Goal: Entertainment & Leisure: Consume media (video, audio)

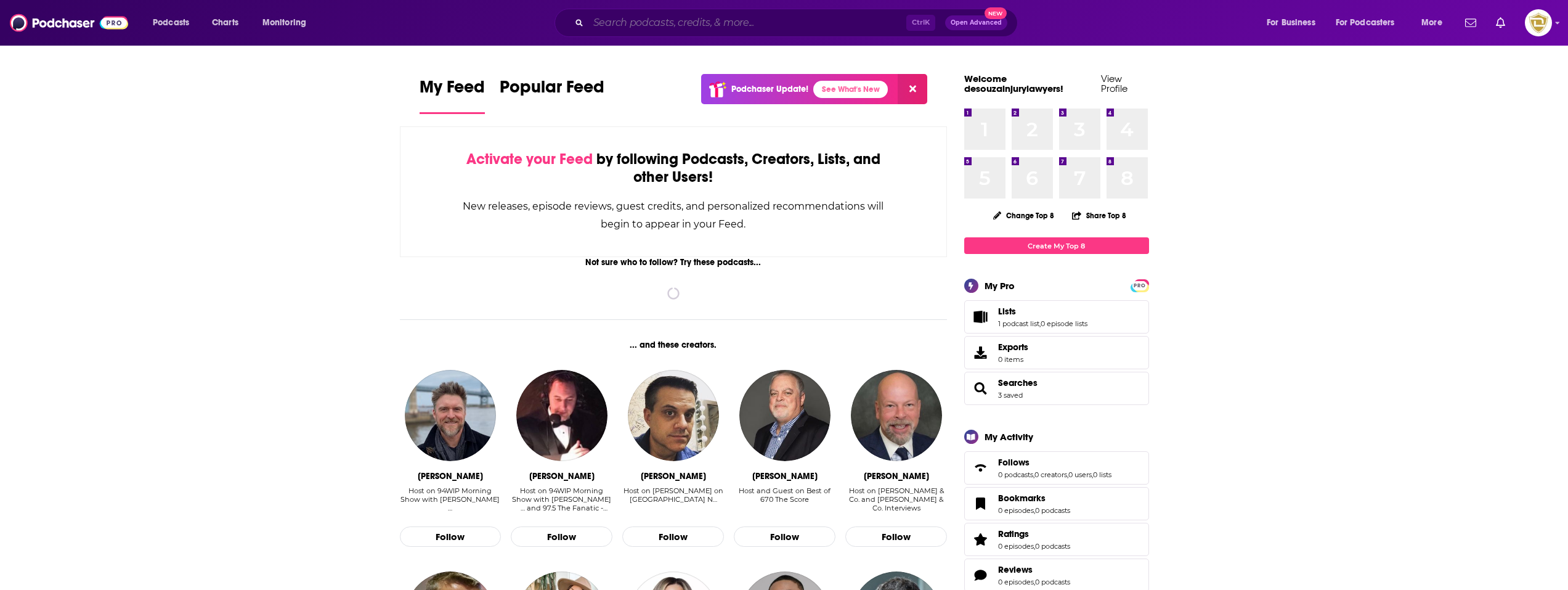
click at [733, 26] on input "Search podcasts, credits, & more..." at bounding box center [747, 23] width 318 height 20
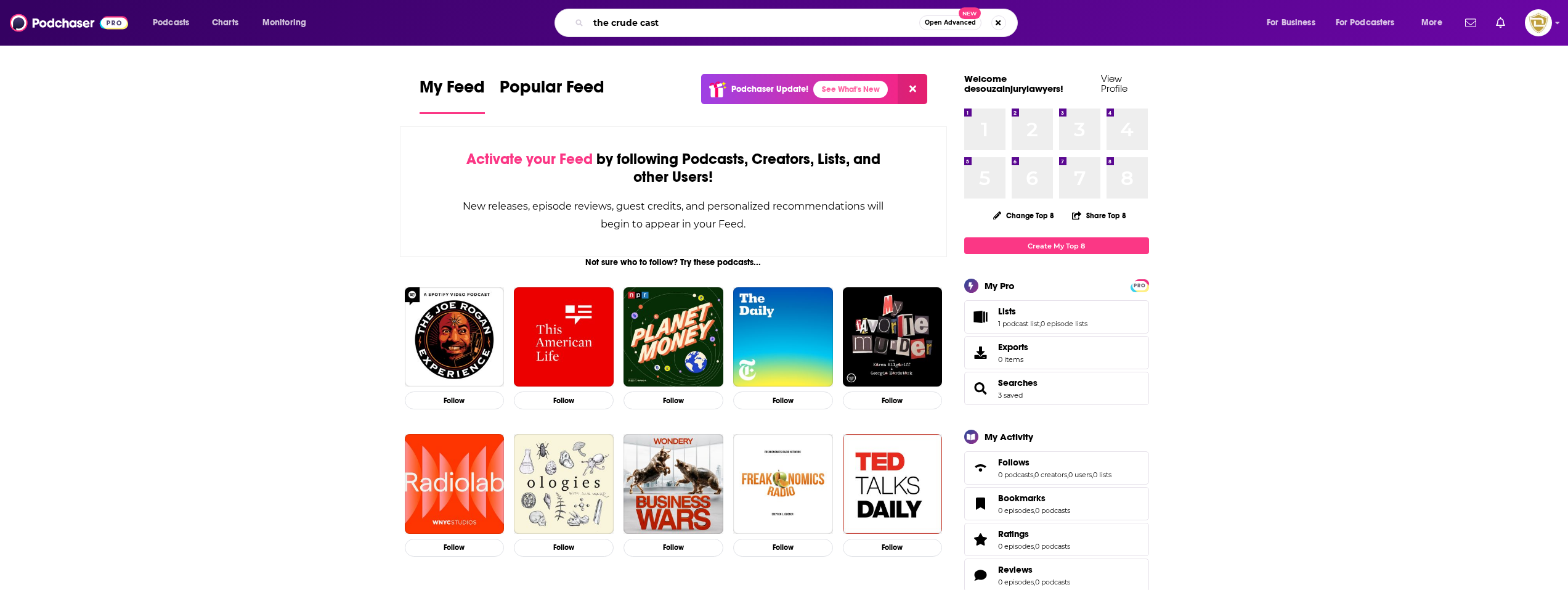
type input "the crude cast"
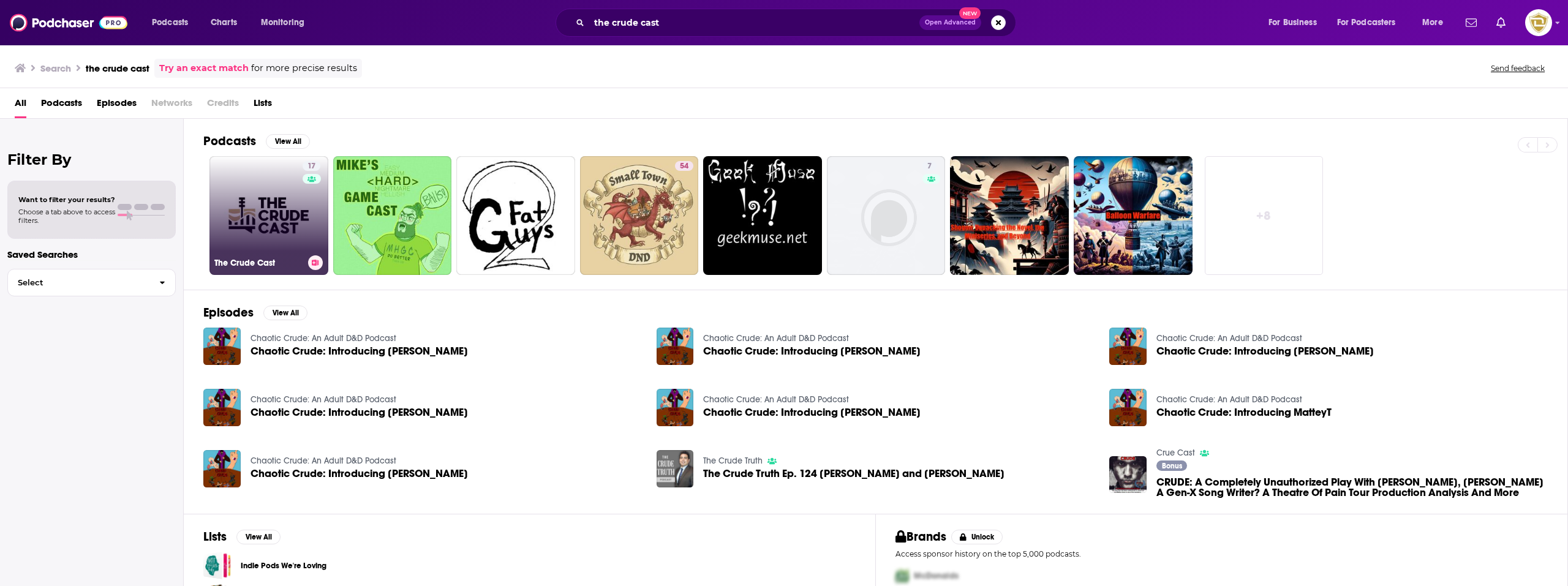
click at [280, 205] on link "17 The Crude Cast" at bounding box center [268, 215] width 119 height 119
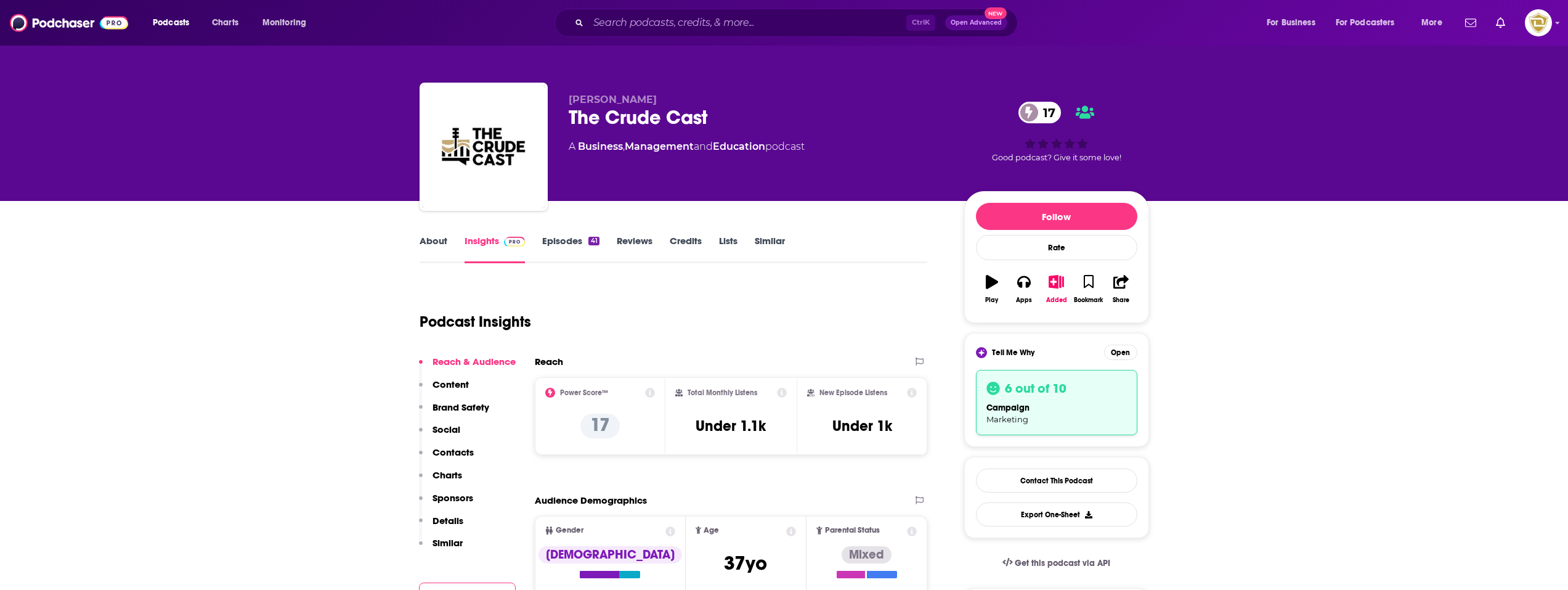
click at [574, 250] on link "Episodes 41" at bounding box center [570, 248] width 57 height 28
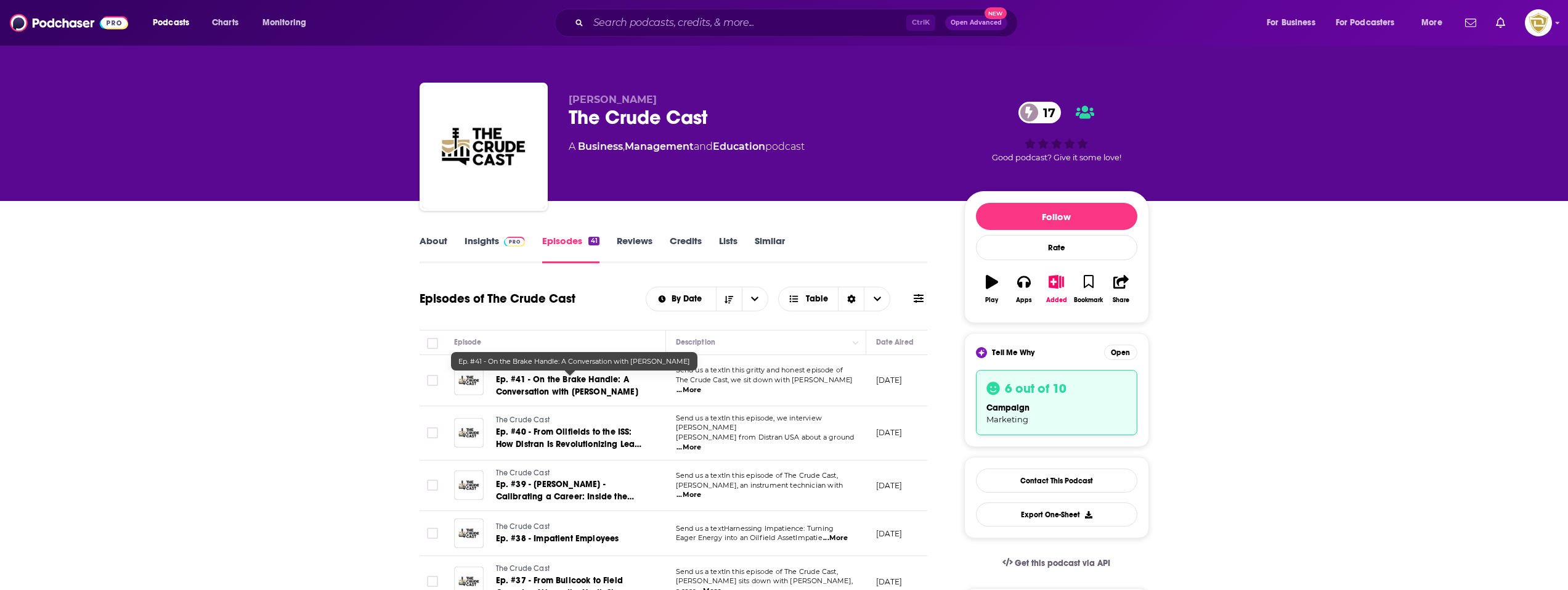
click at [547, 374] on span "Ep. #41 - On the Brake Handle: A Conversation with [PERSON_NAME]" at bounding box center [567, 385] width 143 height 23
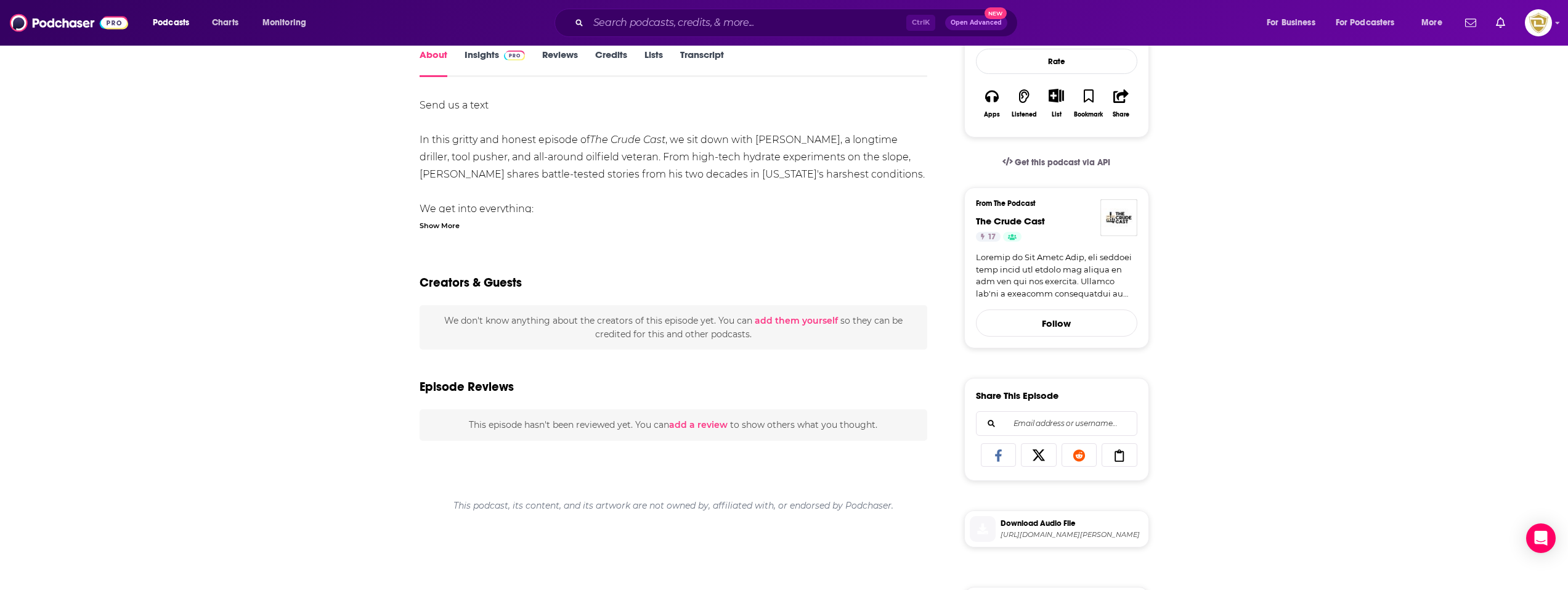
scroll to position [61, 0]
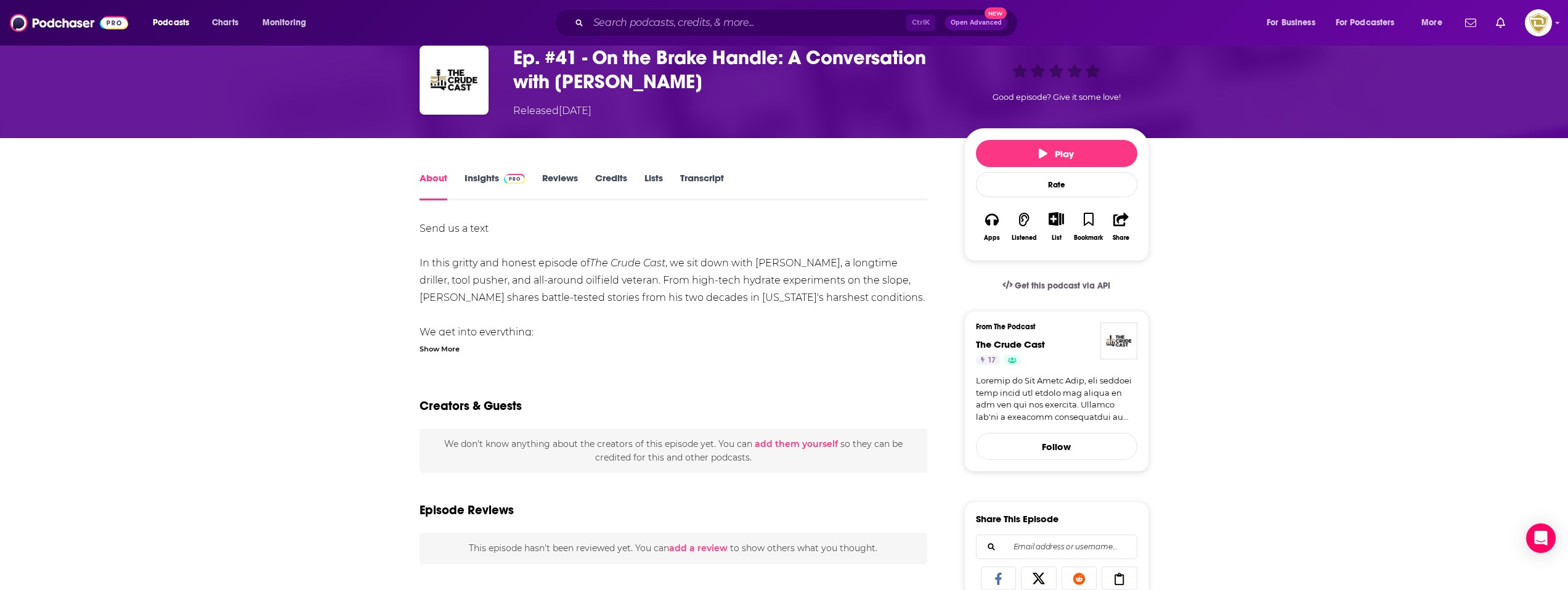
click at [507, 187] on link "Insights" at bounding box center [494, 186] width 61 height 28
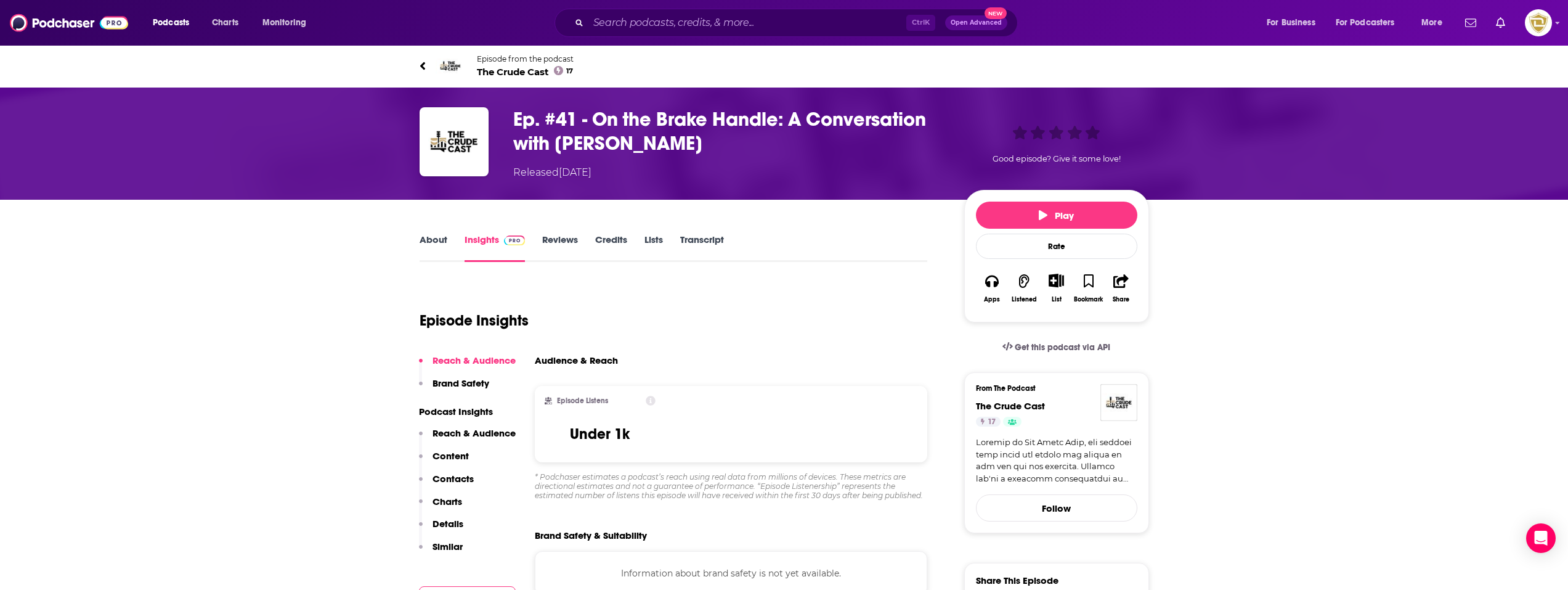
click at [504, 73] on span "The Crude Cast 17" at bounding box center [525, 72] width 96 height 12
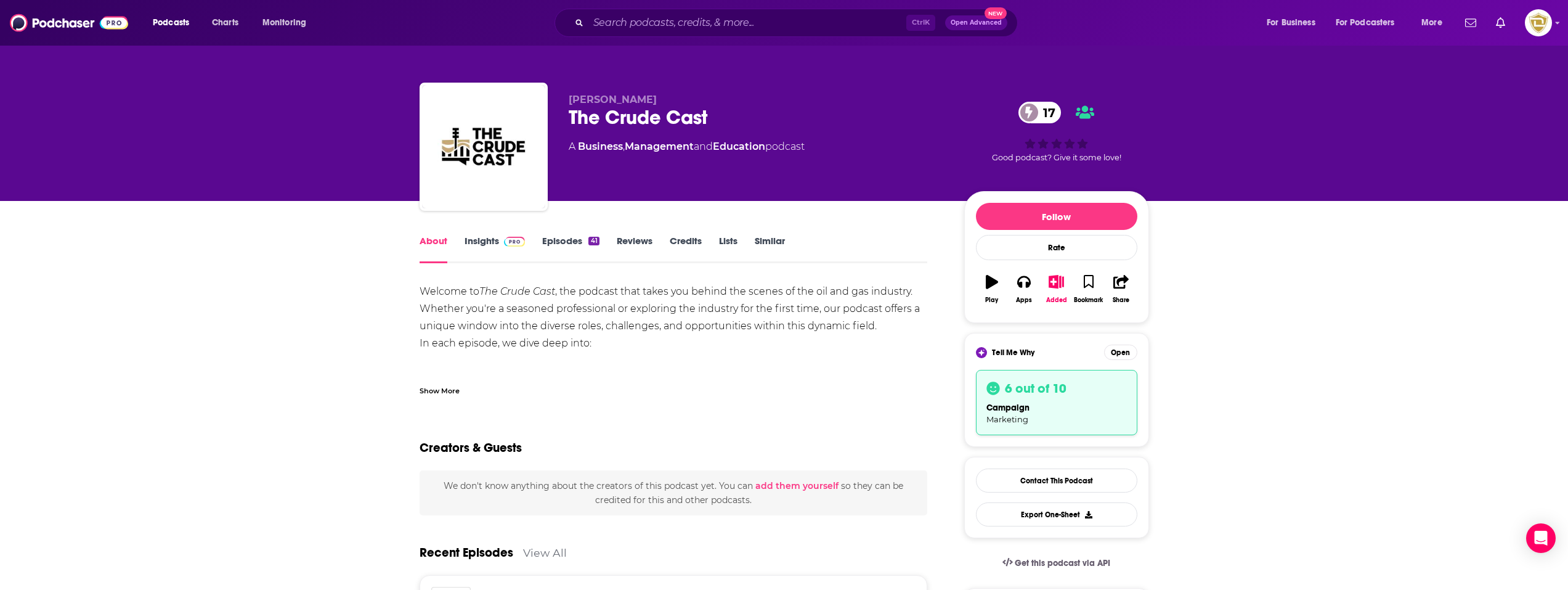
click at [497, 246] on link "Insights" at bounding box center [494, 248] width 61 height 28
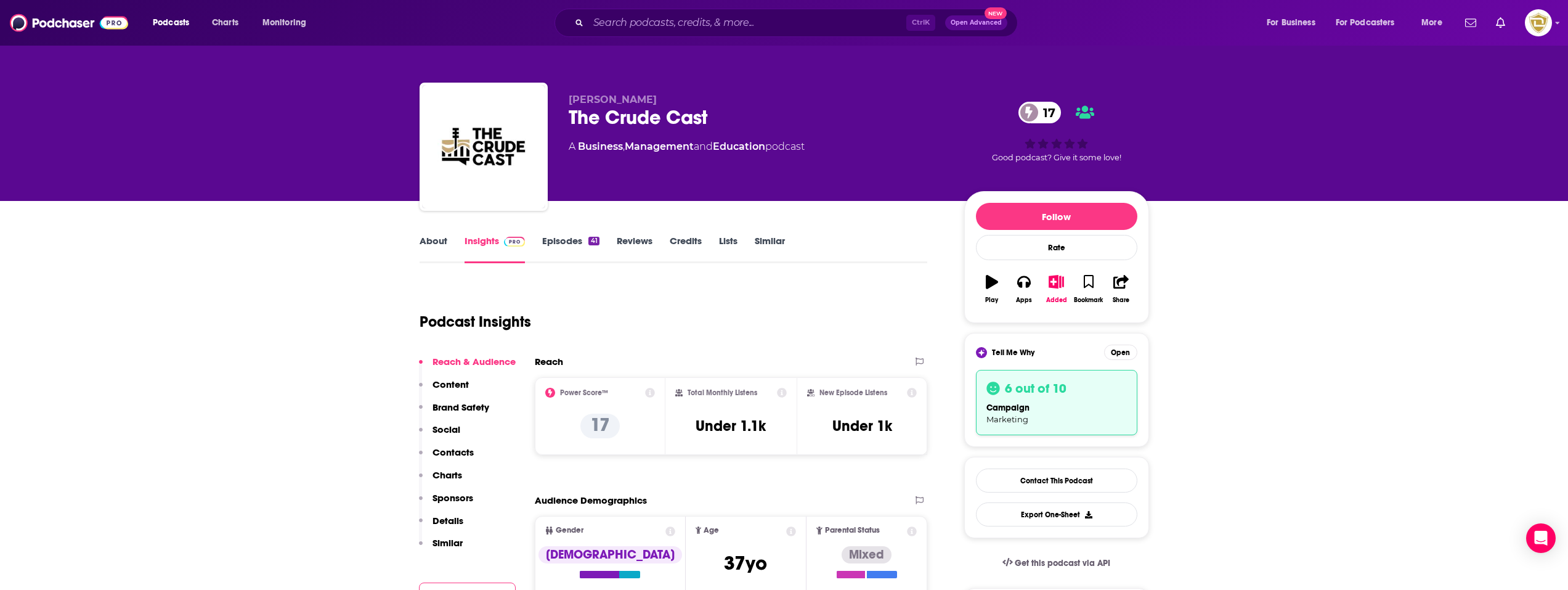
click at [566, 245] on link "Episodes 41" at bounding box center [570, 248] width 57 height 28
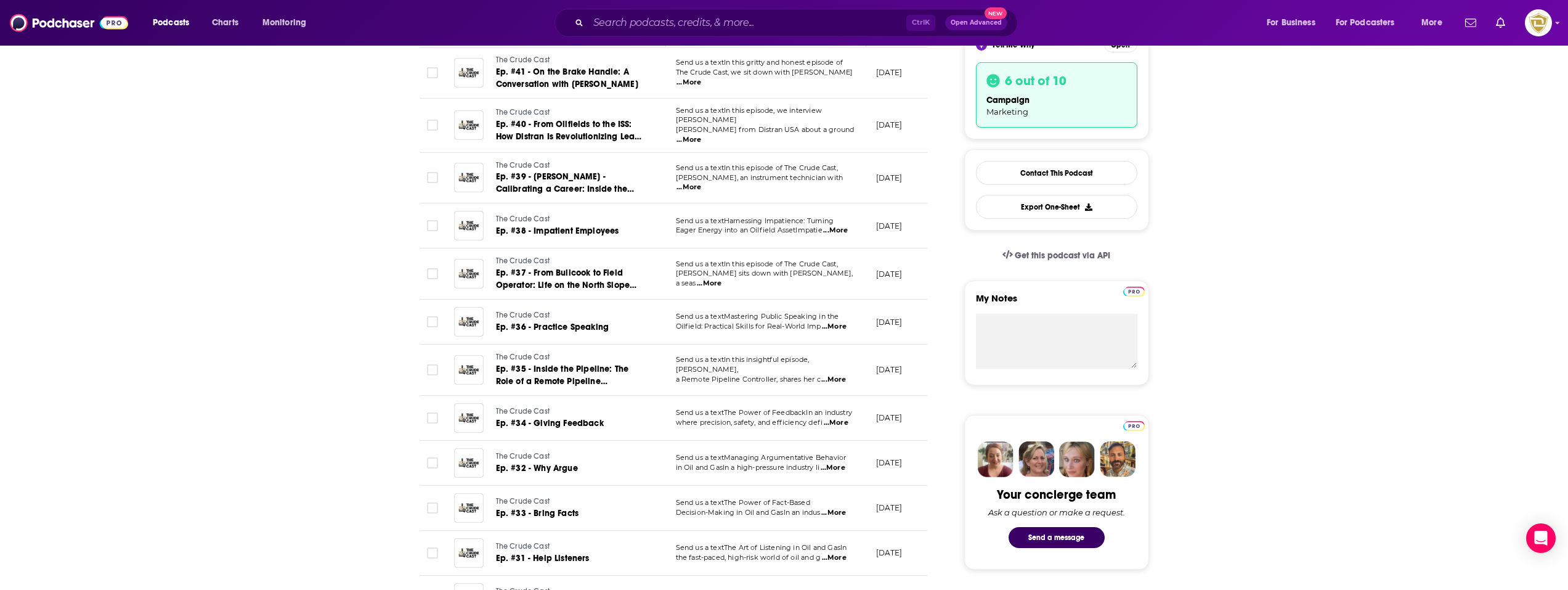
scroll to position [61, 0]
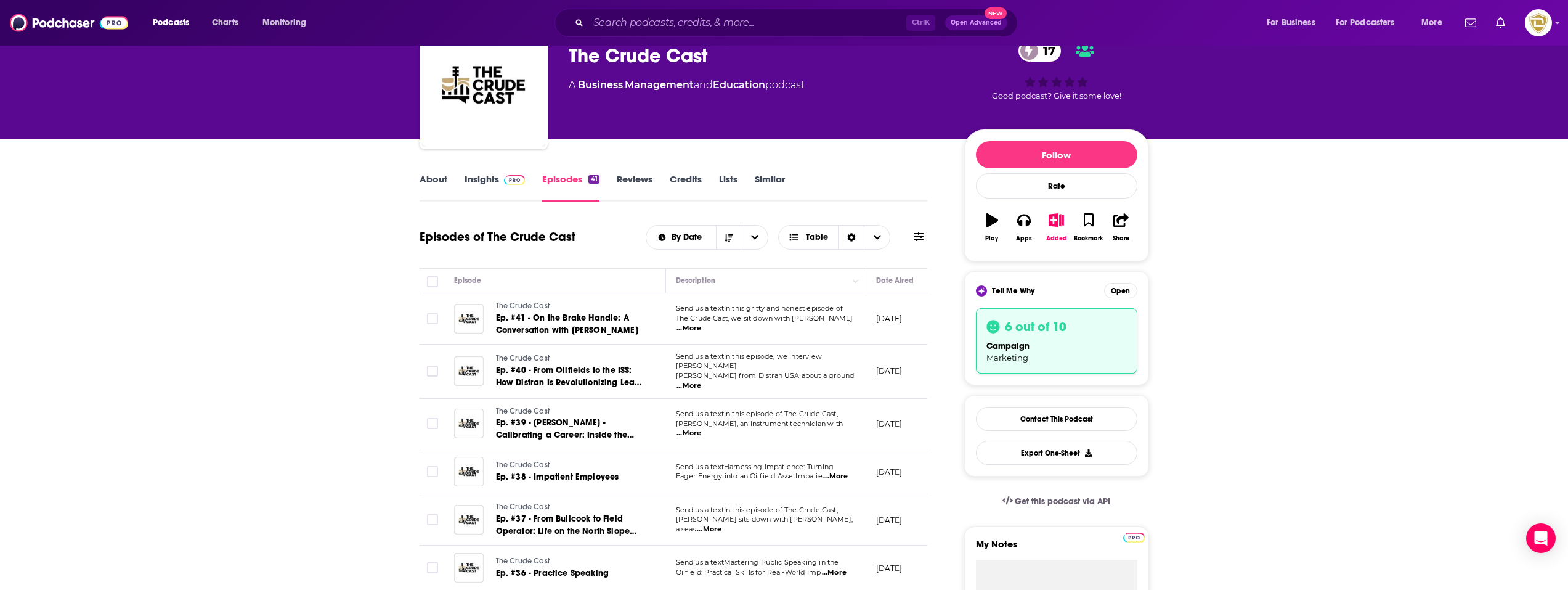
click at [485, 180] on link "Insights" at bounding box center [494, 187] width 61 height 28
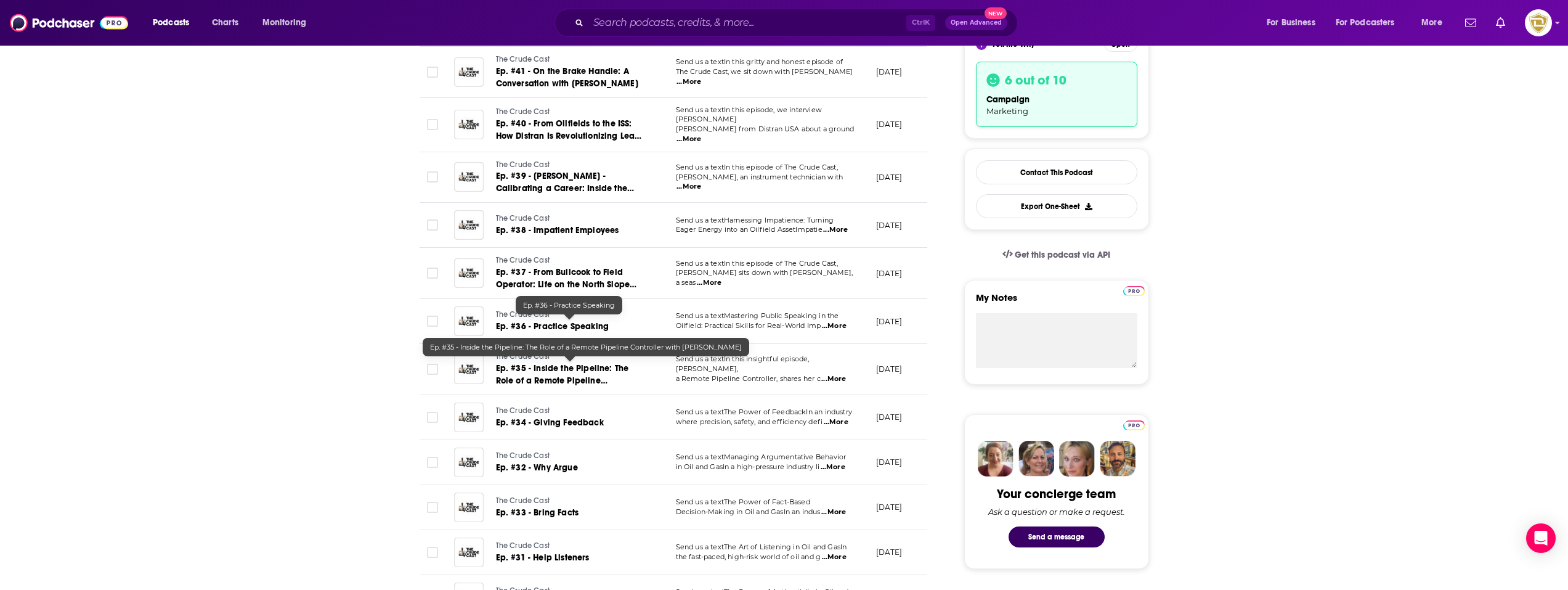
scroll to position [185, 0]
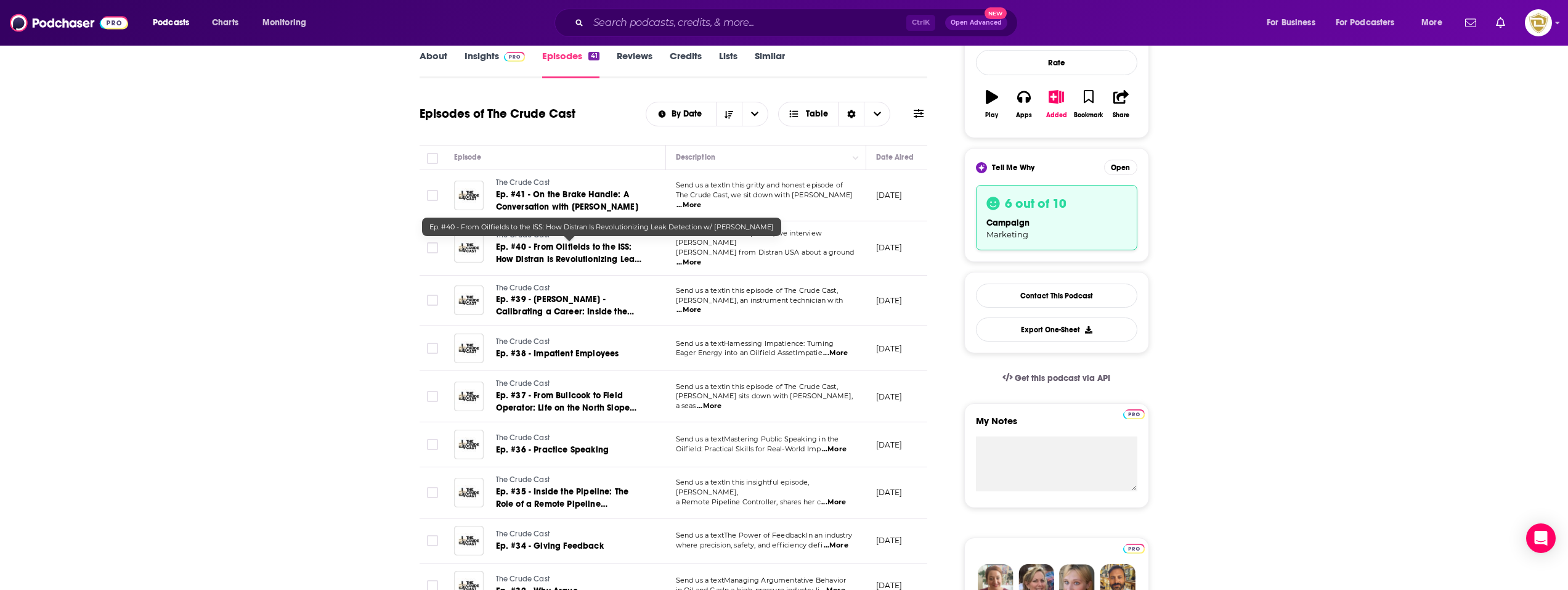
click at [590, 256] on span "Ep. #40 - From Oilfields to the ISS: How Distran Is Revolutionizing Leak Detect…" at bounding box center [568, 259] width 146 height 35
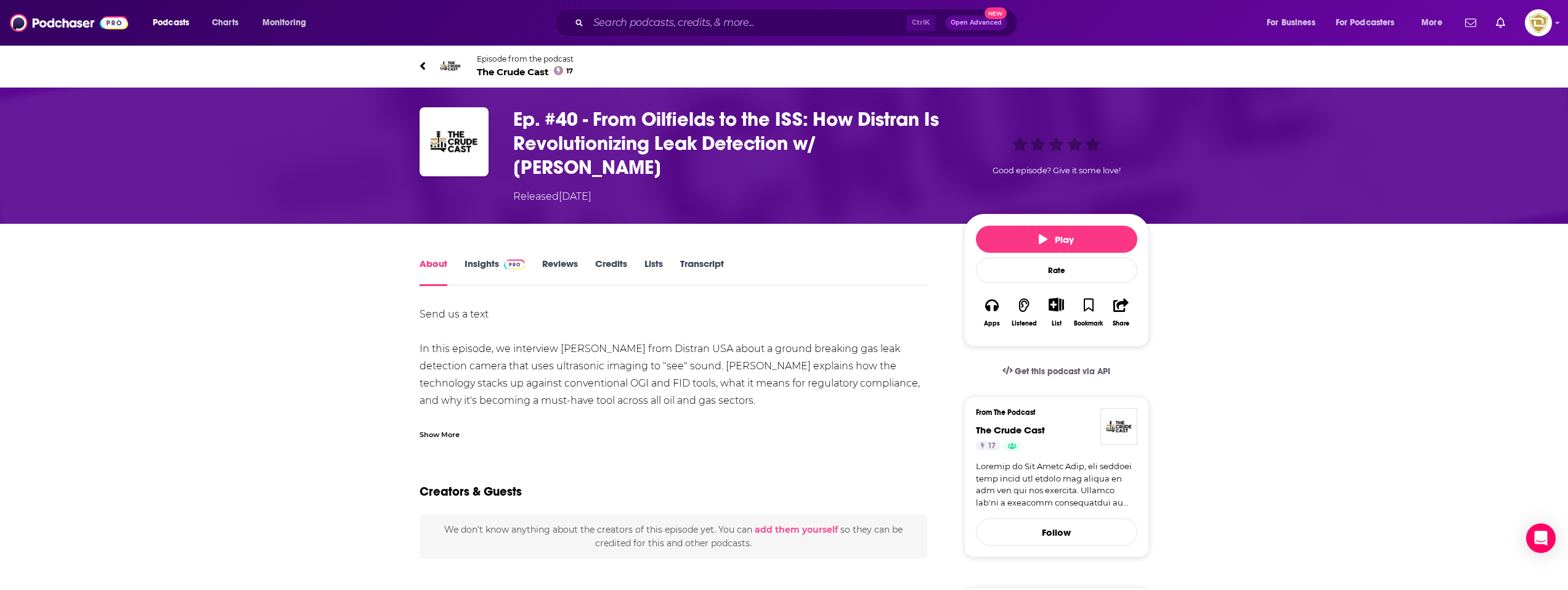
click at [479, 258] on link "Insights" at bounding box center [494, 272] width 61 height 28
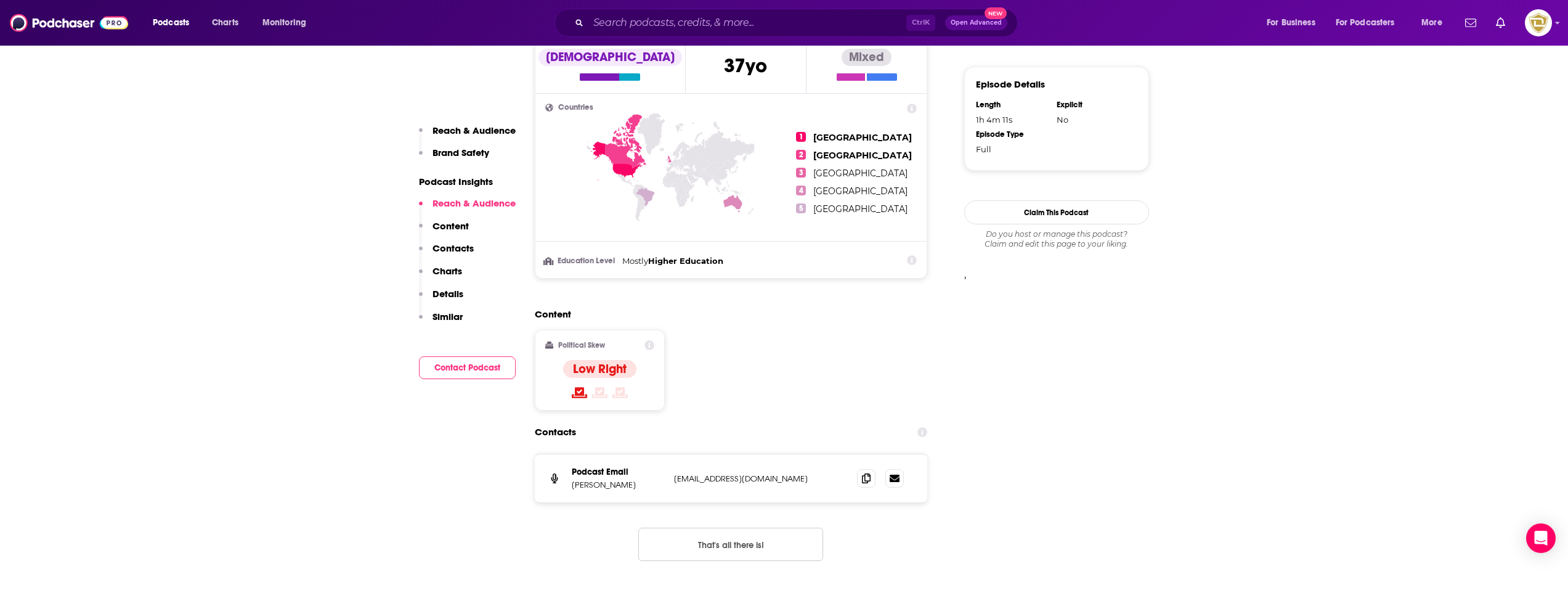
scroll to position [1171, 0]
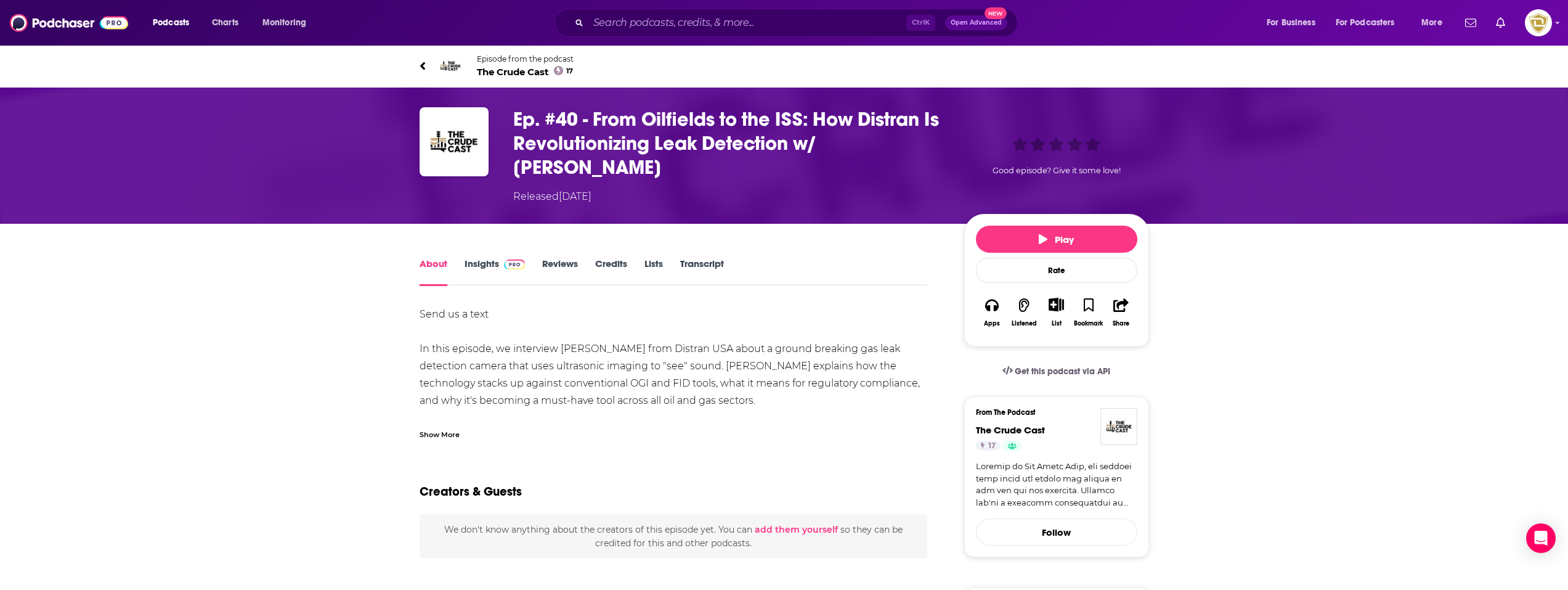
scroll to position [61, 0]
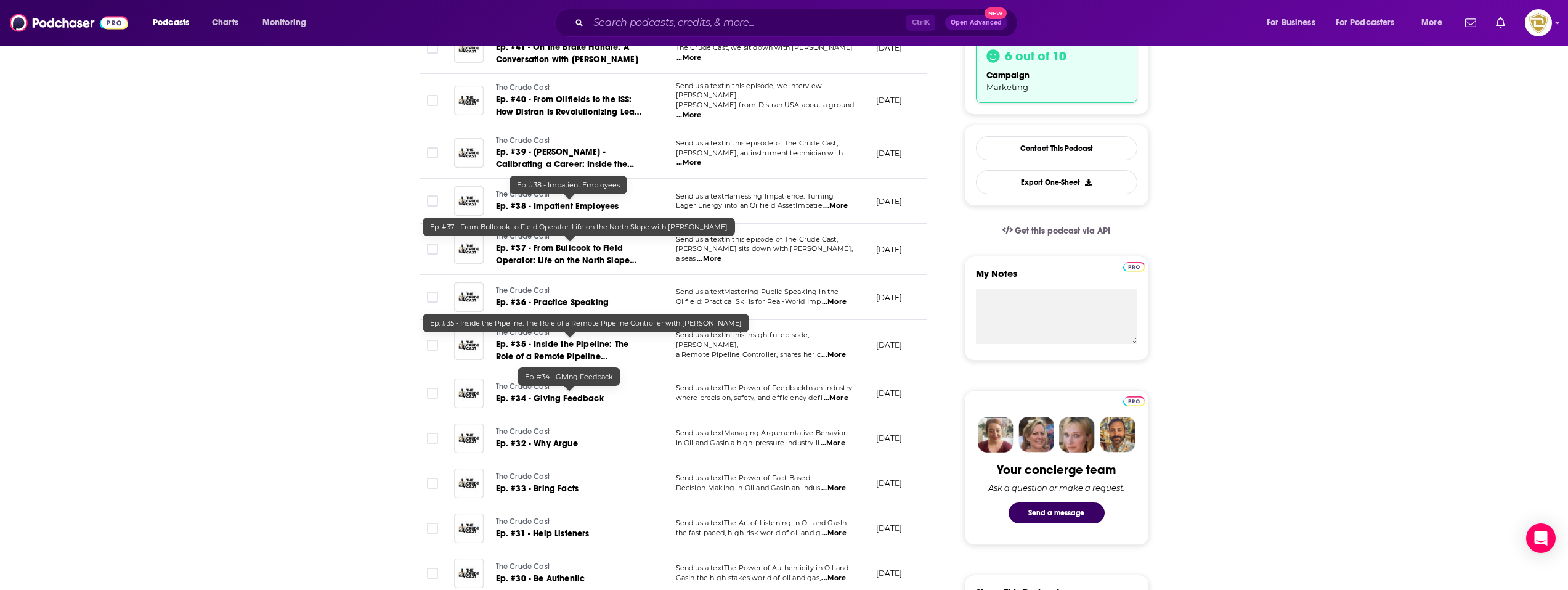
scroll to position [431, 0]
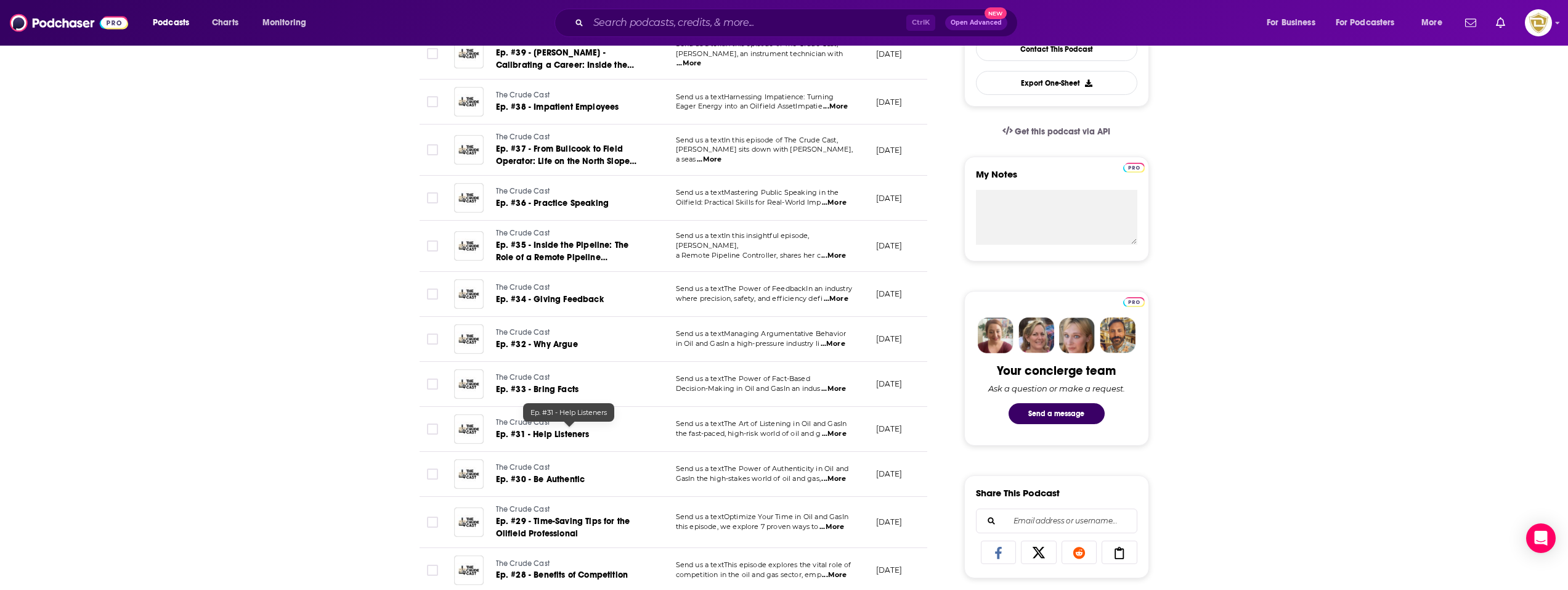
click at [582, 429] on span "Ep. #31 - Help Listeners" at bounding box center [543, 434] width 94 height 11
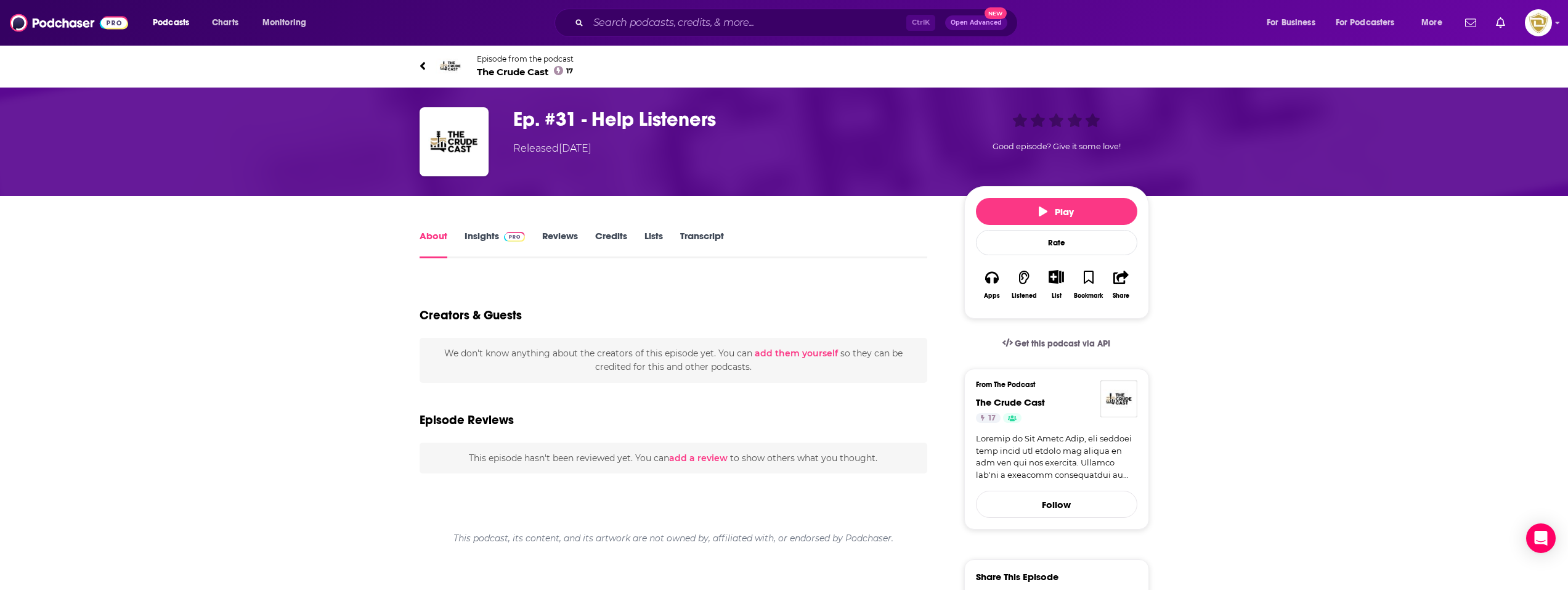
click at [549, 236] on link "Reviews" at bounding box center [560, 244] width 36 height 28
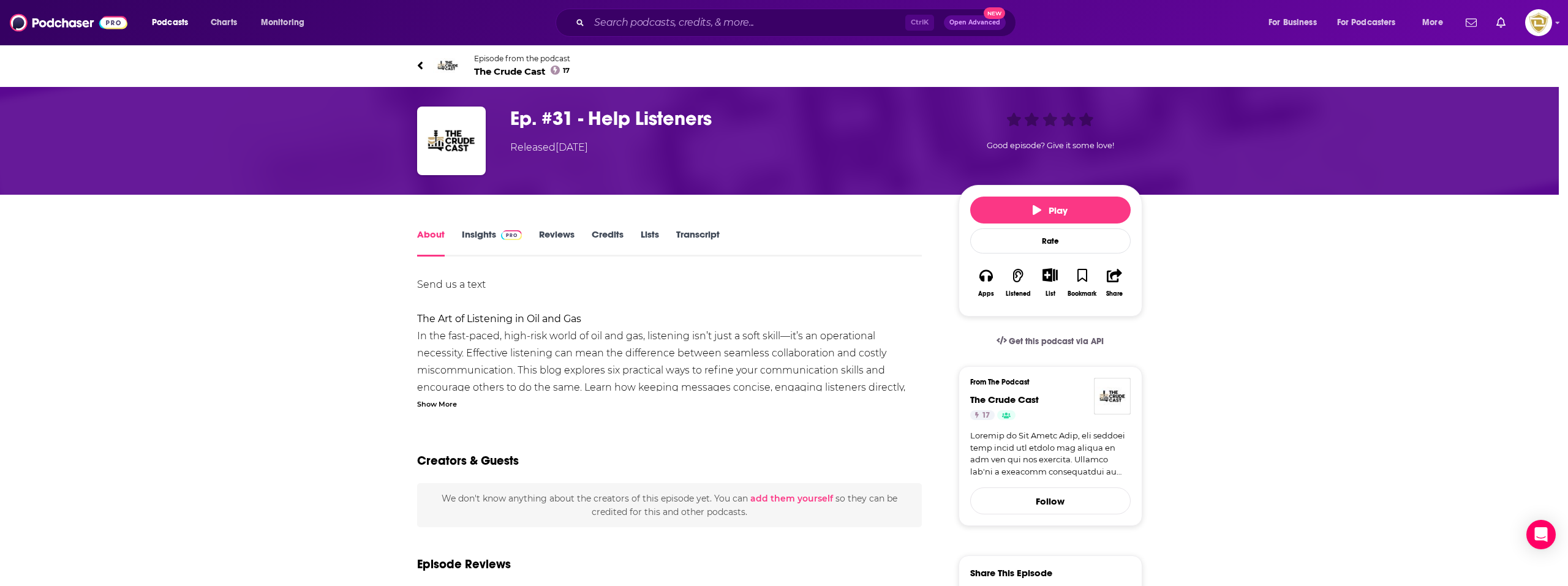
click at [471, 226] on div "No Reviews This episode has no reviews yet, why not add one yourself? Maybe Lat…" at bounding box center [784, 293] width 1568 height 586
click at [486, 232] on link "Insights" at bounding box center [492, 242] width 60 height 28
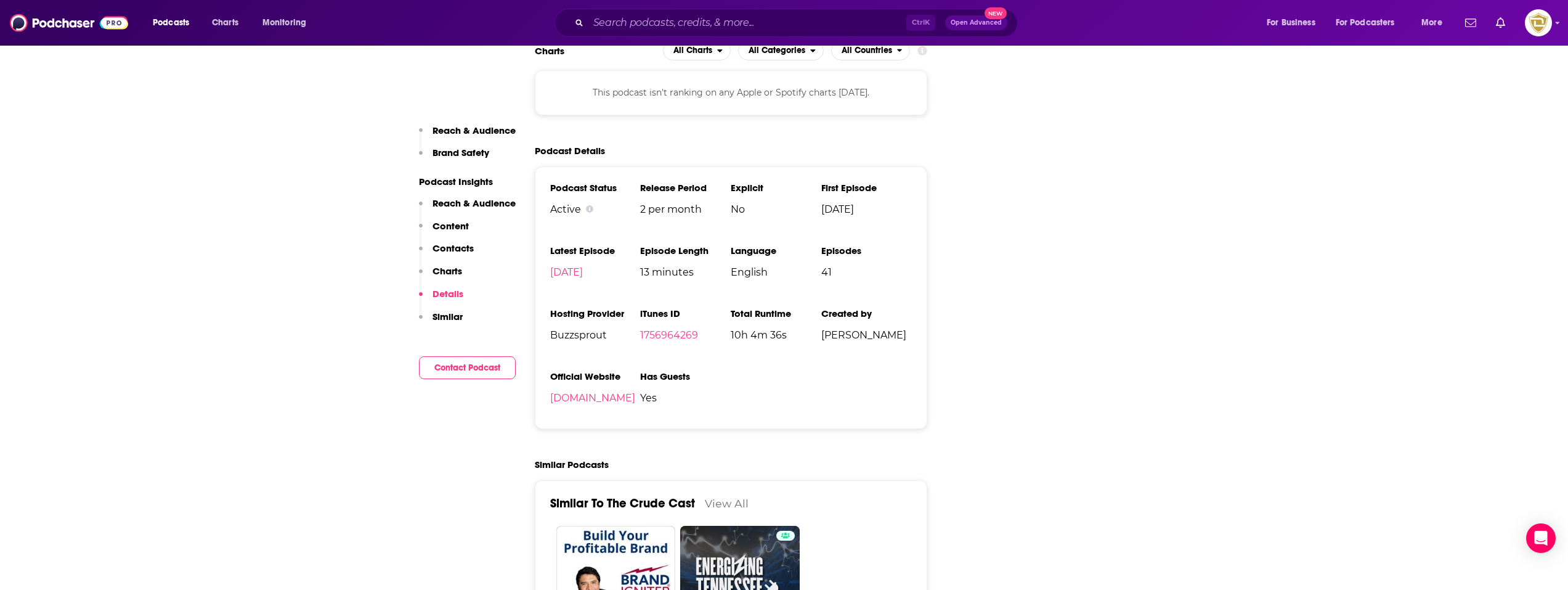
scroll to position [1418, 0]
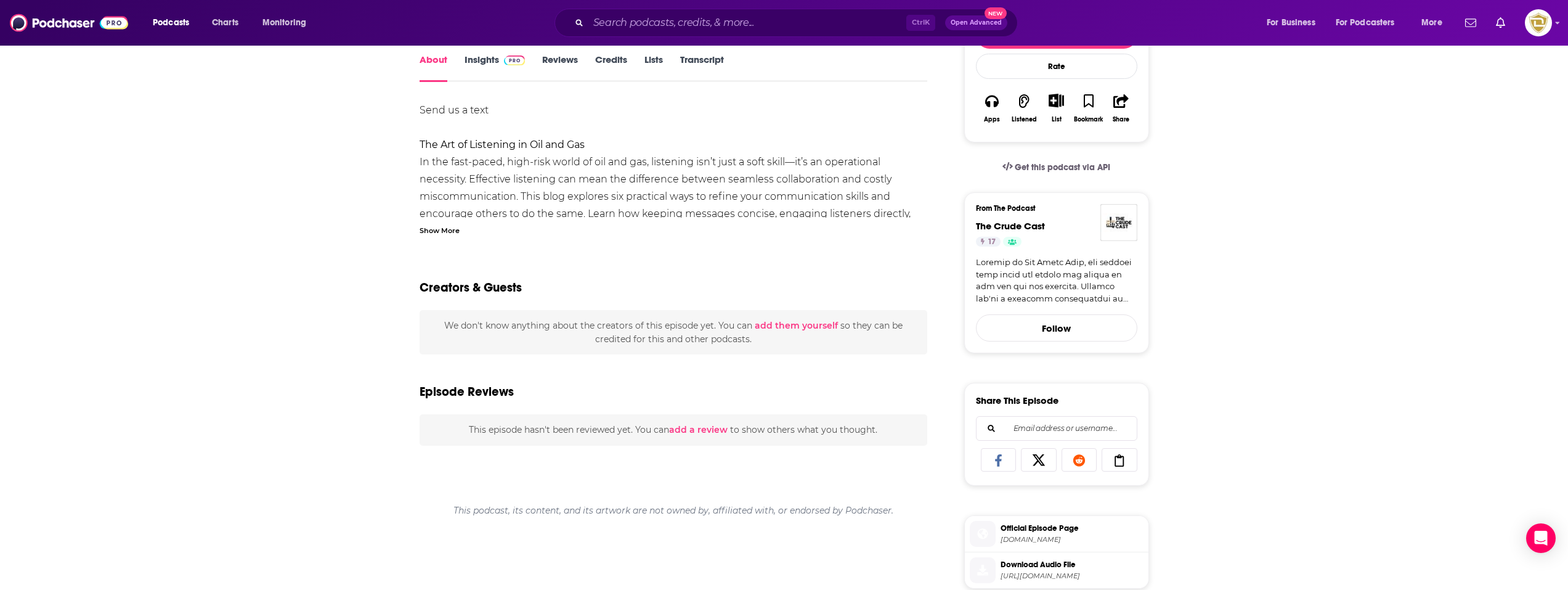
scroll to position [61, 0]
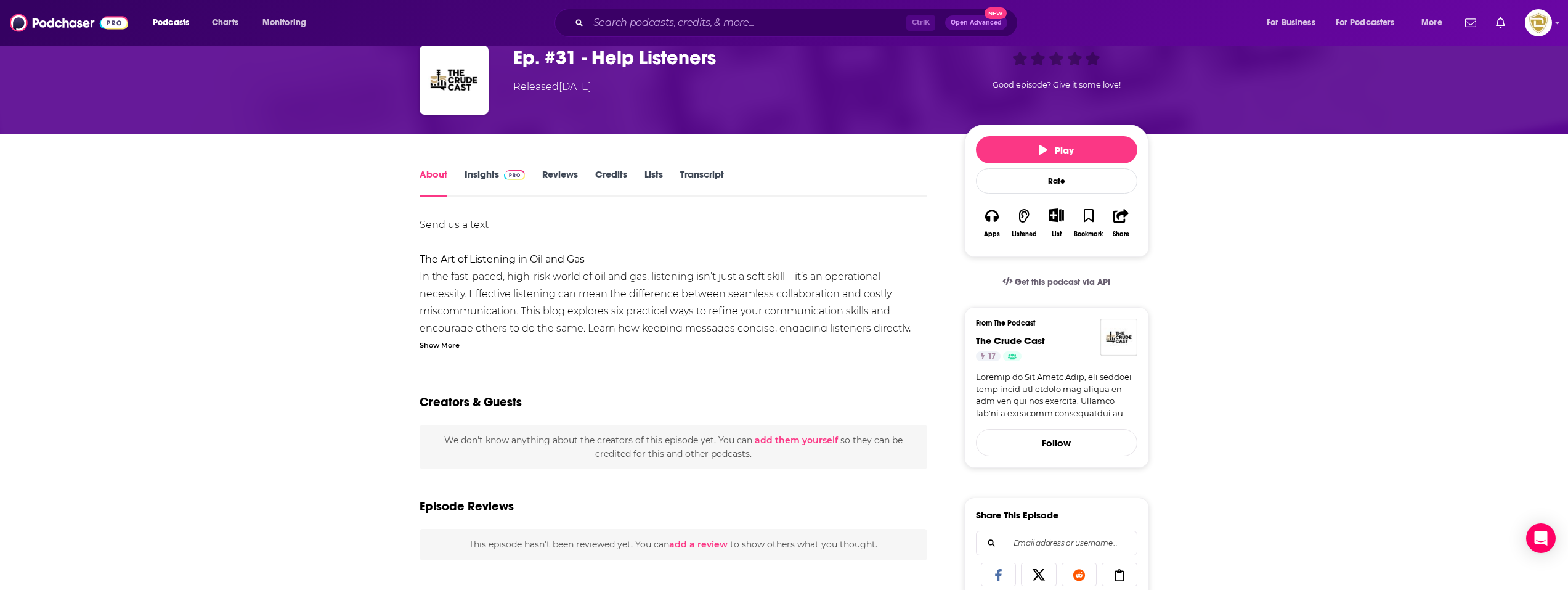
click at [495, 176] on link "Insights" at bounding box center [494, 182] width 61 height 28
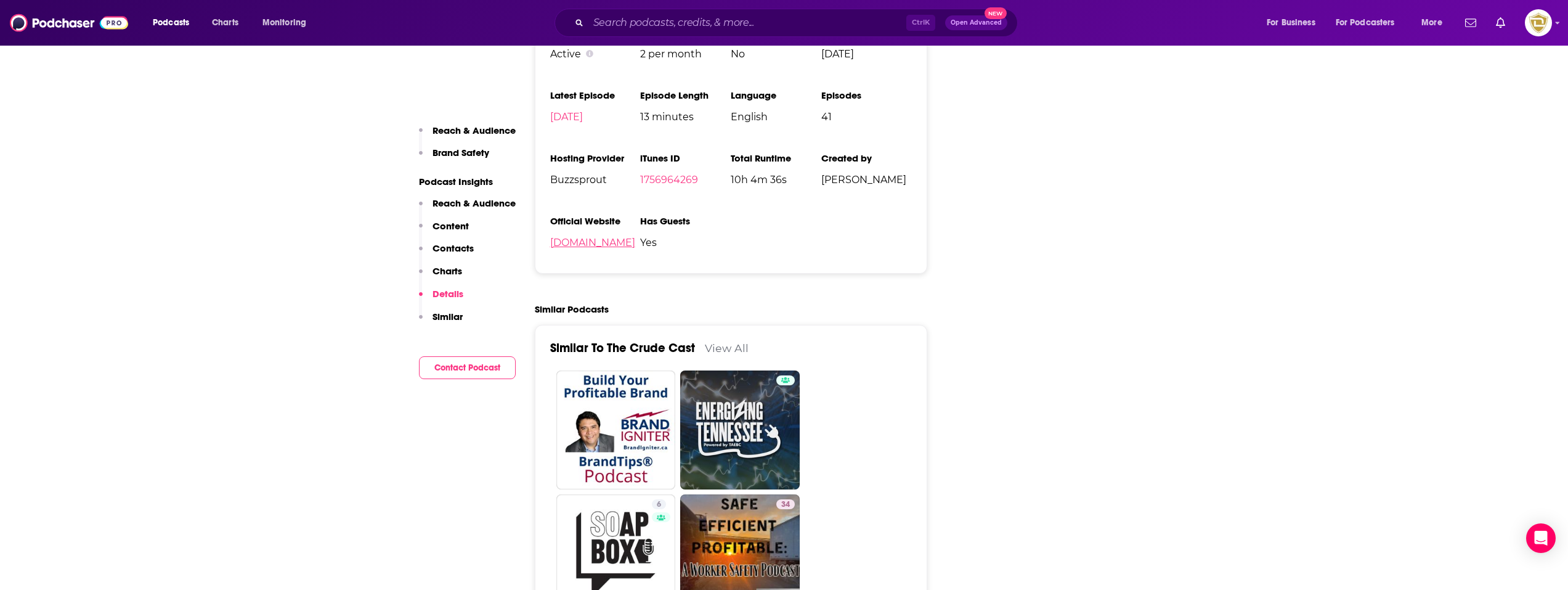
scroll to position [1664, 0]
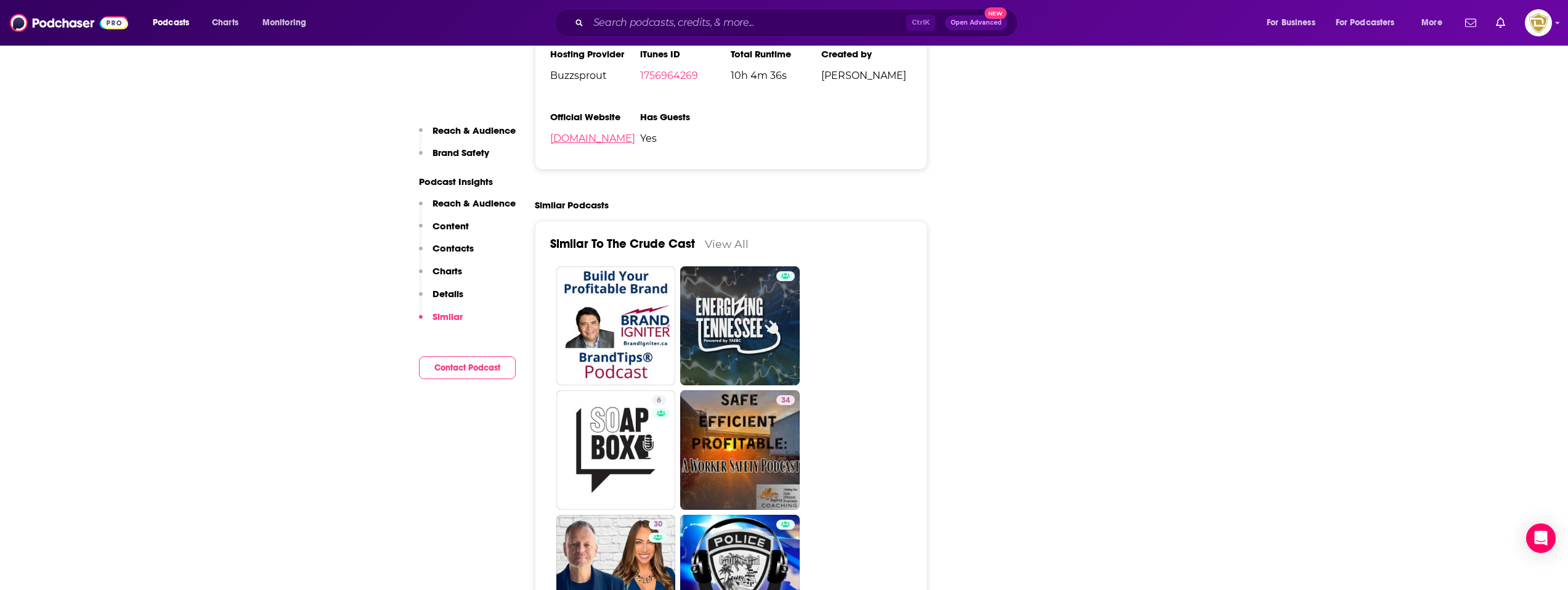
click at [635, 141] on link "[DOMAIN_NAME]" at bounding box center [592, 139] width 85 height 12
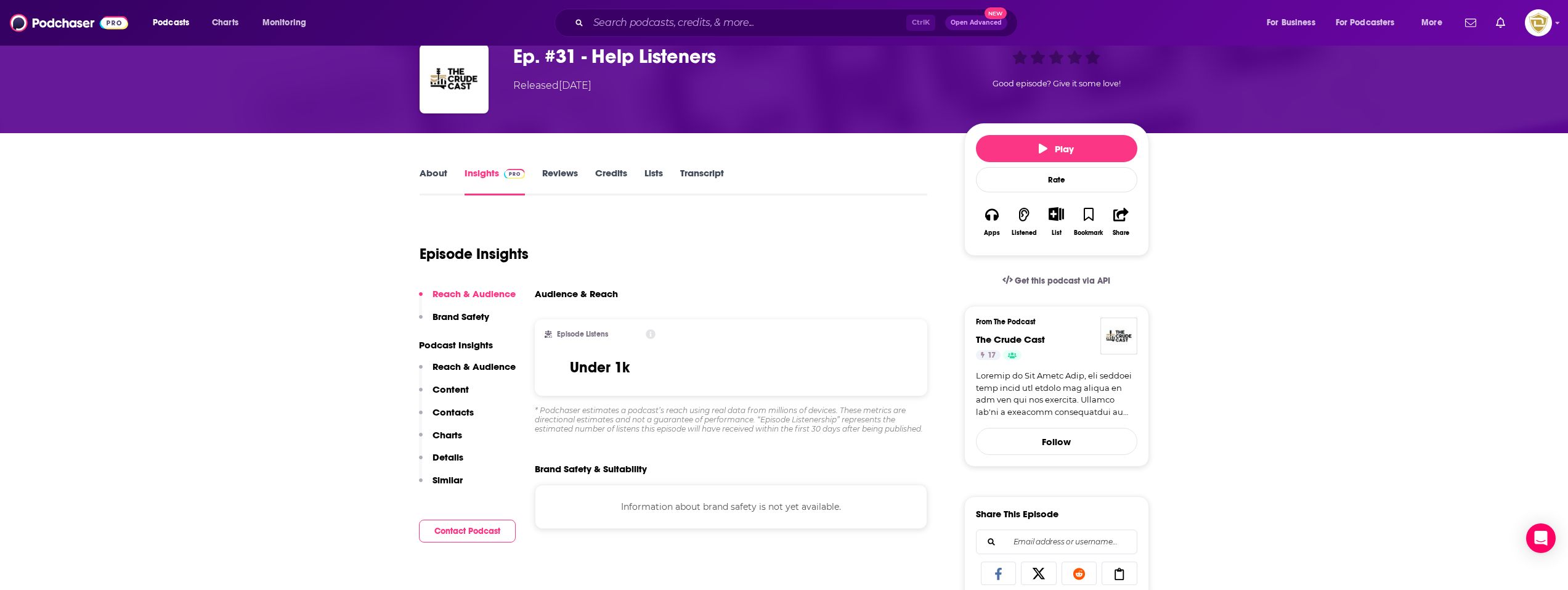
scroll to position [61, 0]
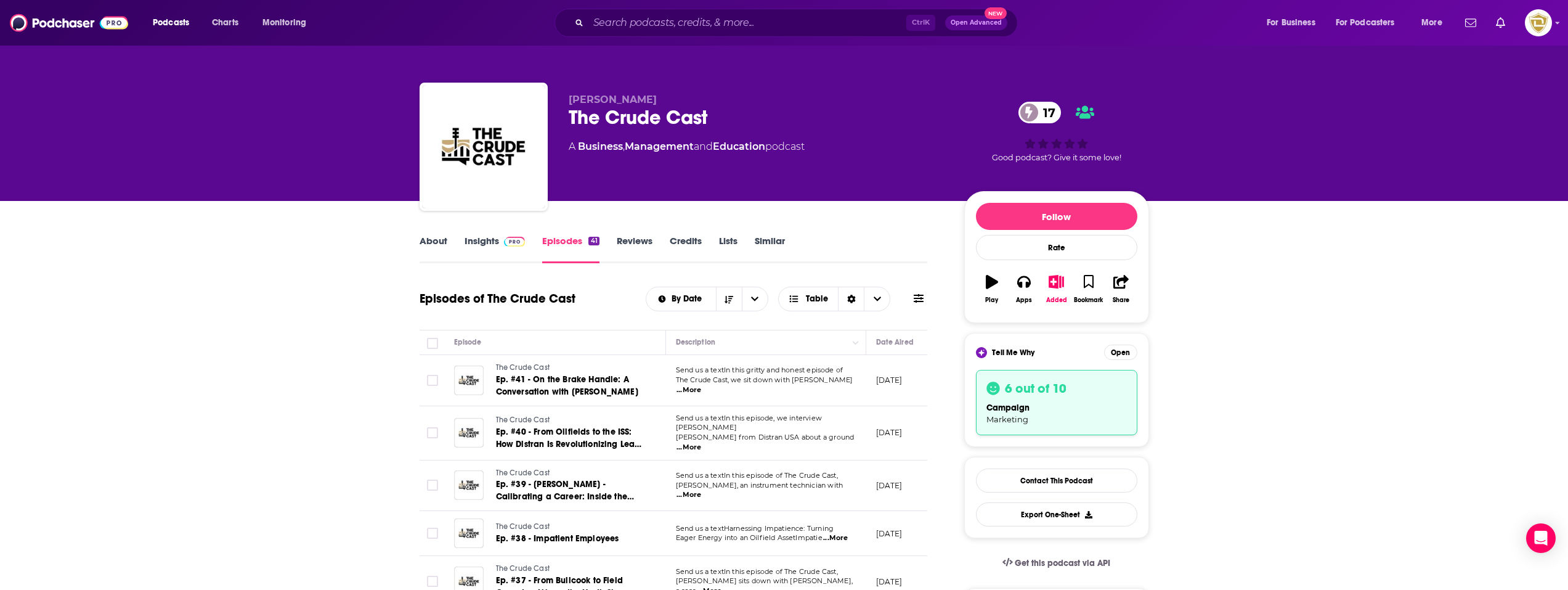
click at [430, 239] on link "About" at bounding box center [433, 248] width 28 height 28
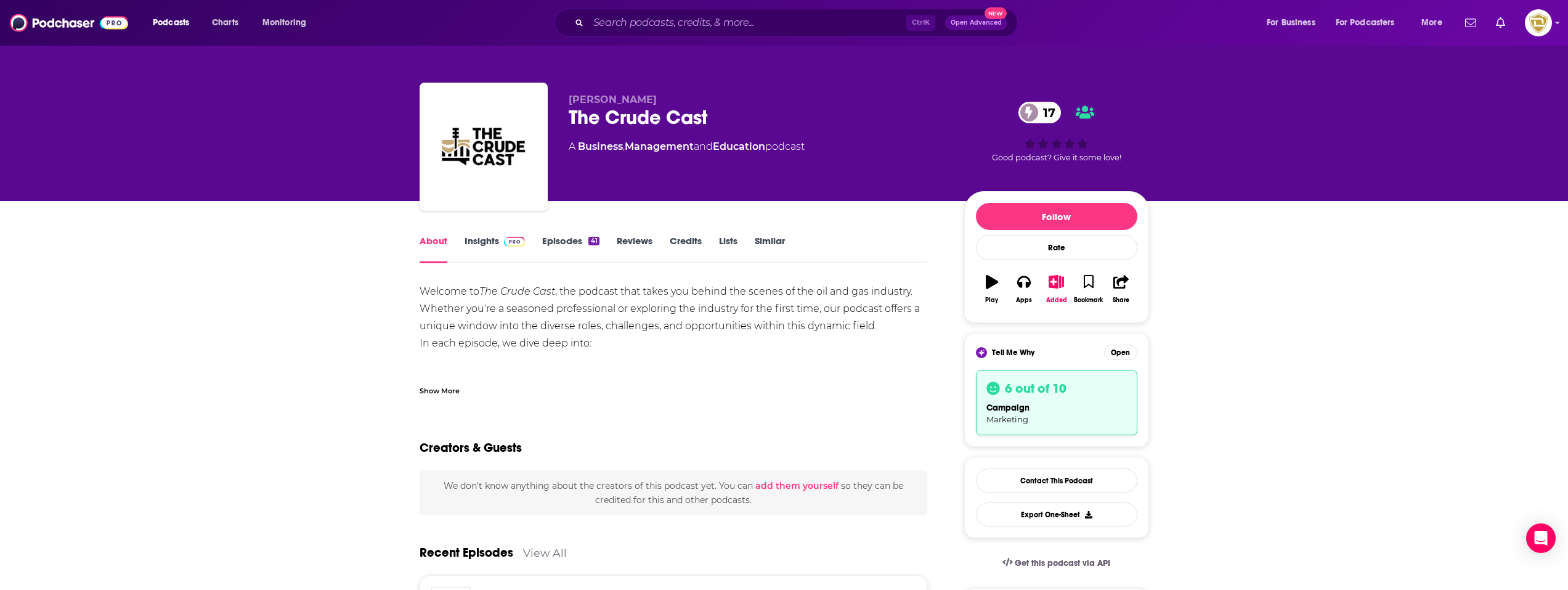
click at [475, 242] on link "Insights" at bounding box center [494, 248] width 61 height 28
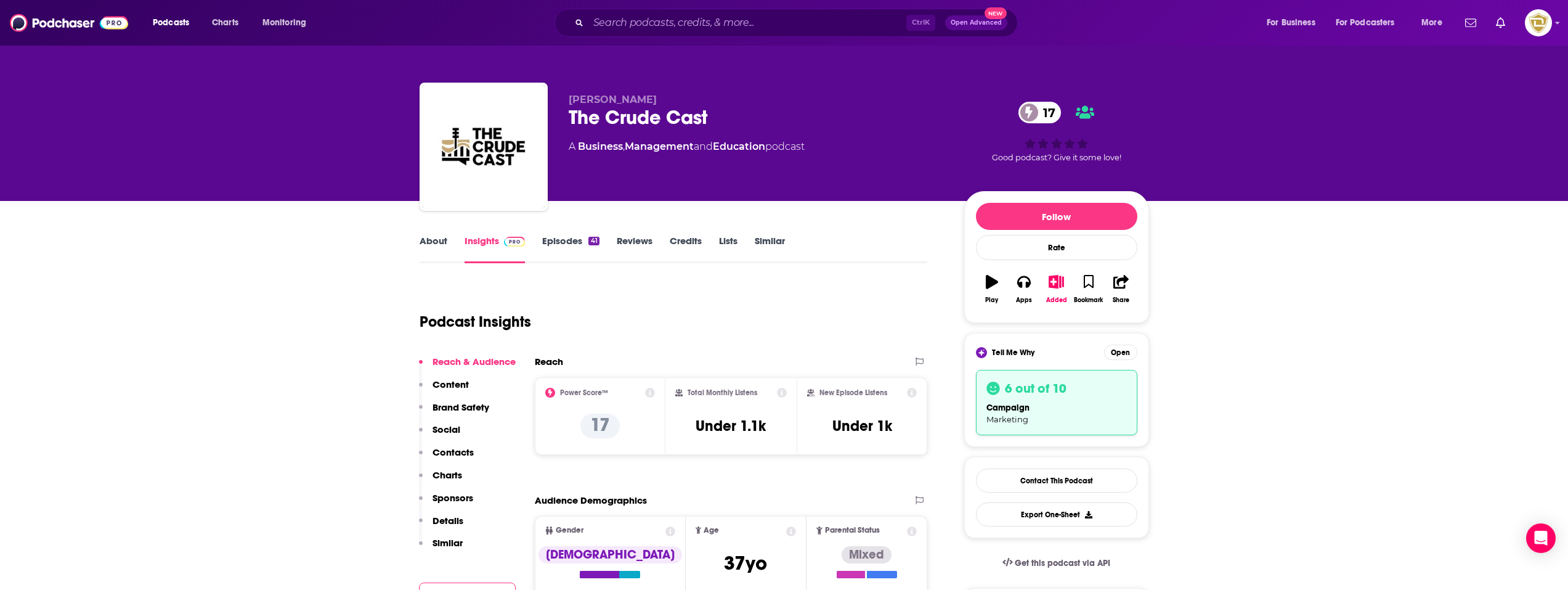
click at [757, 245] on link "Similar" at bounding box center [770, 248] width 30 height 28
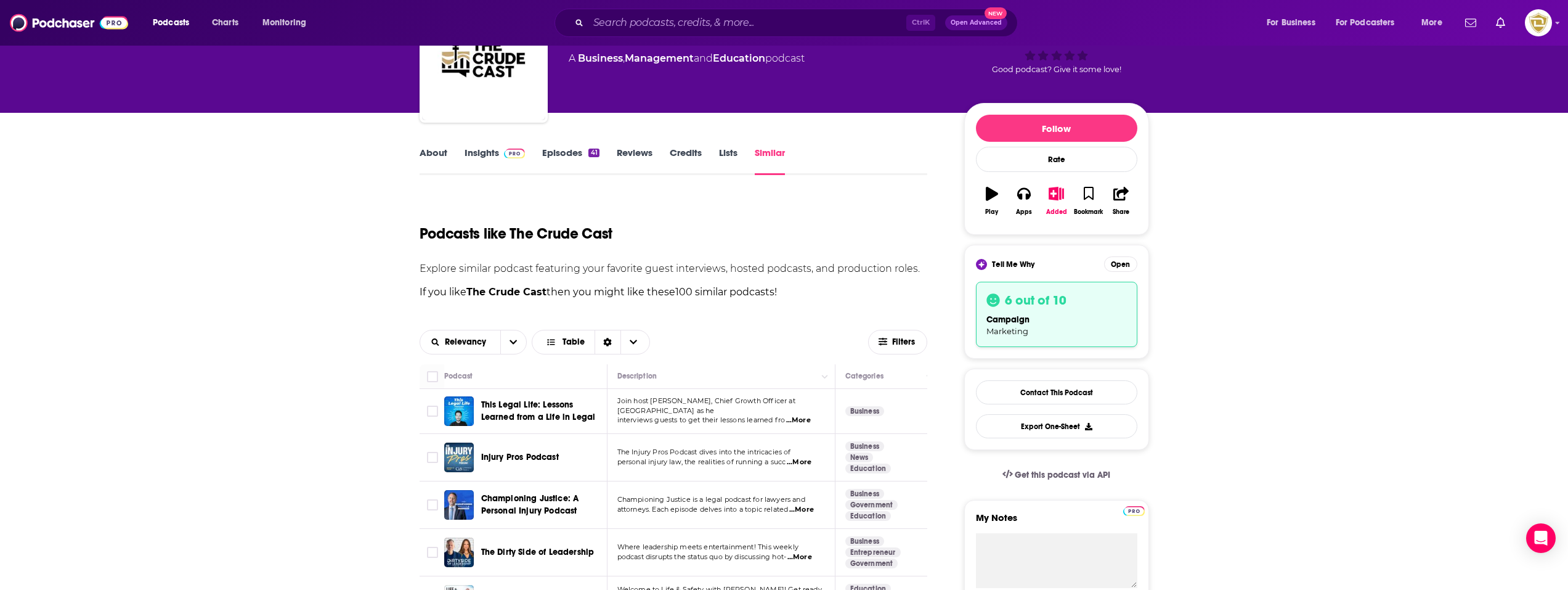
scroll to position [61, 0]
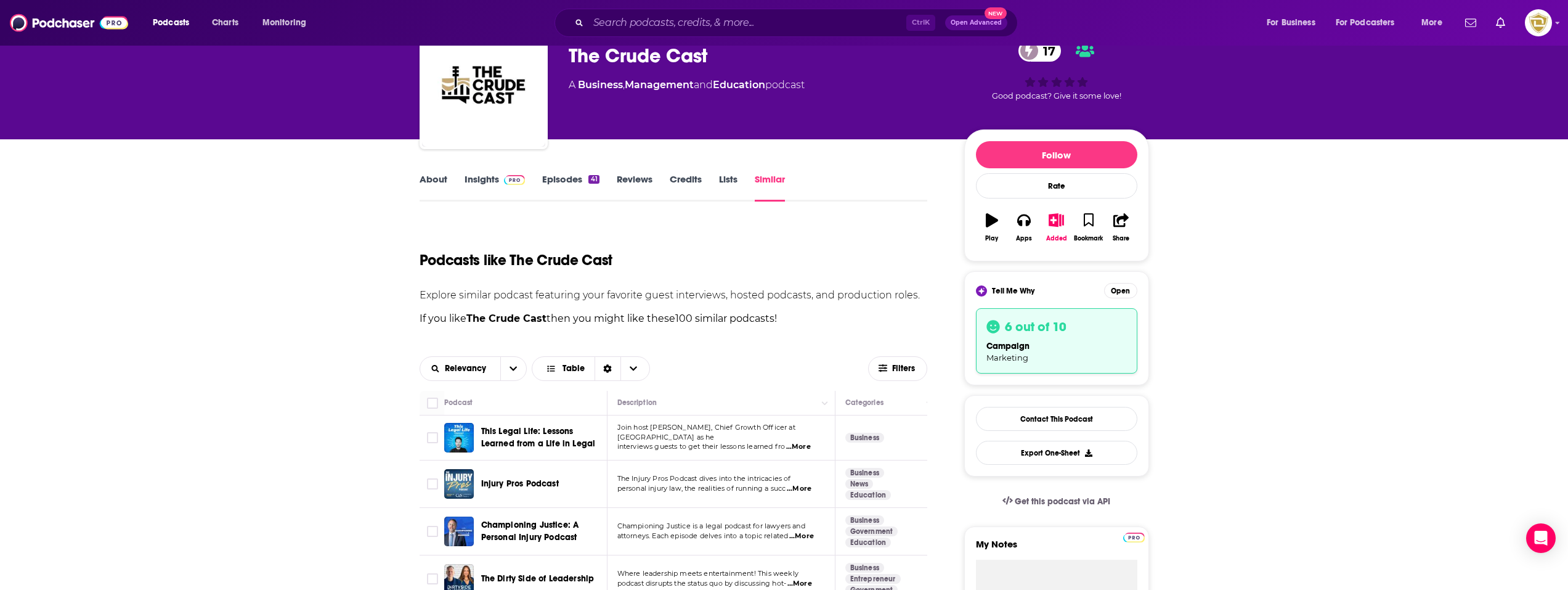
click at [491, 178] on link "Insights" at bounding box center [494, 187] width 61 height 28
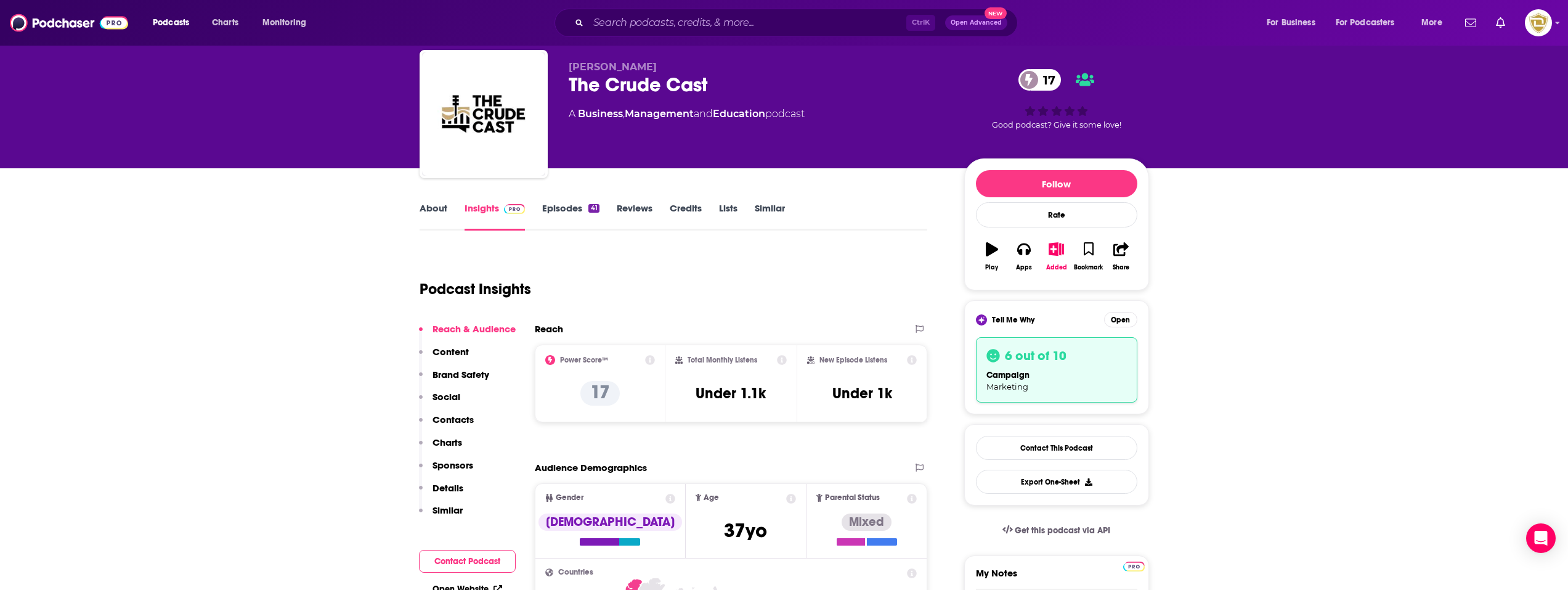
scroll to position [124, 0]
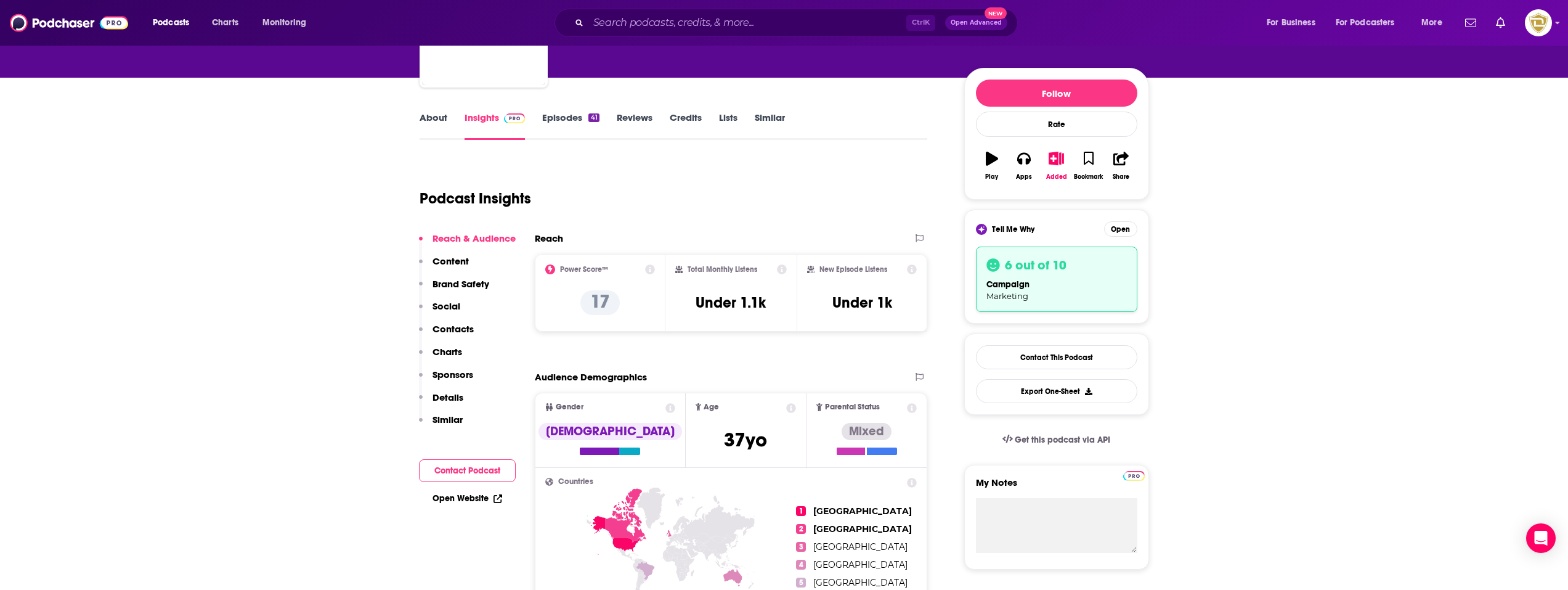
click at [1039, 294] on div "campaign Marketing" at bounding box center [1056, 289] width 141 height 23
click at [1112, 230] on button "Open" at bounding box center [1120, 229] width 33 height 15
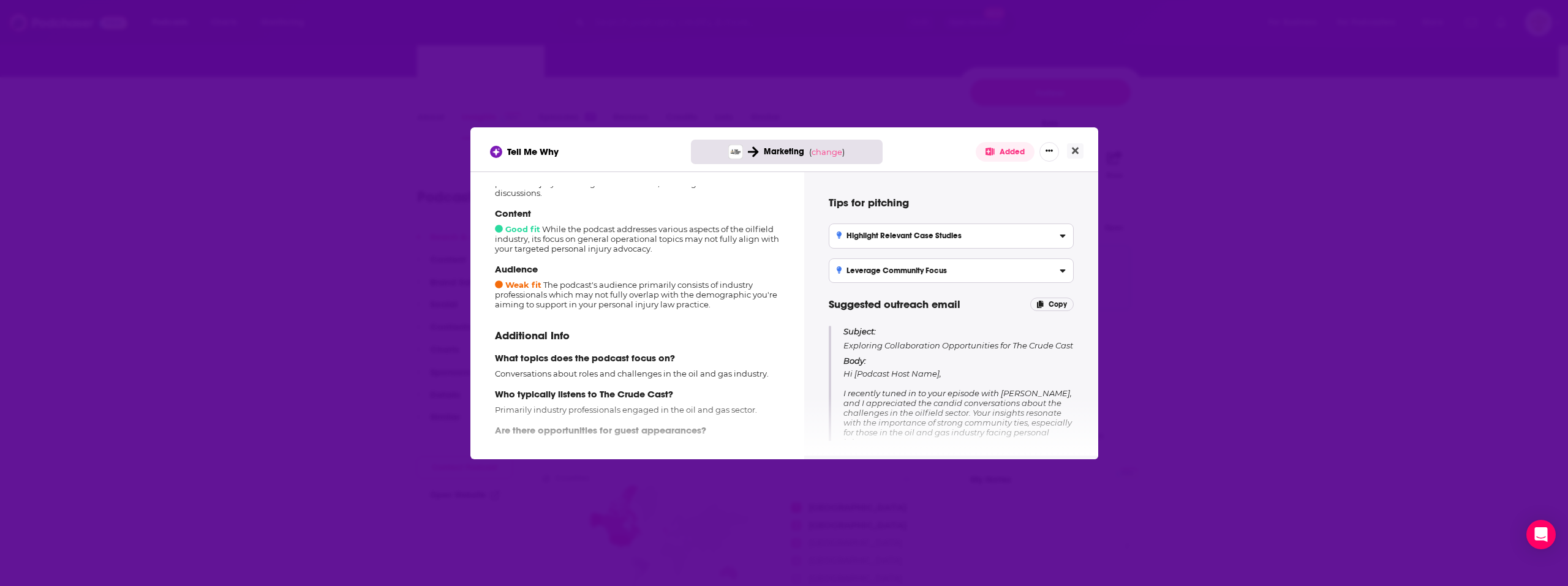
scroll to position [184, 0]
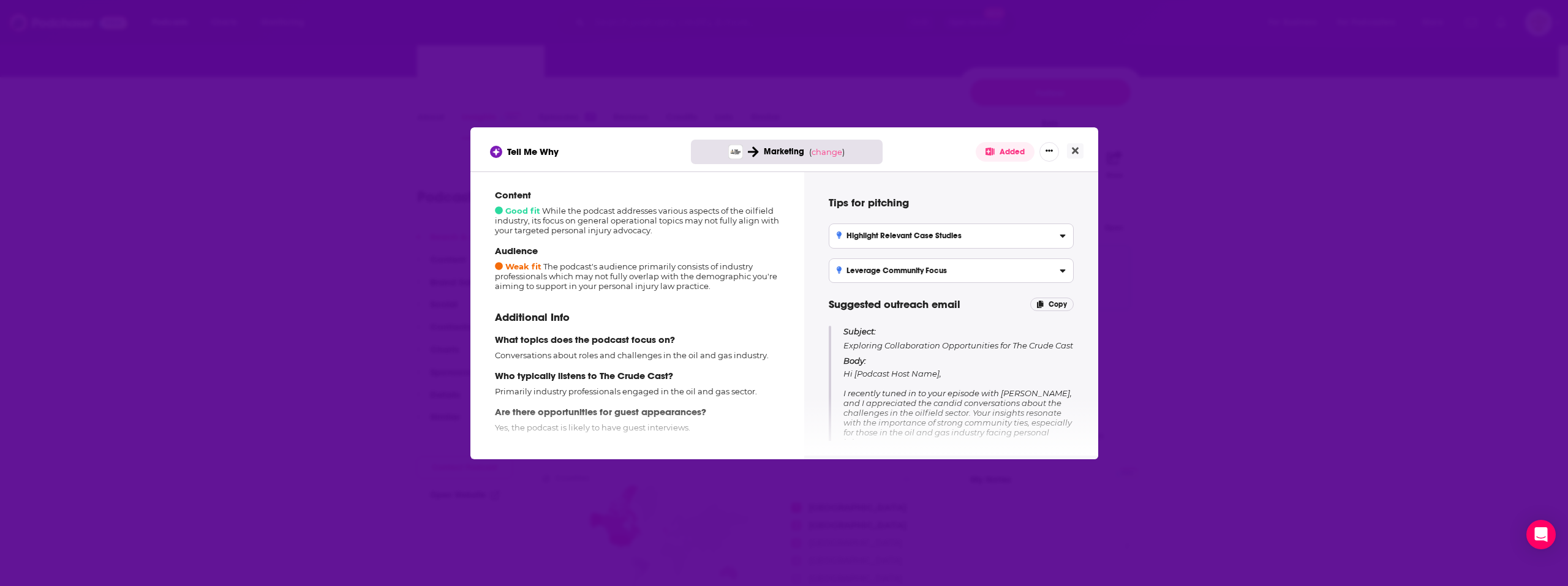
click at [389, 314] on div "Tell Me Why Marketing ( change ) Added How well does this podcast fit your camp…" at bounding box center [784, 293] width 1568 height 586
click at [1069, 150] on button "Close" at bounding box center [1074, 150] width 16 height 15
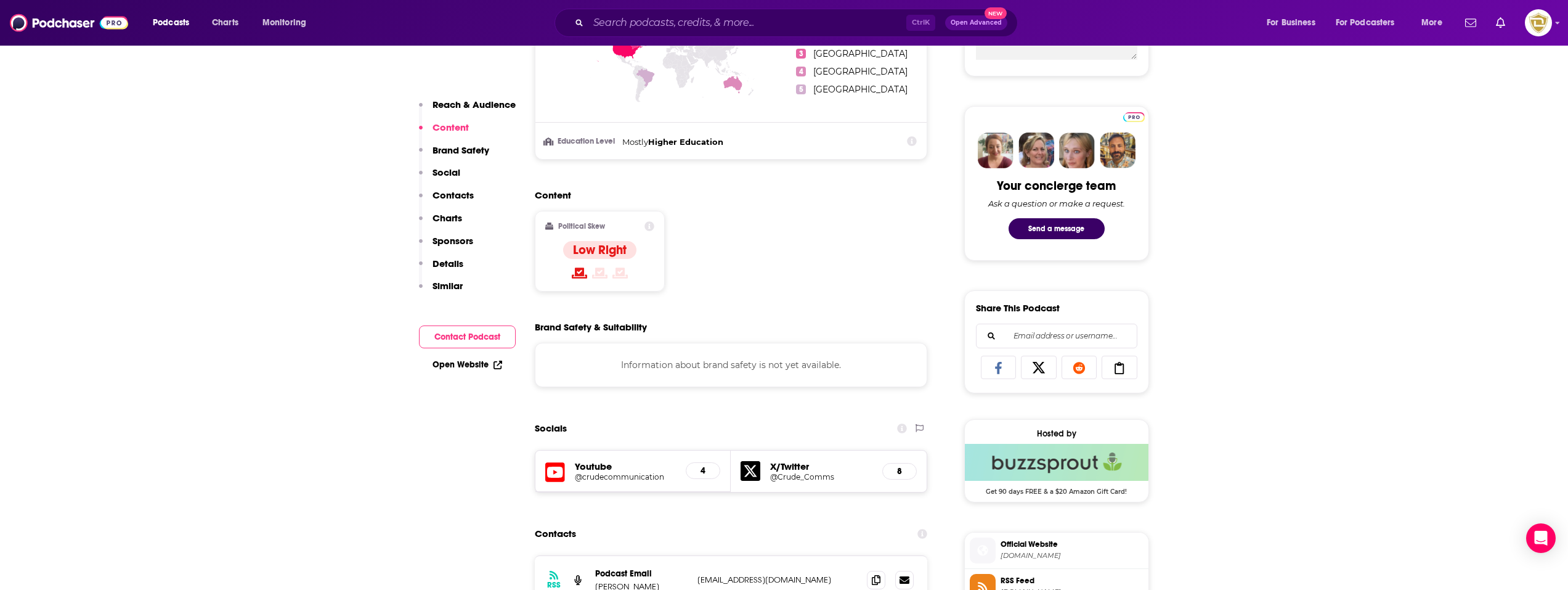
scroll to position [370, 0]
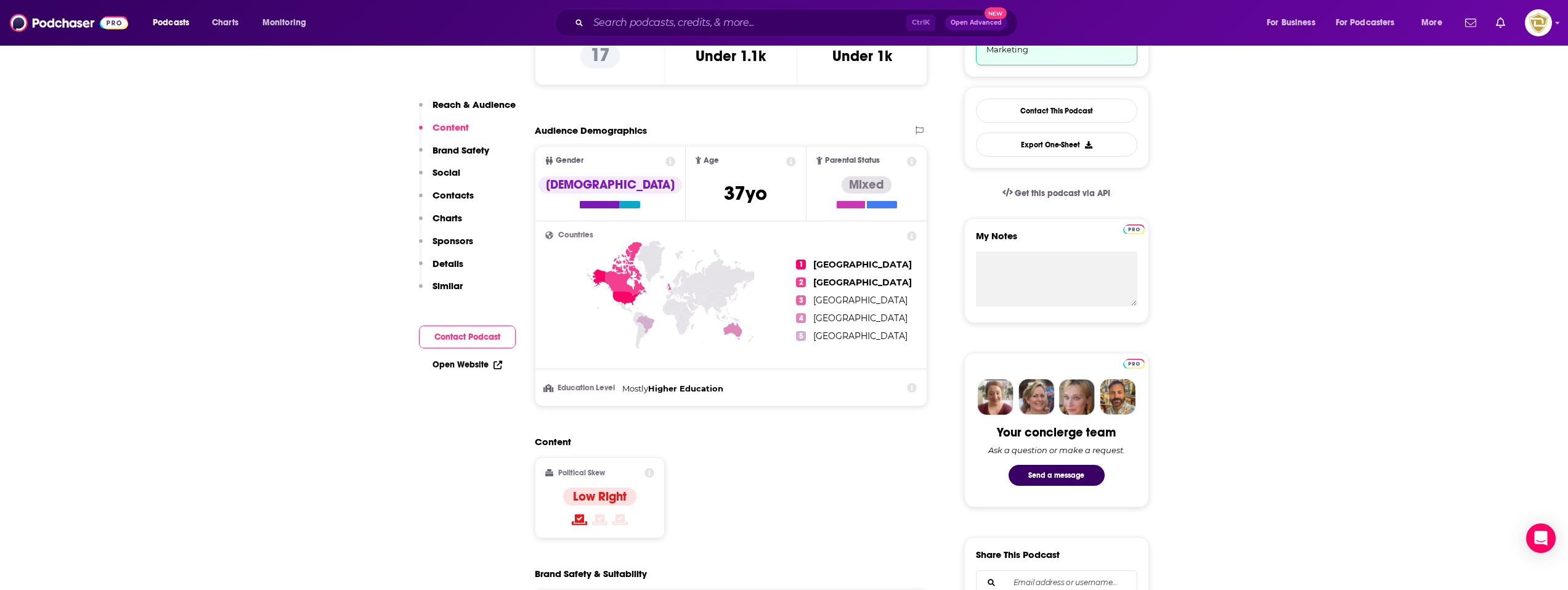
click at [623, 297] on icon at bounding box center [615, 289] width 49 height 40
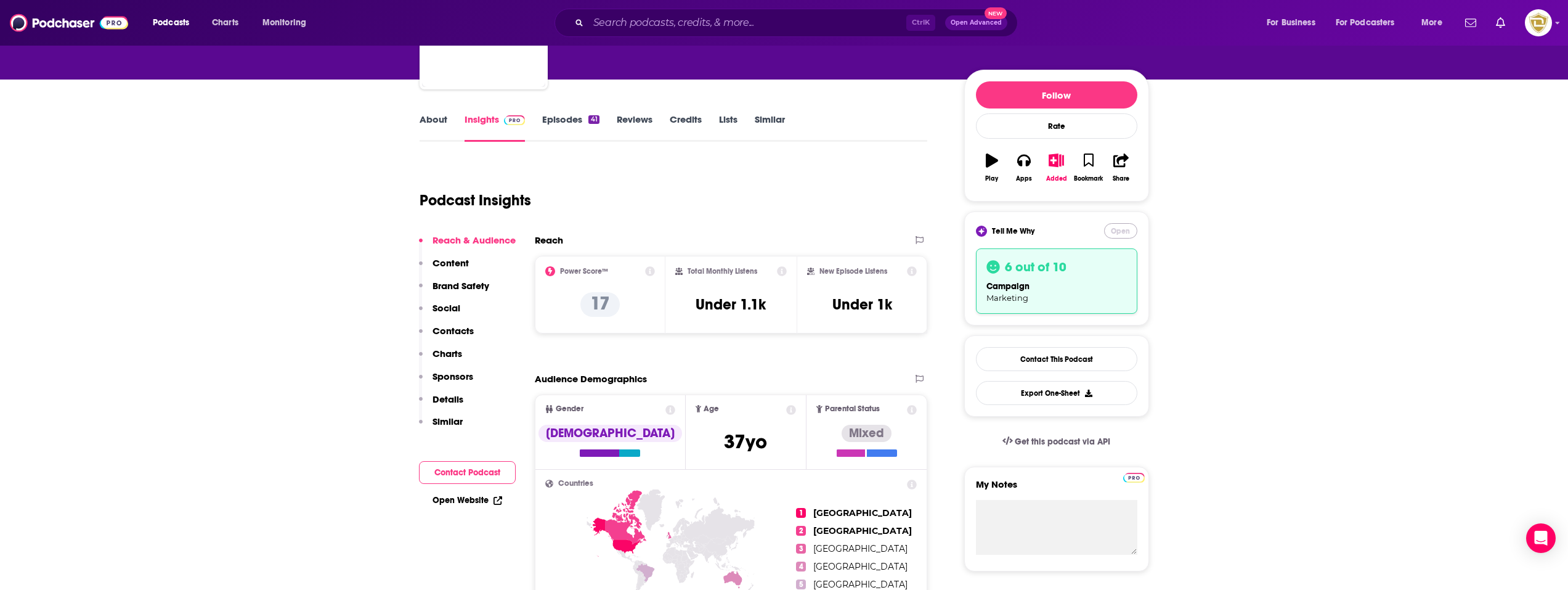
scroll to position [124, 0]
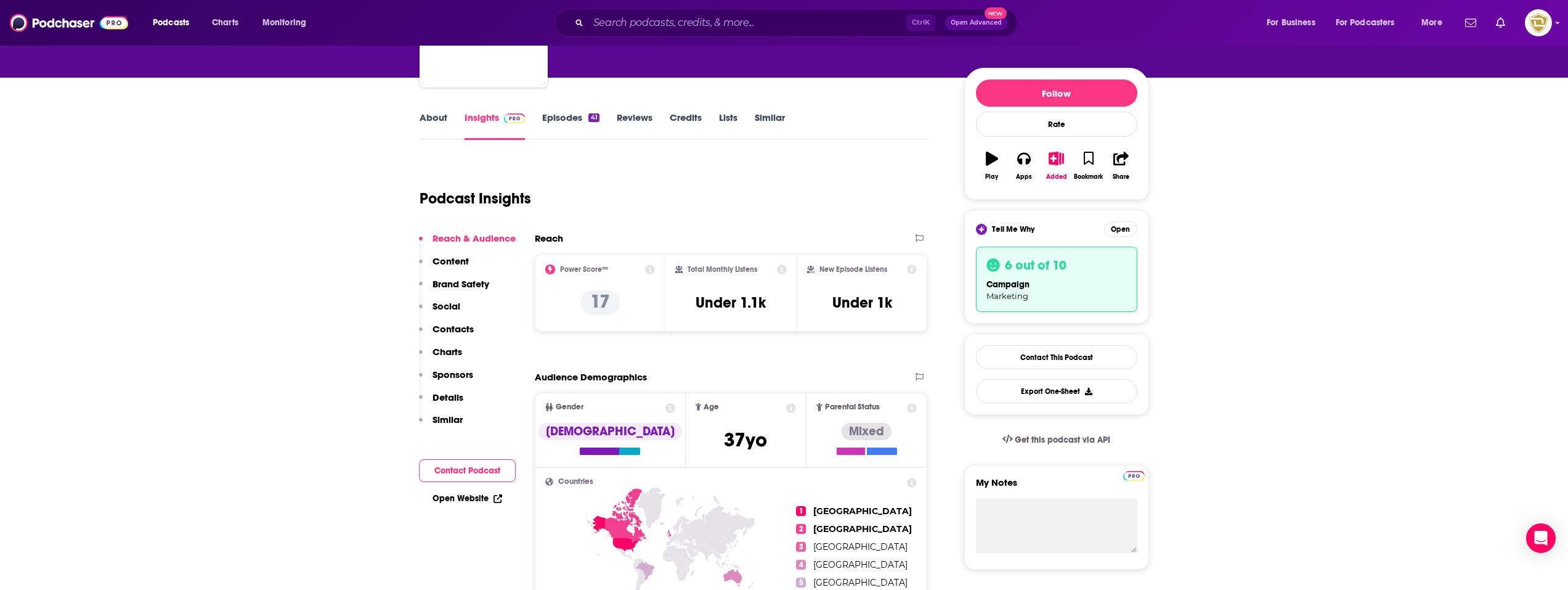
click at [444, 122] on link "About" at bounding box center [433, 126] width 28 height 28
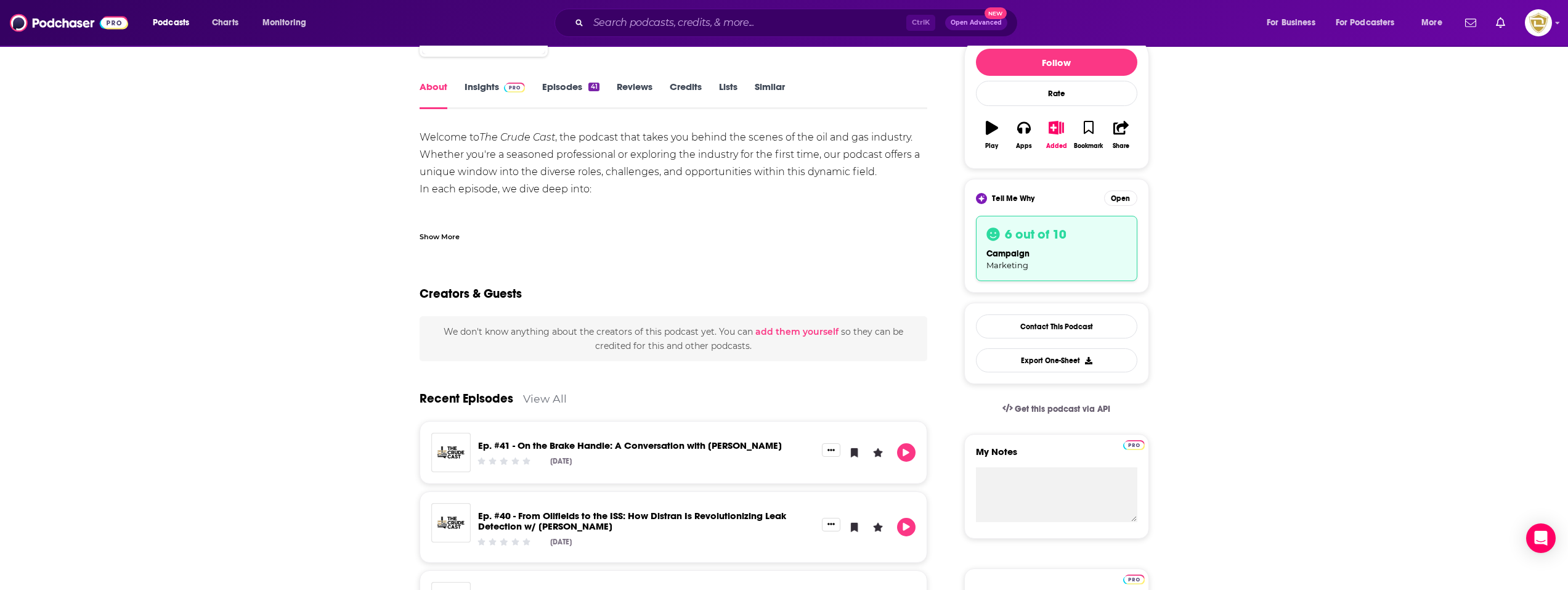
scroll to position [185, 0]
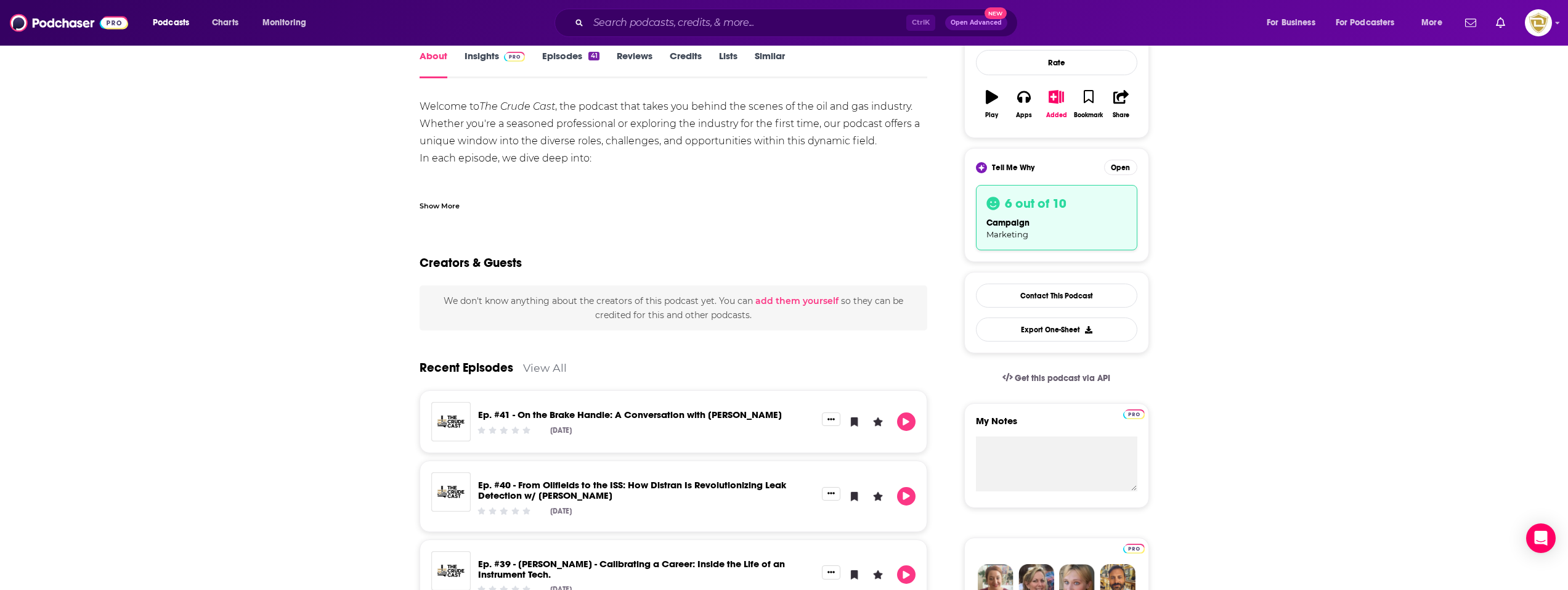
click at [524, 413] on link "Ep. #41 - On the Brake Handle: A Conversation with [PERSON_NAME]" at bounding box center [630, 415] width 304 height 12
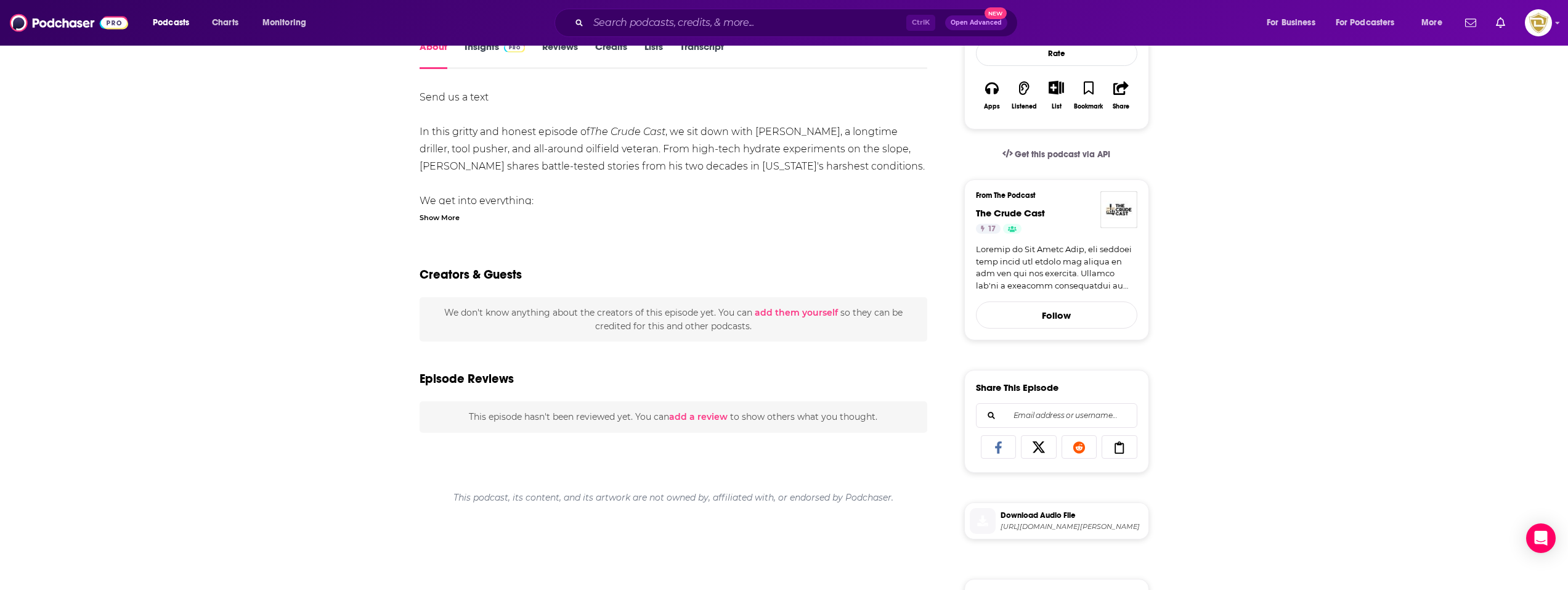
scroll to position [61, 0]
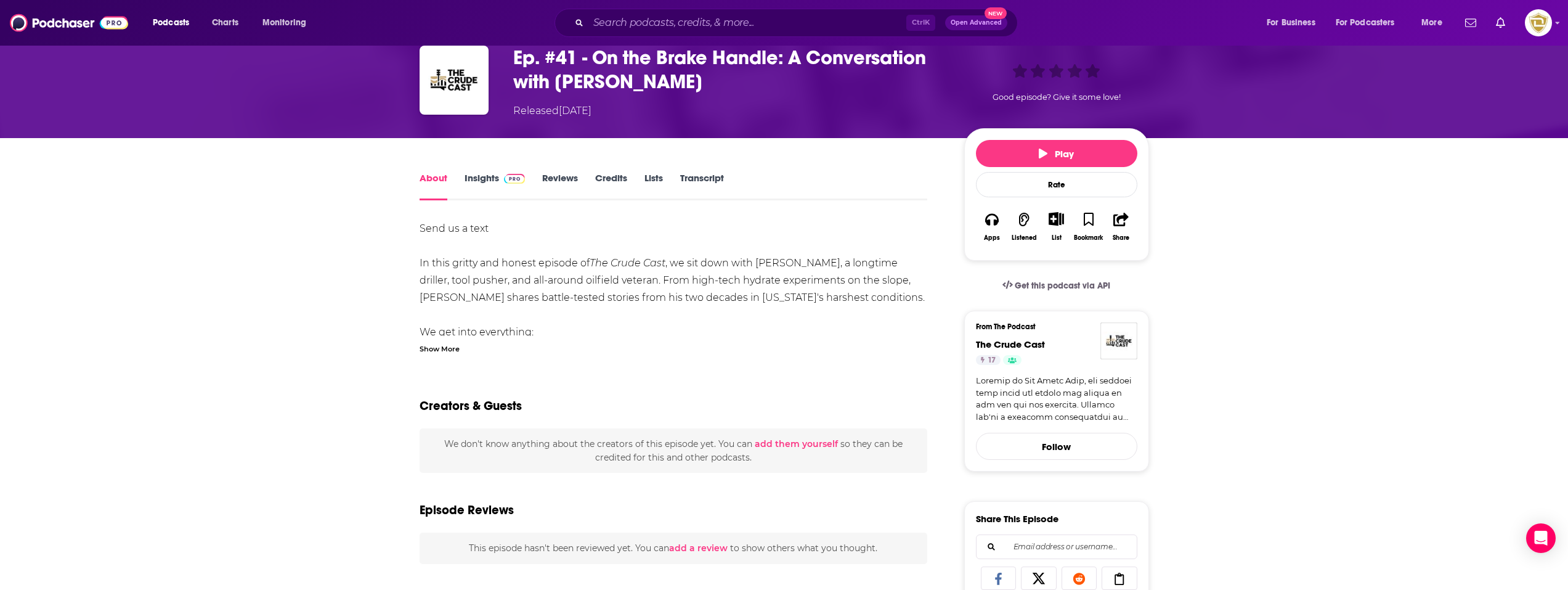
click at [688, 180] on link "Transcript" at bounding box center [702, 186] width 44 height 28
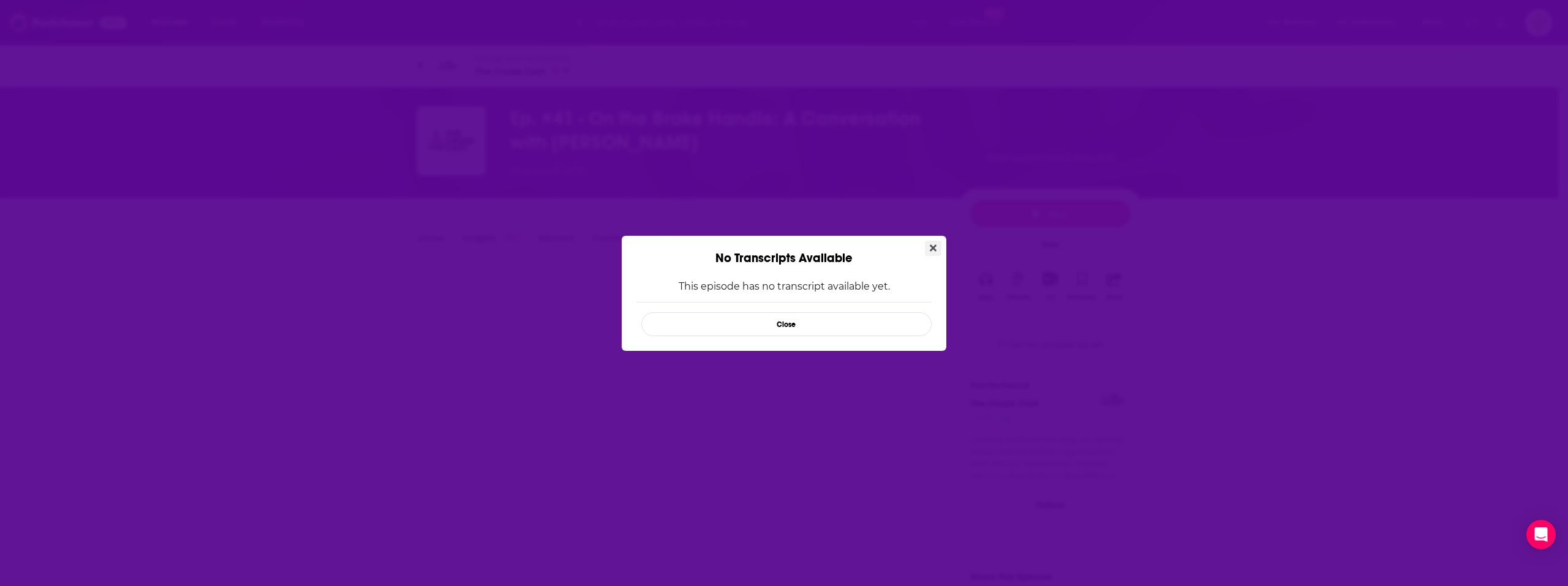
click at [935, 249] on icon "Close" at bounding box center [933, 247] width 7 height 7
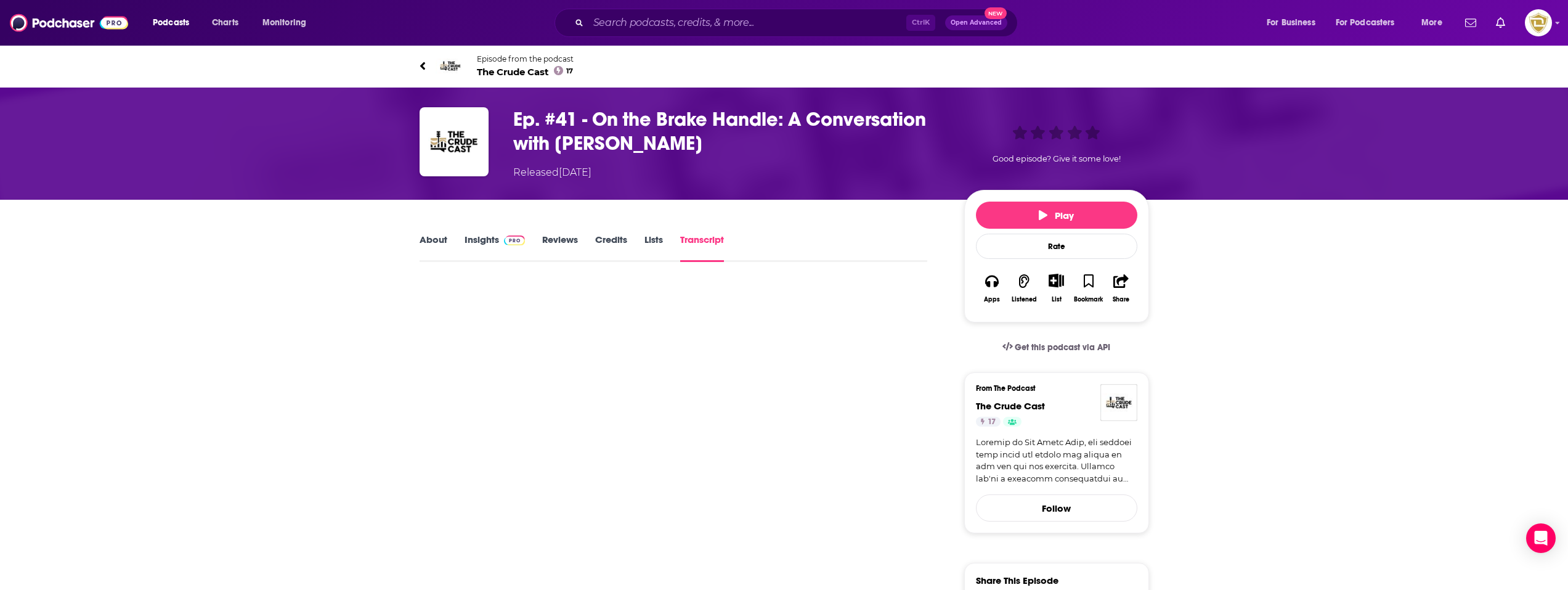
click at [424, 239] on link "About" at bounding box center [433, 248] width 28 height 28
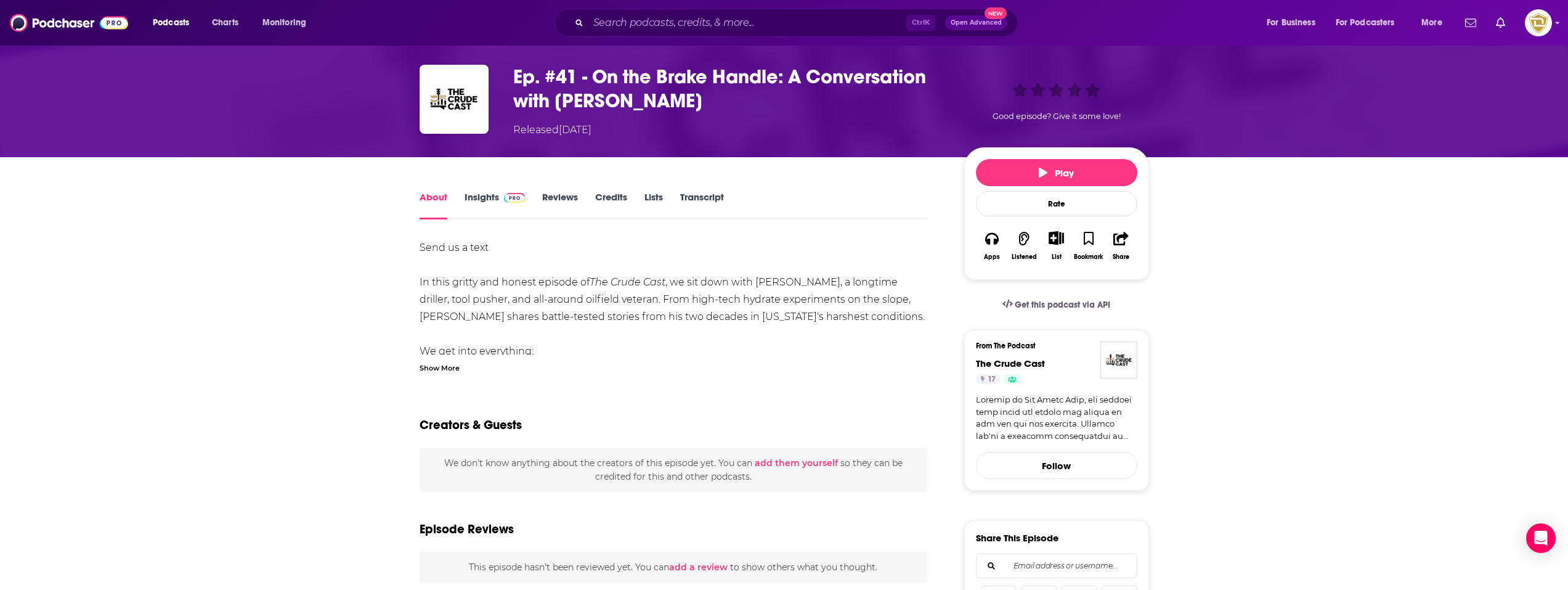
scroll to position [61, 0]
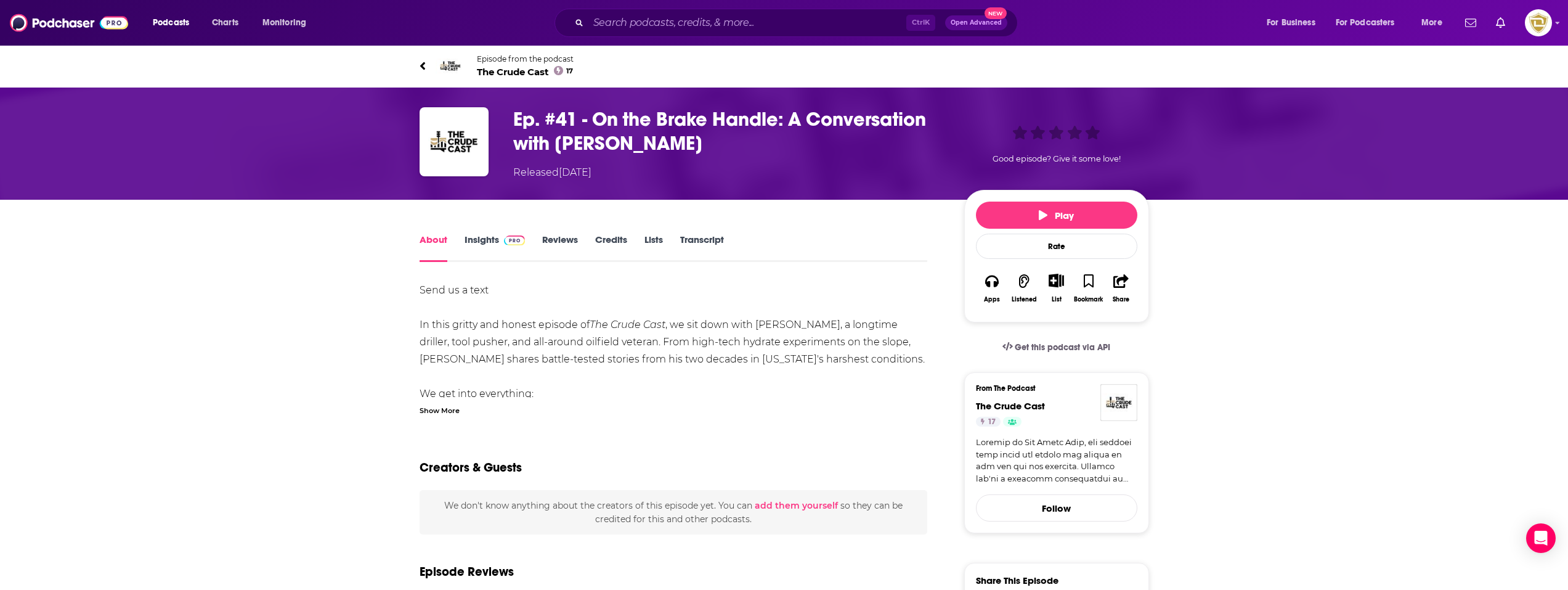
click at [487, 239] on link "Insights" at bounding box center [494, 248] width 61 height 28
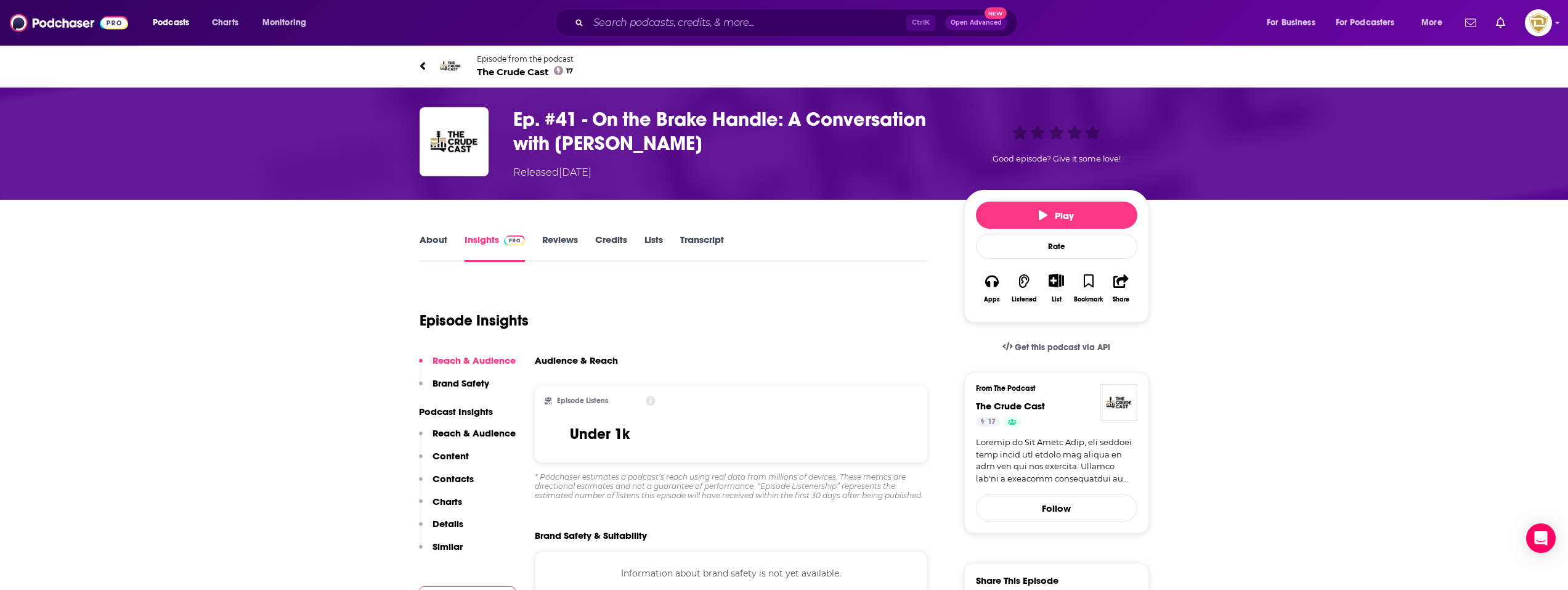
click at [512, 75] on span "The Crude Cast 17" at bounding box center [525, 72] width 96 height 12
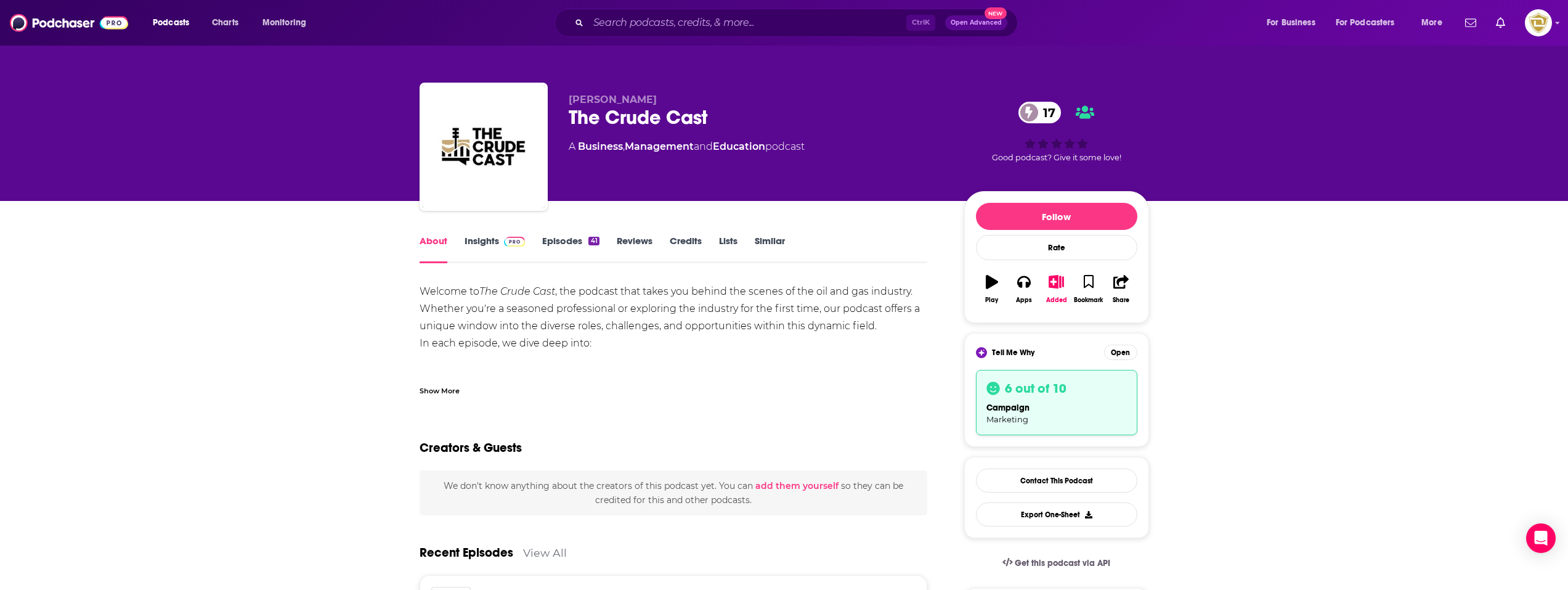
click at [562, 247] on link "Episodes 41" at bounding box center [570, 248] width 57 height 28
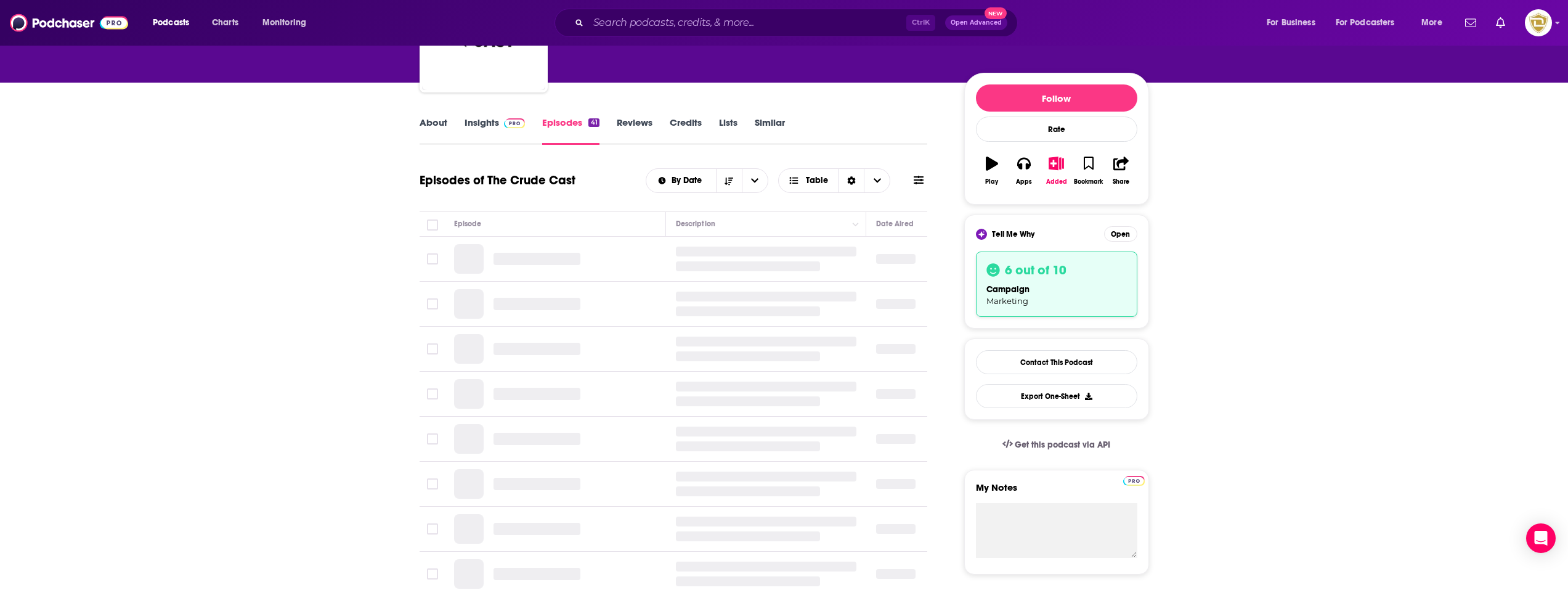
scroll to position [124, 0]
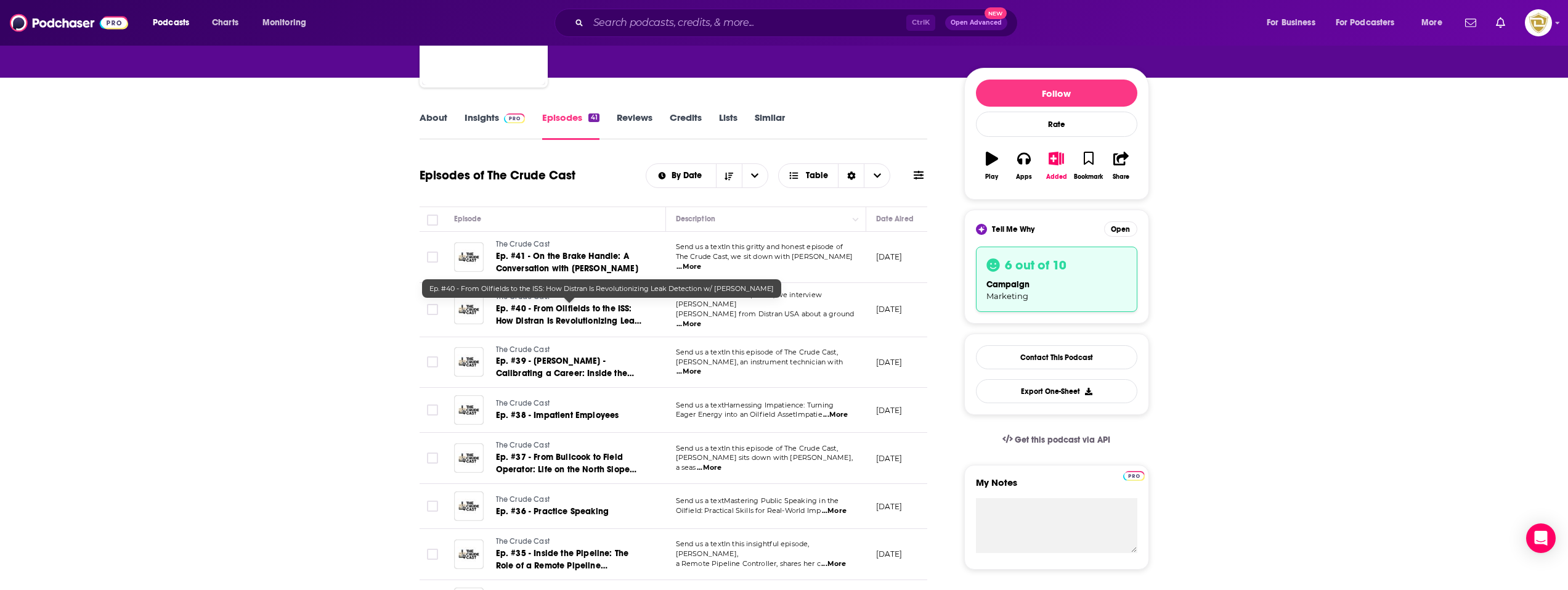
click at [599, 318] on span "Ep. #40 - From Oilfields to the ISS: How Distran Is Revolutionizing Leak Detect…" at bounding box center [568, 320] width 146 height 35
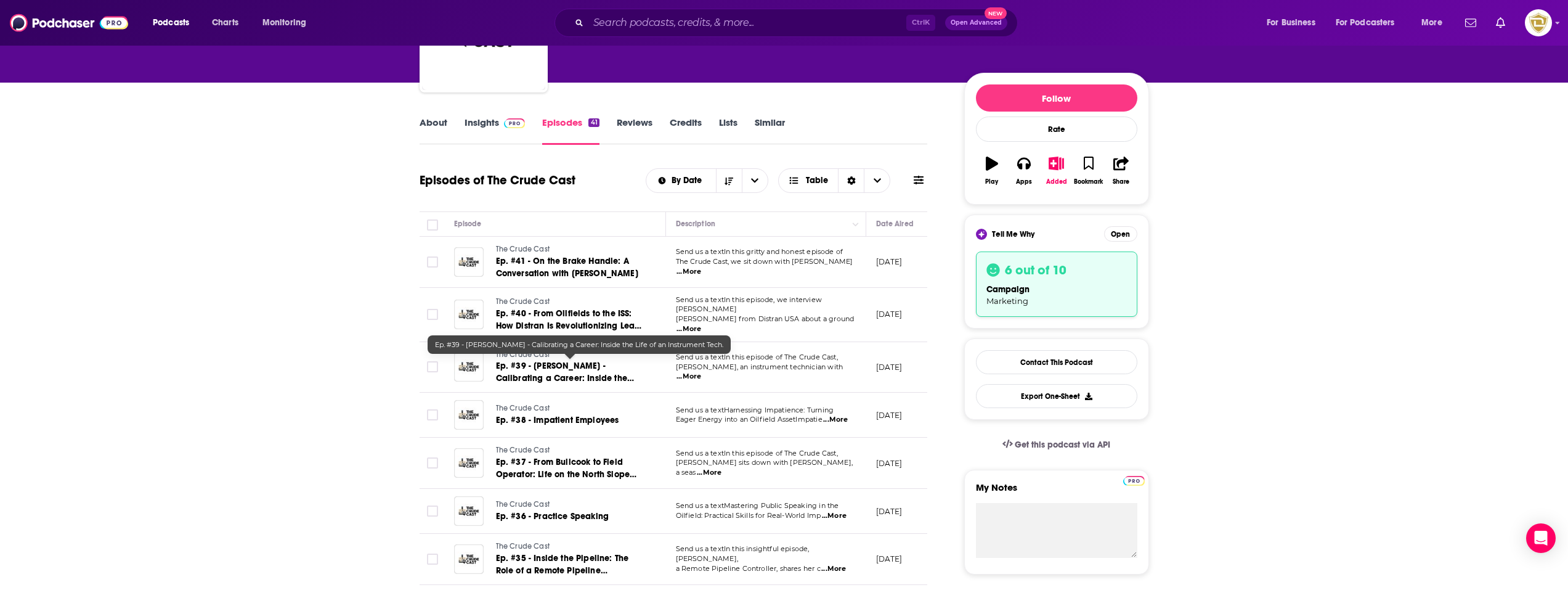
scroll to position [124, 0]
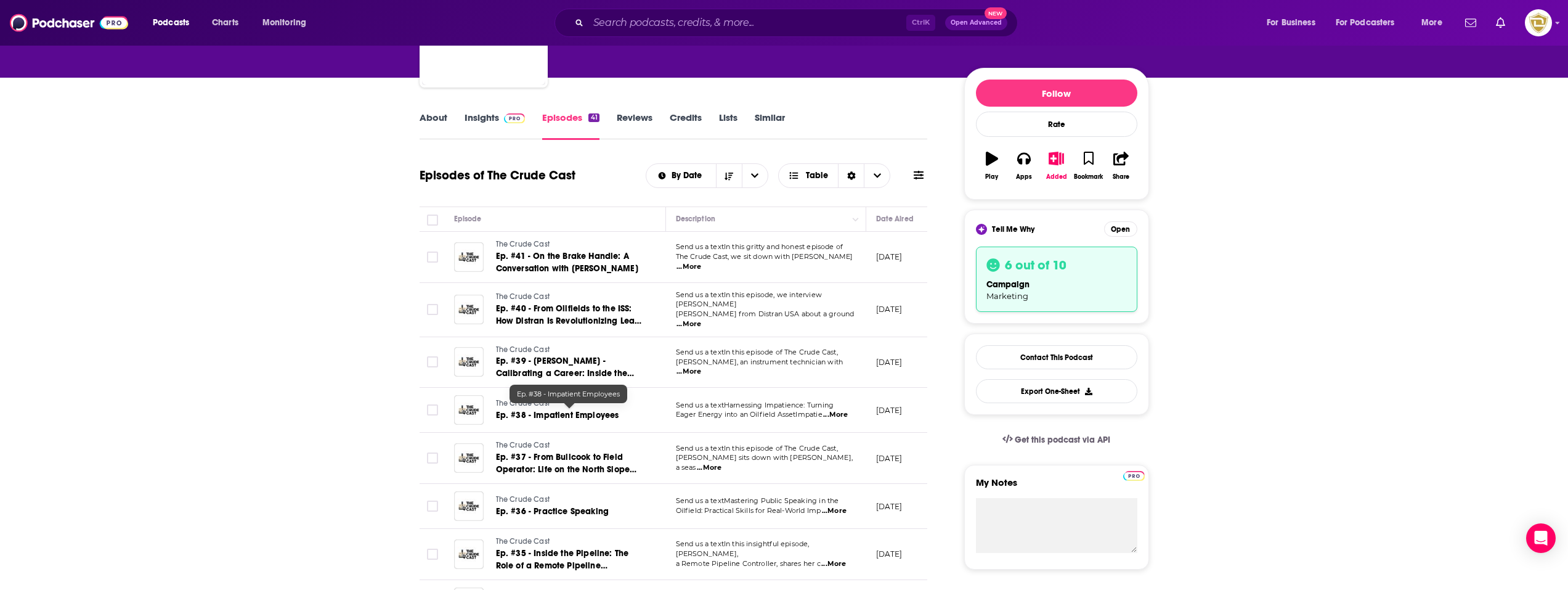
click at [596, 410] on span "Ep. #38 - Impatient Employees" at bounding box center [557, 415] width 123 height 11
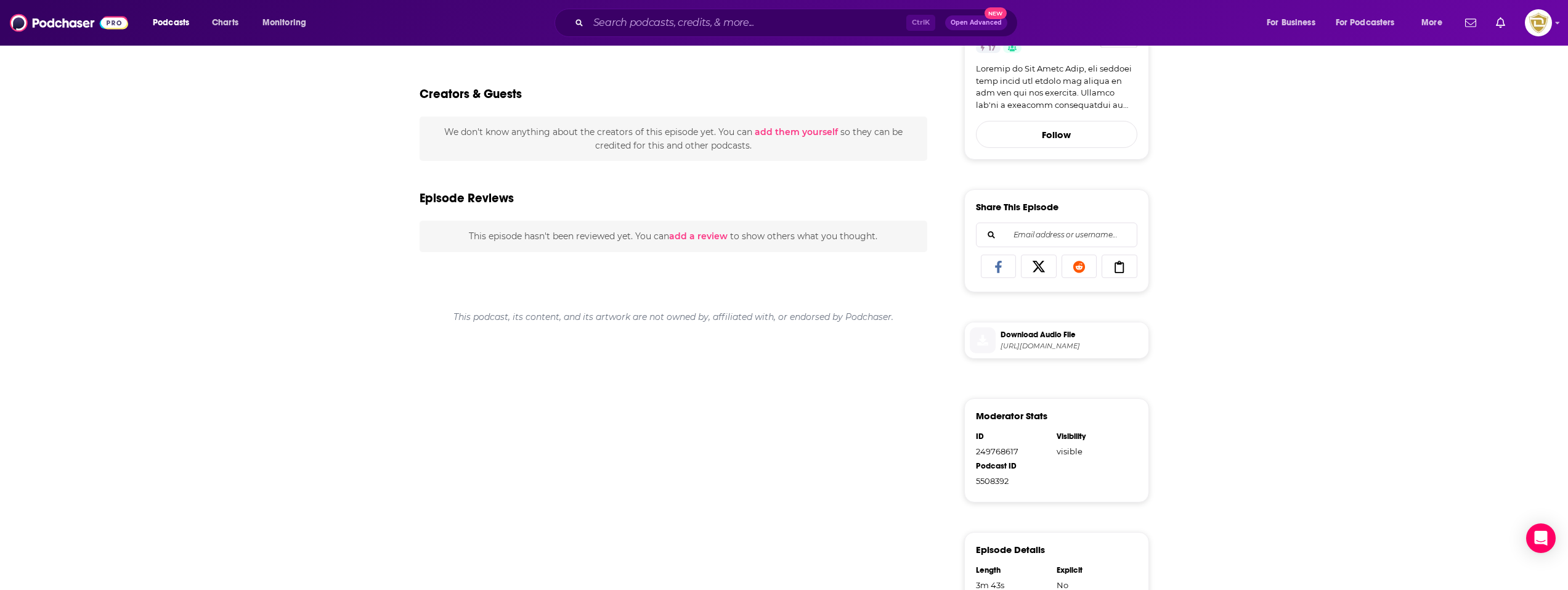
scroll to position [431, 0]
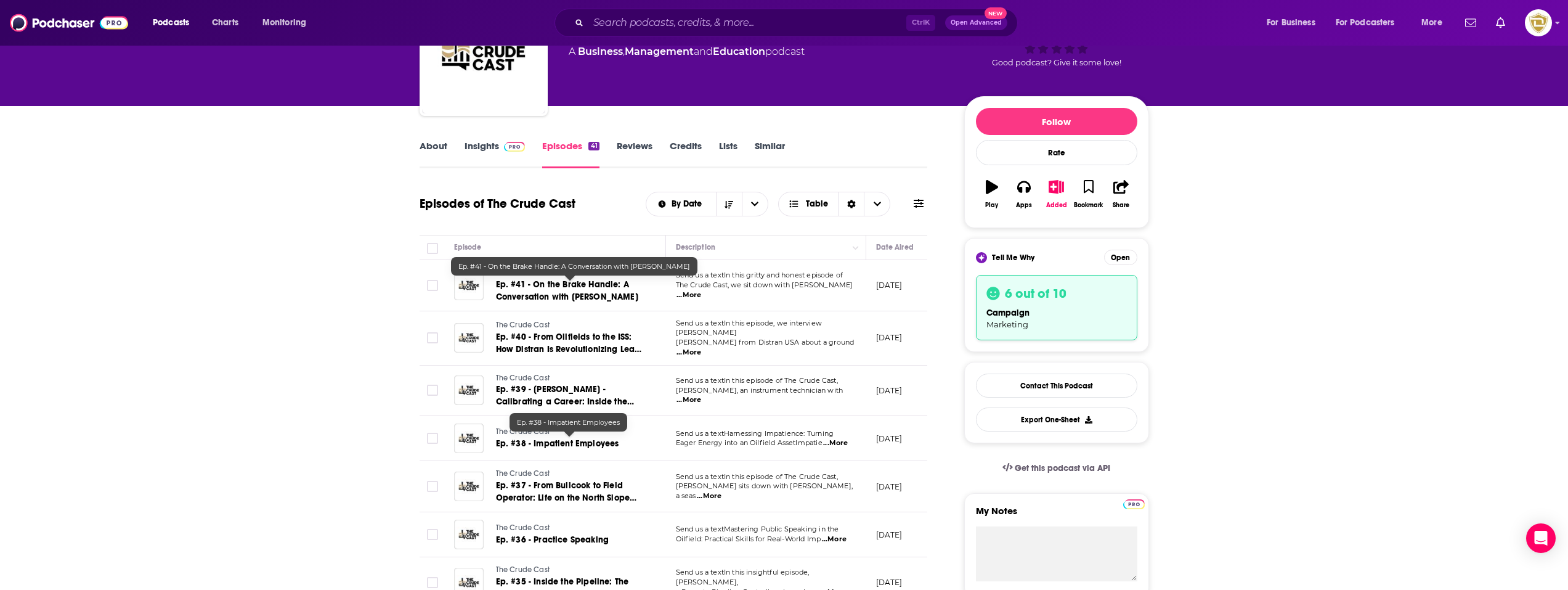
scroll to position [246, 0]
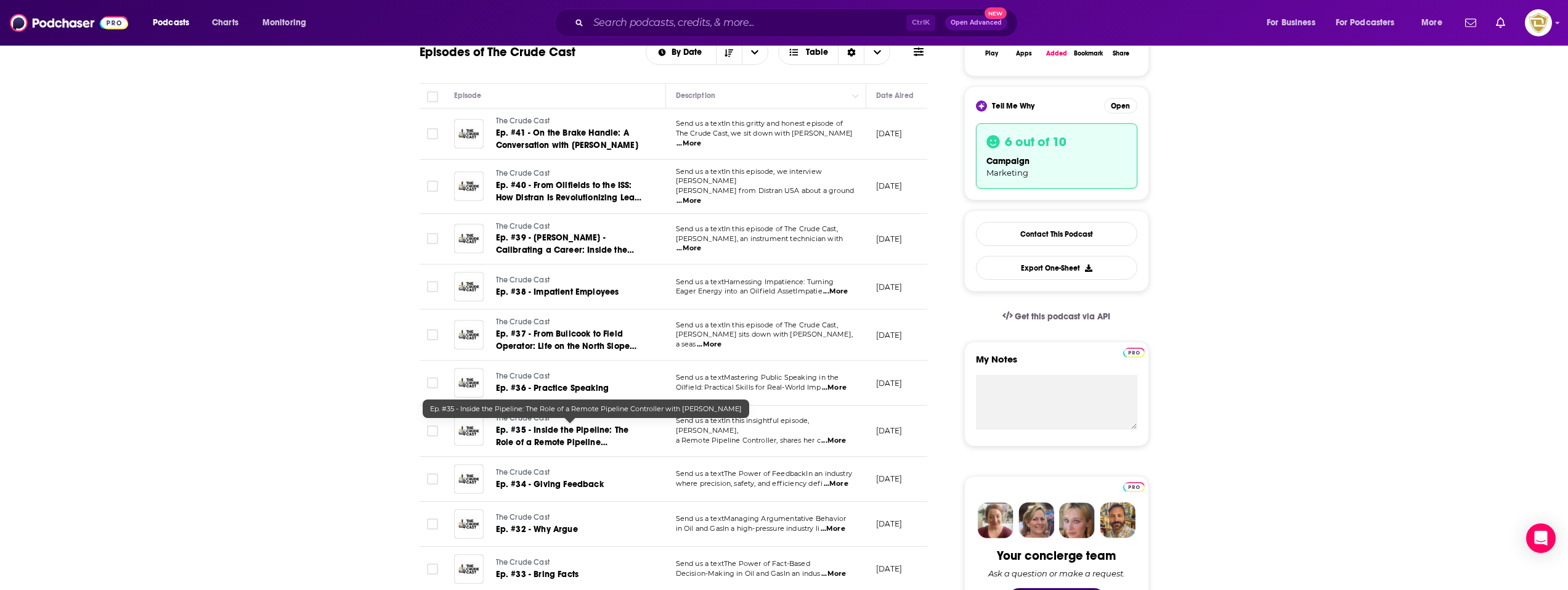
click at [636, 428] on link "Ep. #35 - Inside the Pipeline: The Role of a Remote Pipeline Controller with [P…" at bounding box center [570, 436] width 148 height 24
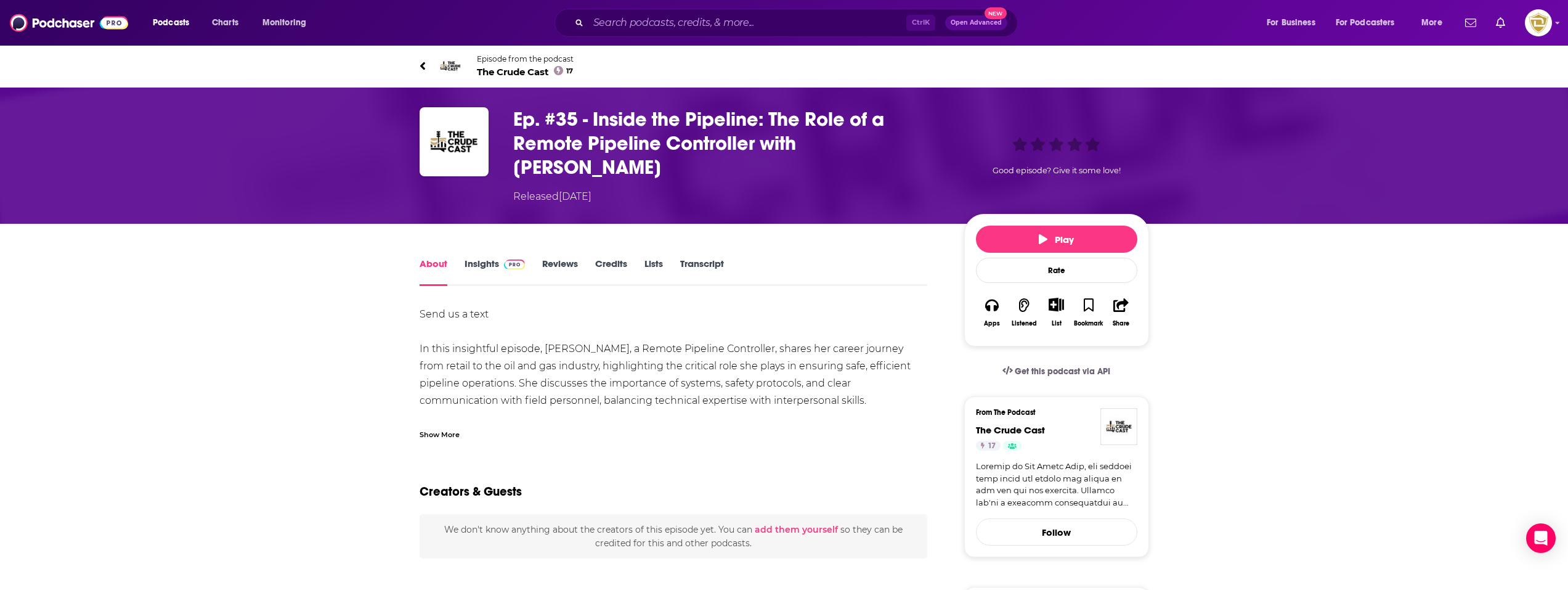
click at [487, 258] on link "Insights" at bounding box center [494, 272] width 61 height 28
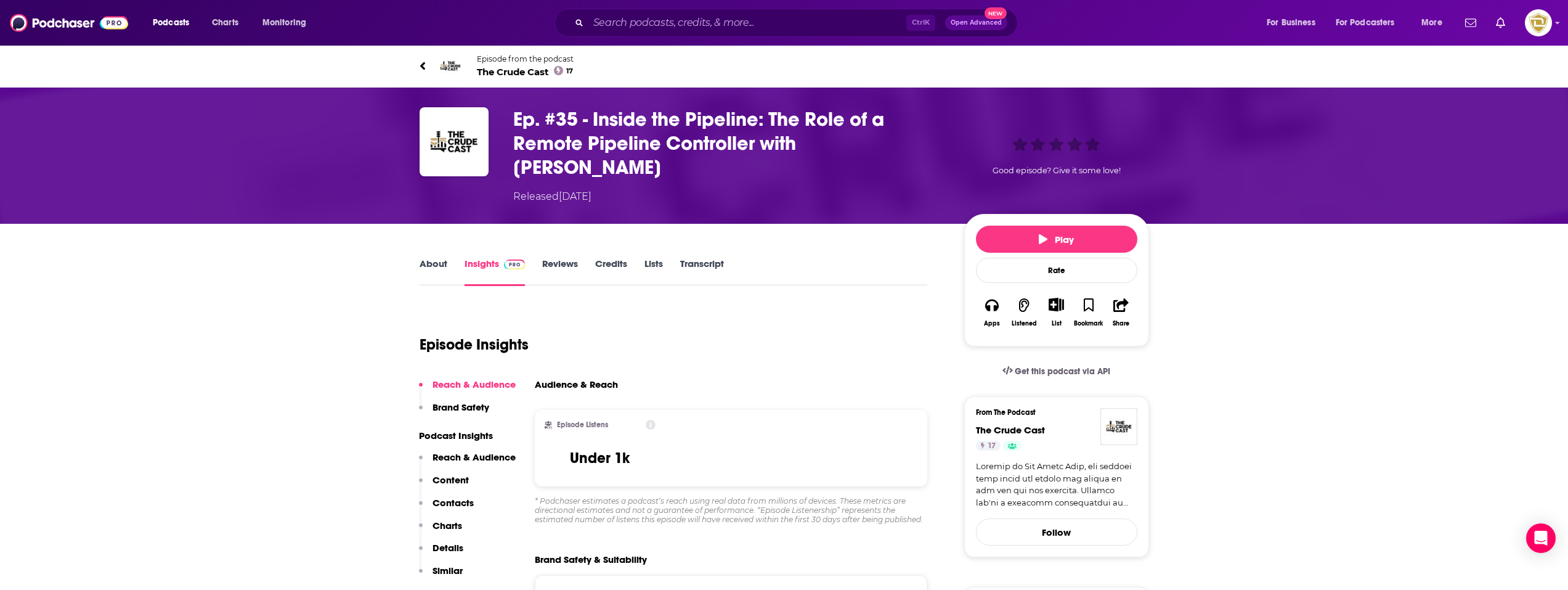
click at [440, 258] on link "About" at bounding box center [433, 272] width 28 height 28
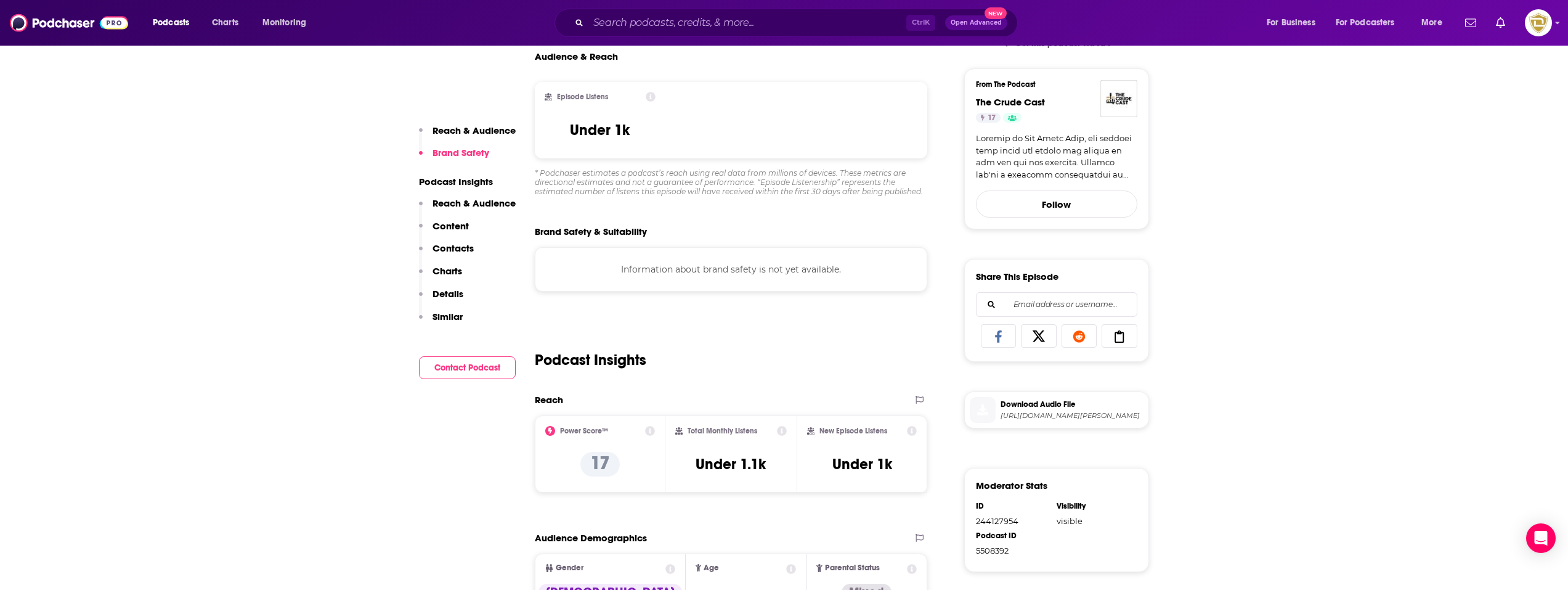
scroll to position [431, 0]
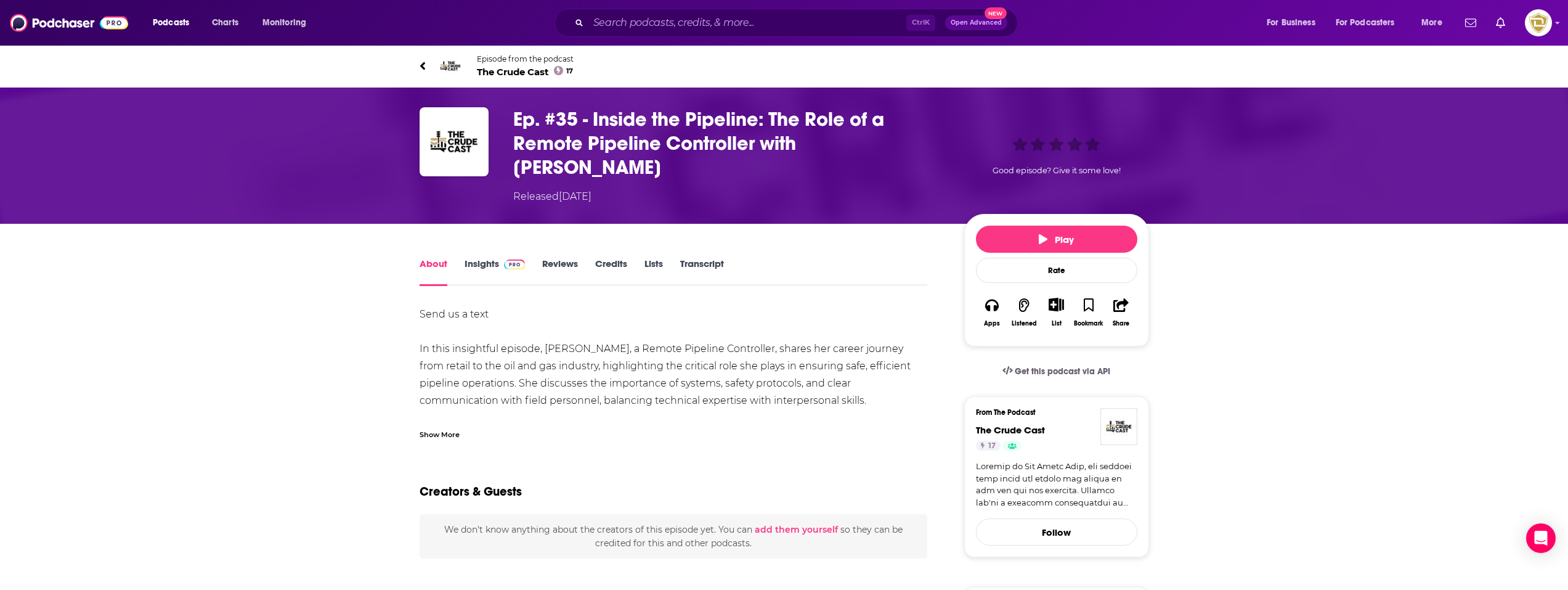
click at [415, 65] on div "Episode from the podcast The Crude Cast 17 Next Episode" at bounding box center [784, 66] width 748 height 50
click at [421, 67] on icon at bounding box center [421, 65] width 5 height 8
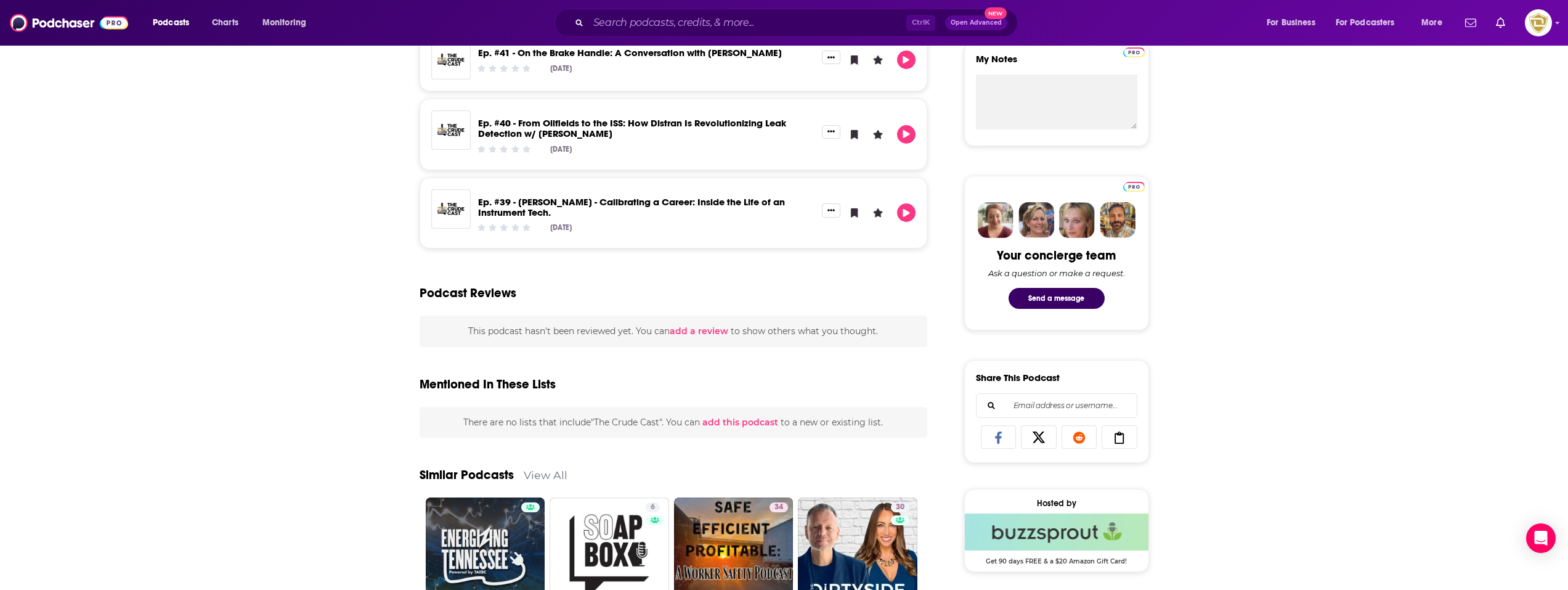
scroll to position [555, 0]
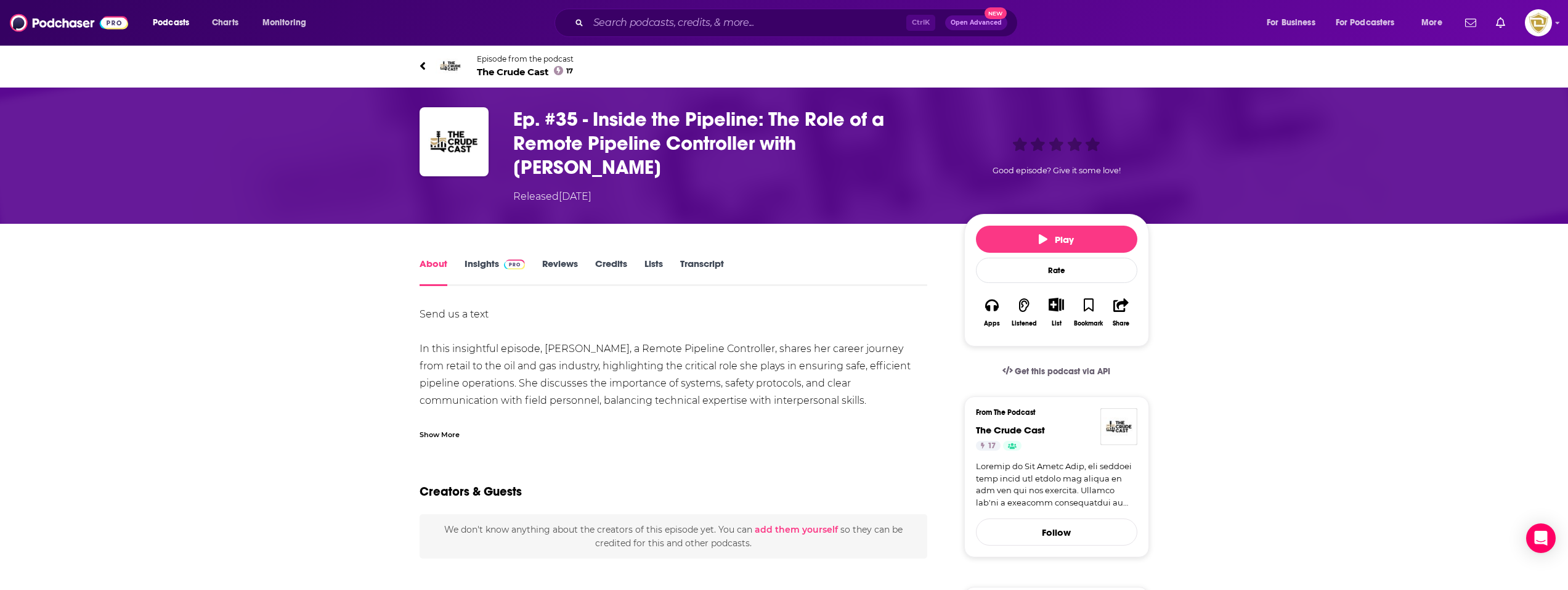
click at [491, 258] on link "Insights" at bounding box center [494, 272] width 61 height 28
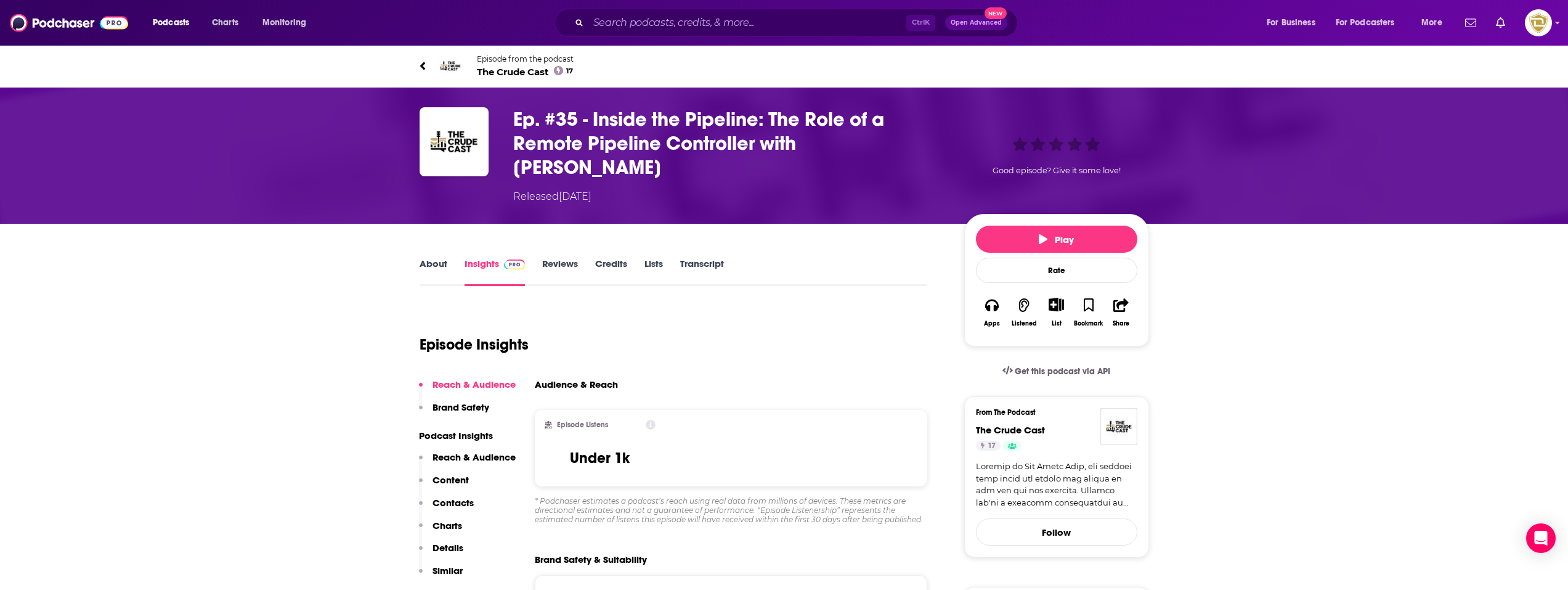
click at [422, 62] on icon at bounding box center [422, 66] width 6 height 13
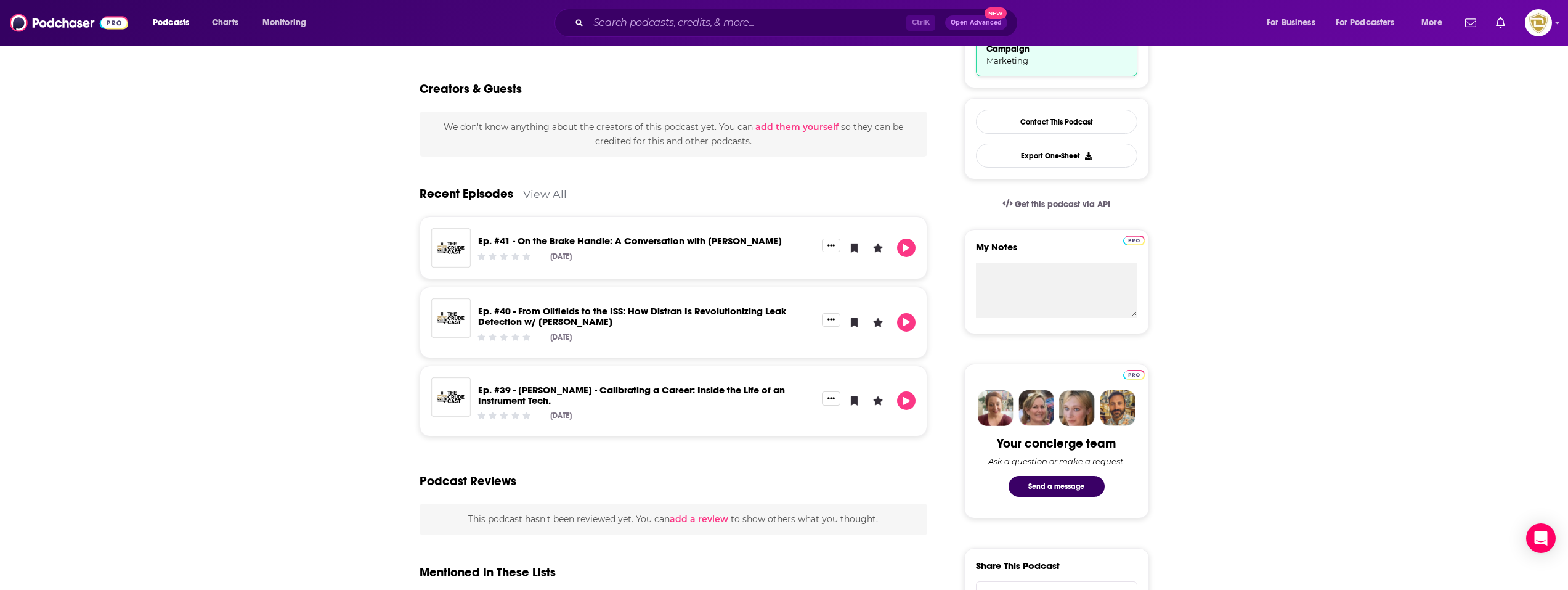
scroll to position [370, 0]
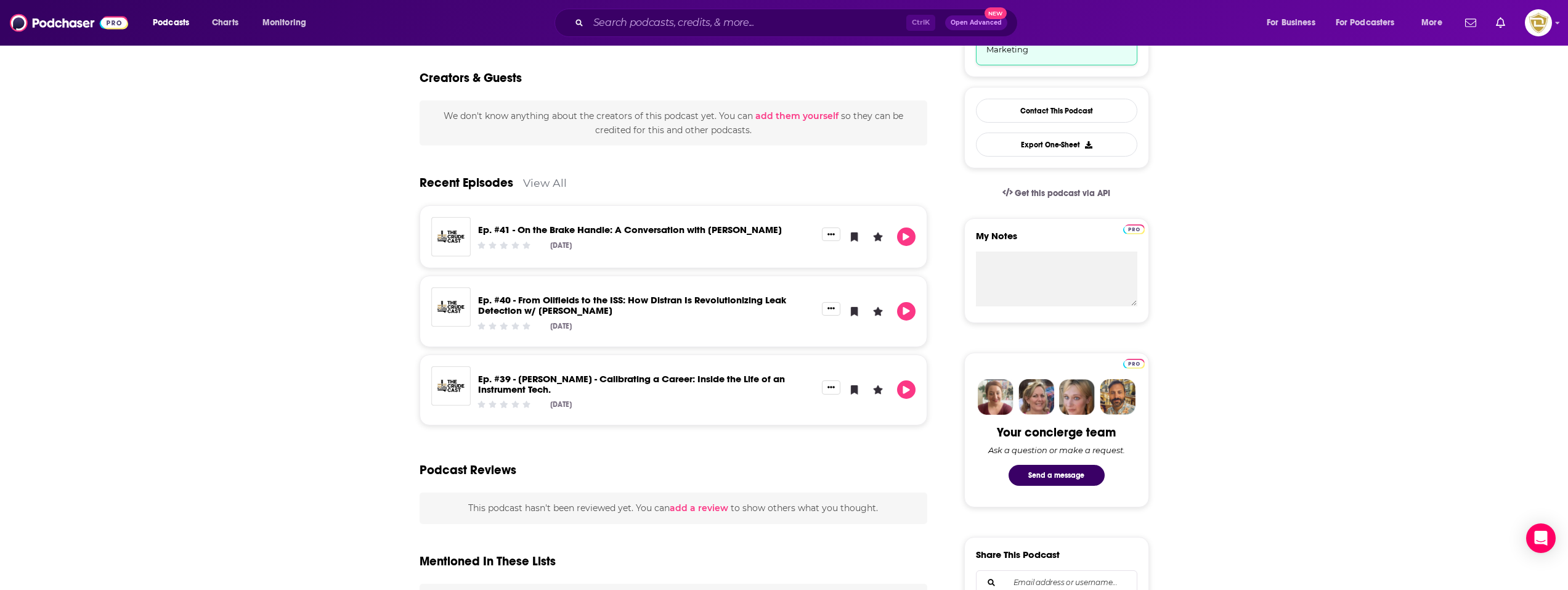
click at [532, 178] on link "View All" at bounding box center [545, 183] width 44 height 13
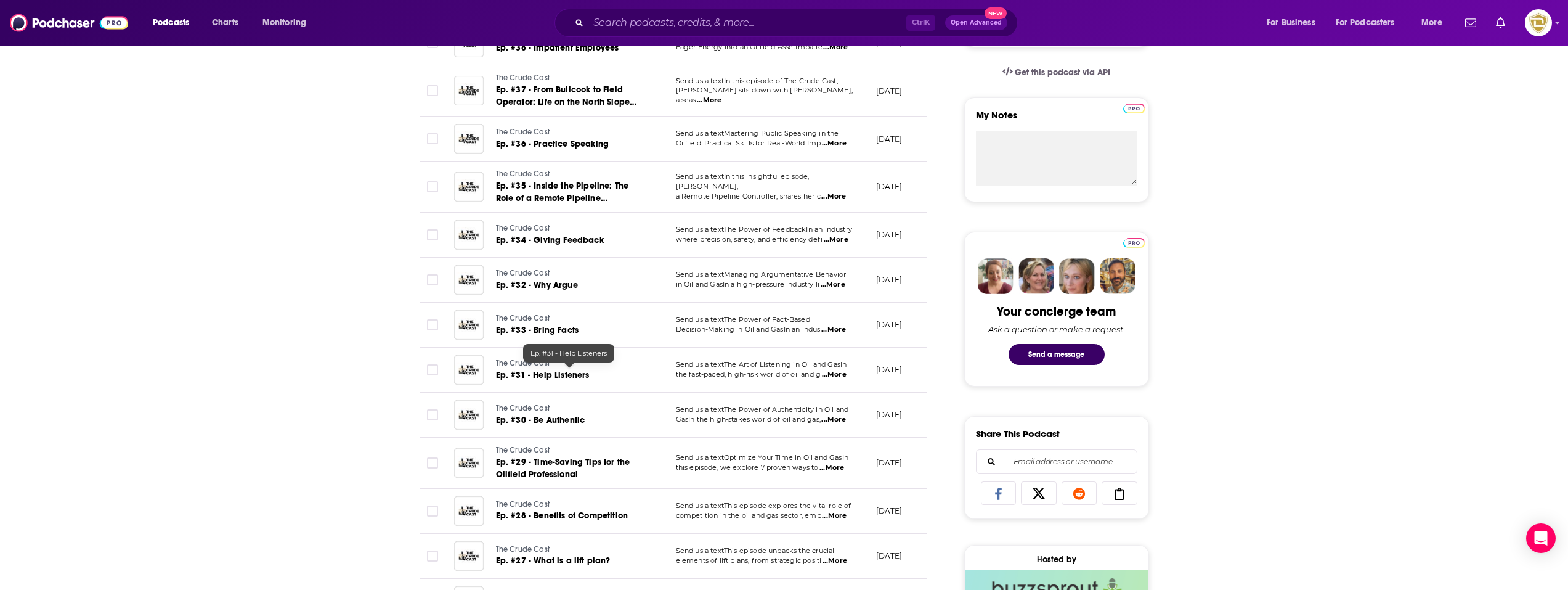
scroll to position [493, 0]
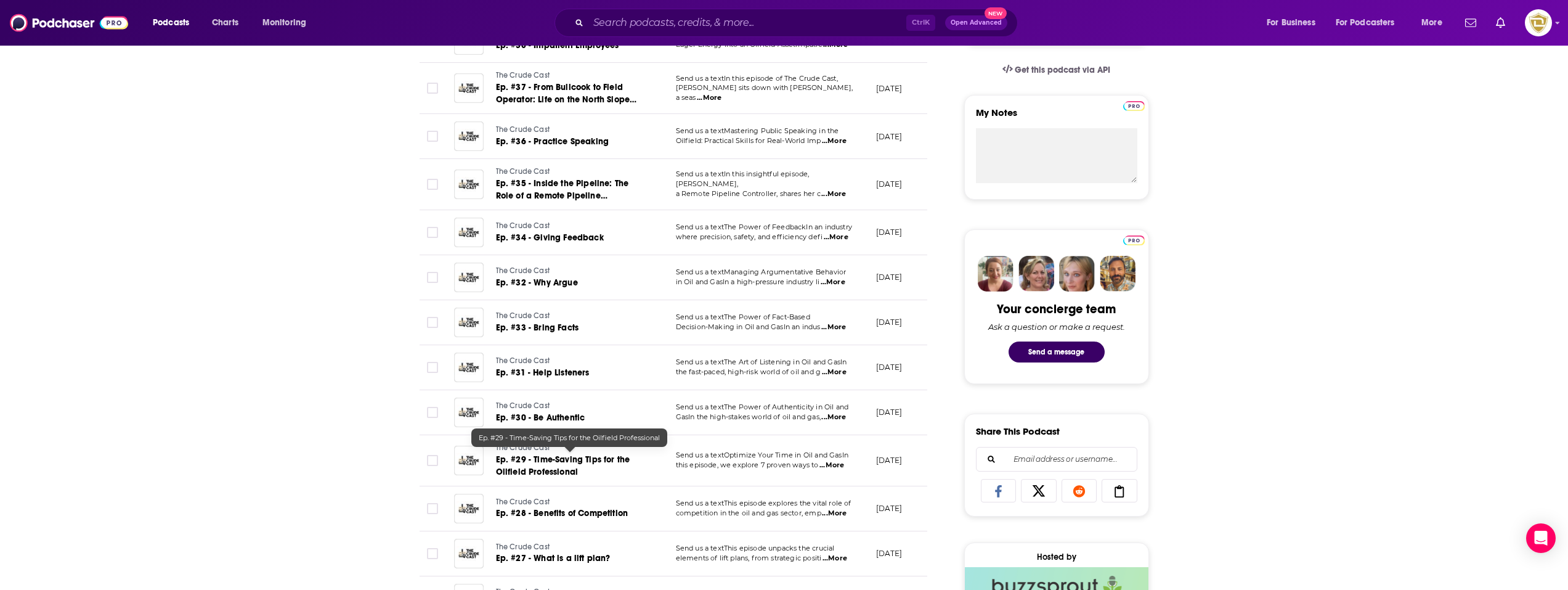
click at [586, 461] on span "Ep. #29 - Time-Saving Tips for the Oilfield Professional" at bounding box center [562, 466] width 134 height 23
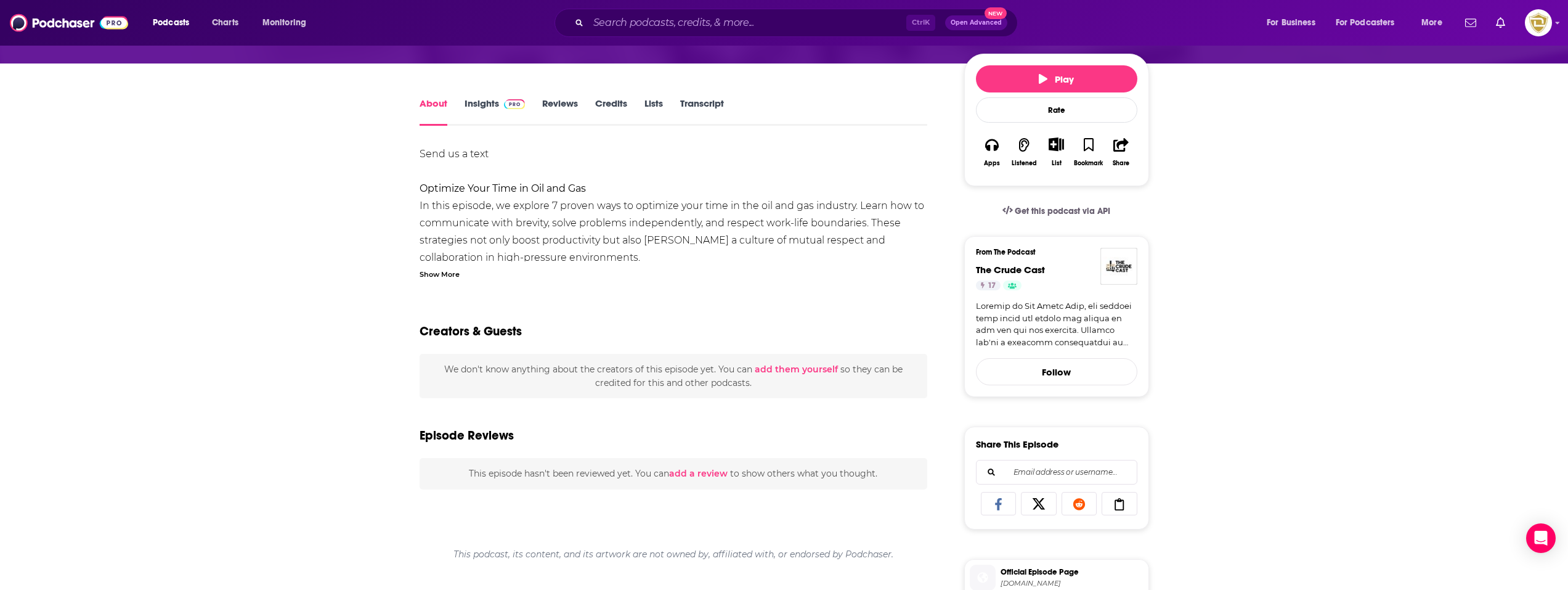
scroll to position [124, 0]
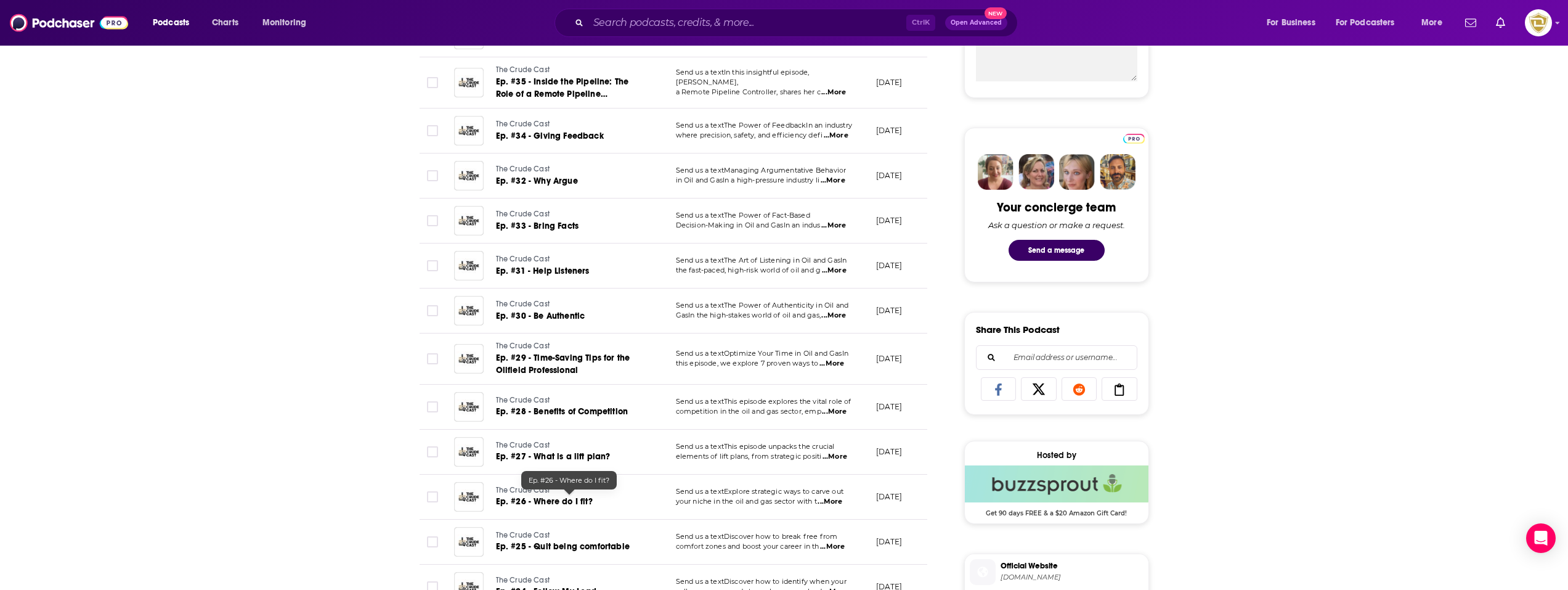
scroll to position [616, 0]
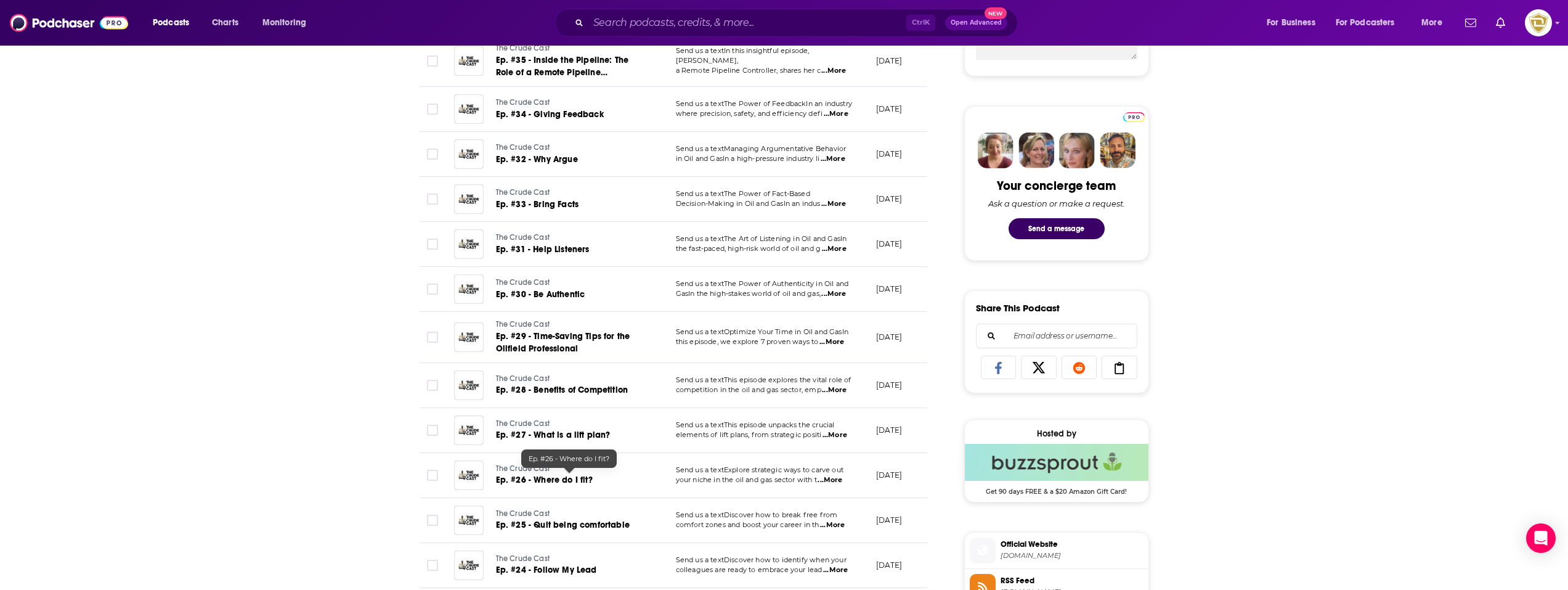
click at [566, 474] on span "Ep. #26 - Where do I fit?" at bounding box center [544, 480] width 96 height 11
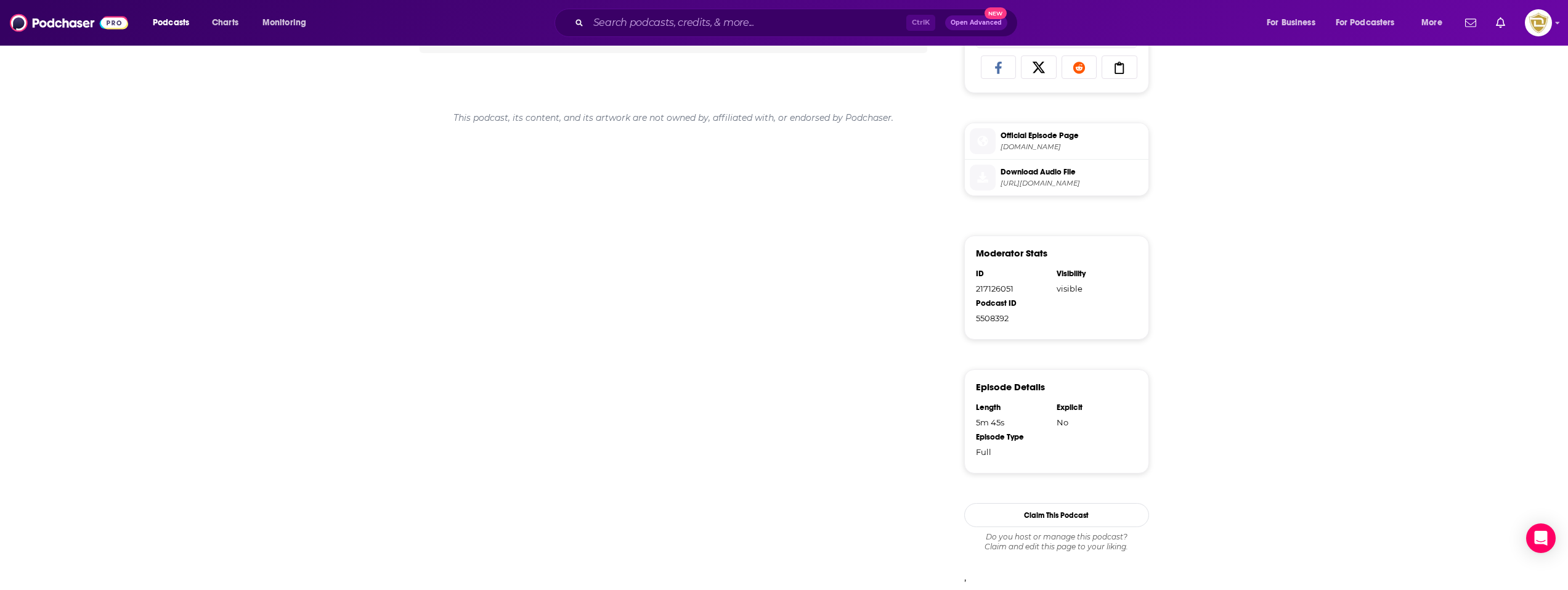
scroll to position [572, 0]
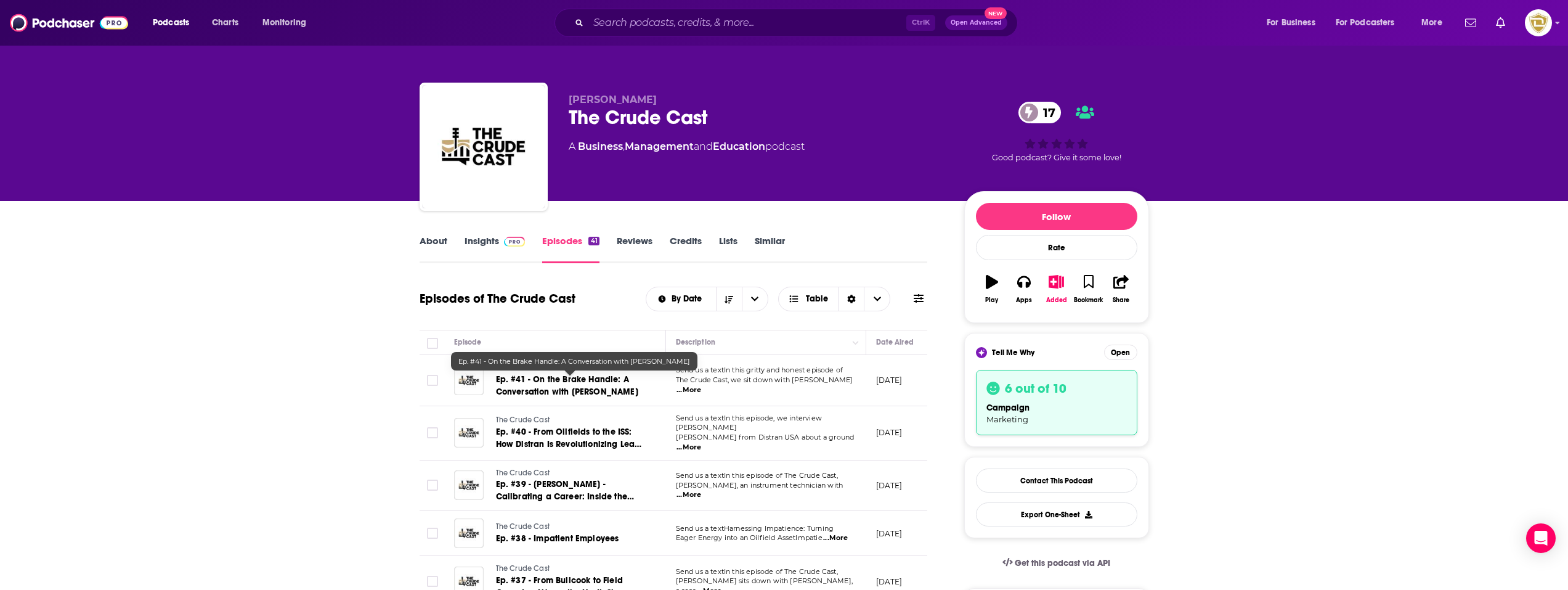
click at [592, 381] on span "Ep. #41 - On the Brake Handle: A Conversation with [PERSON_NAME]" at bounding box center [567, 385] width 143 height 23
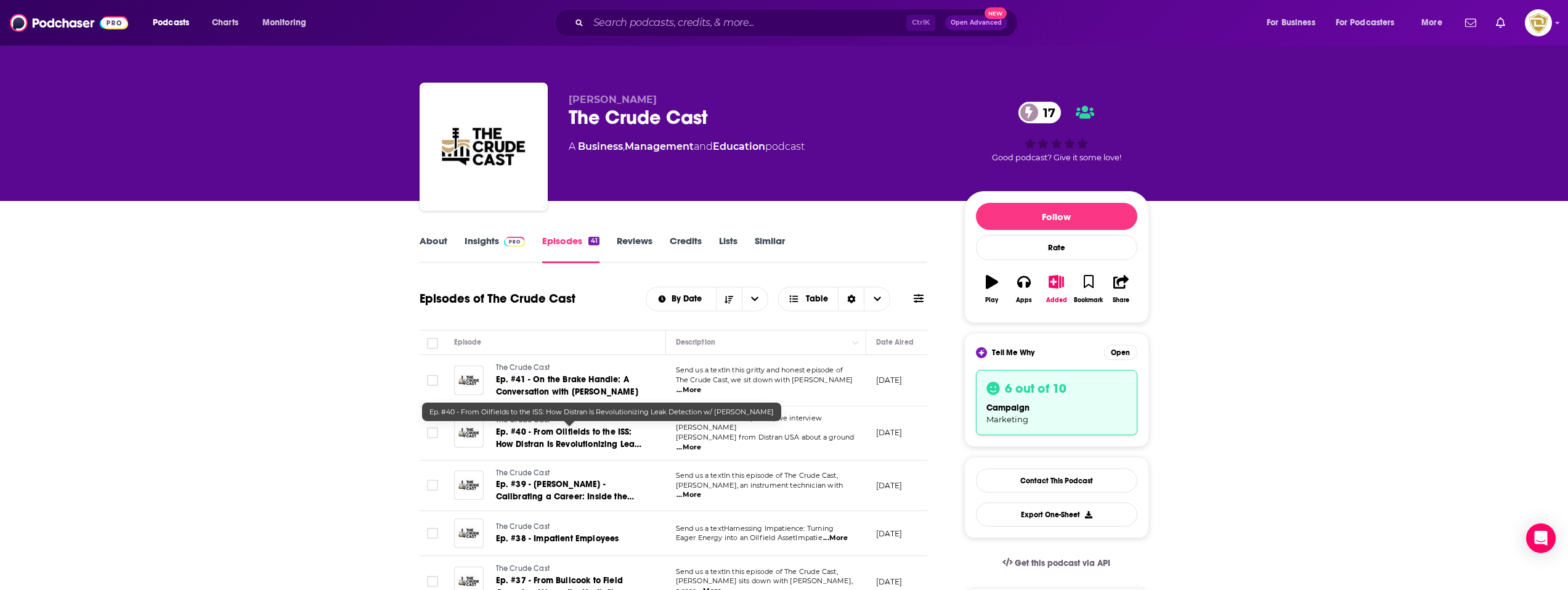
click at [598, 436] on span "Ep. #40 - From Oilfields to the ISS: How Distran Is Revolutionizing Leak Detect…" at bounding box center [568, 444] width 146 height 35
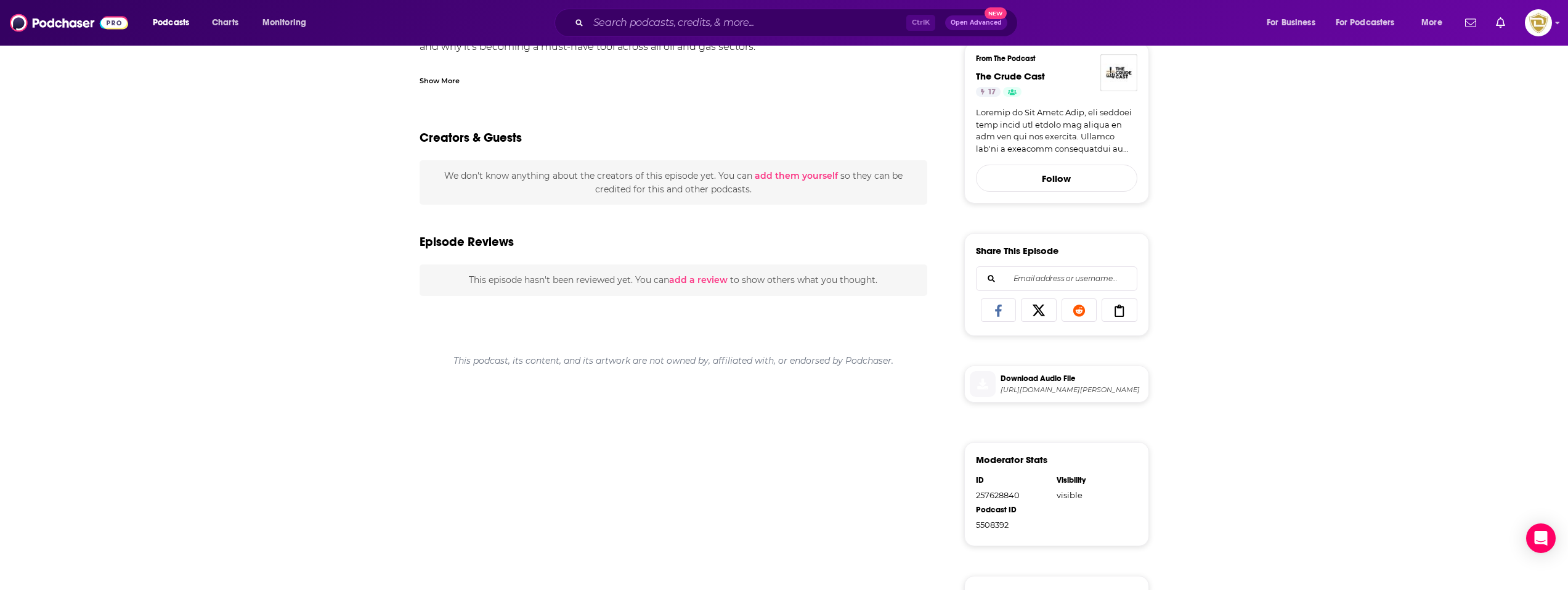
scroll to position [539, 0]
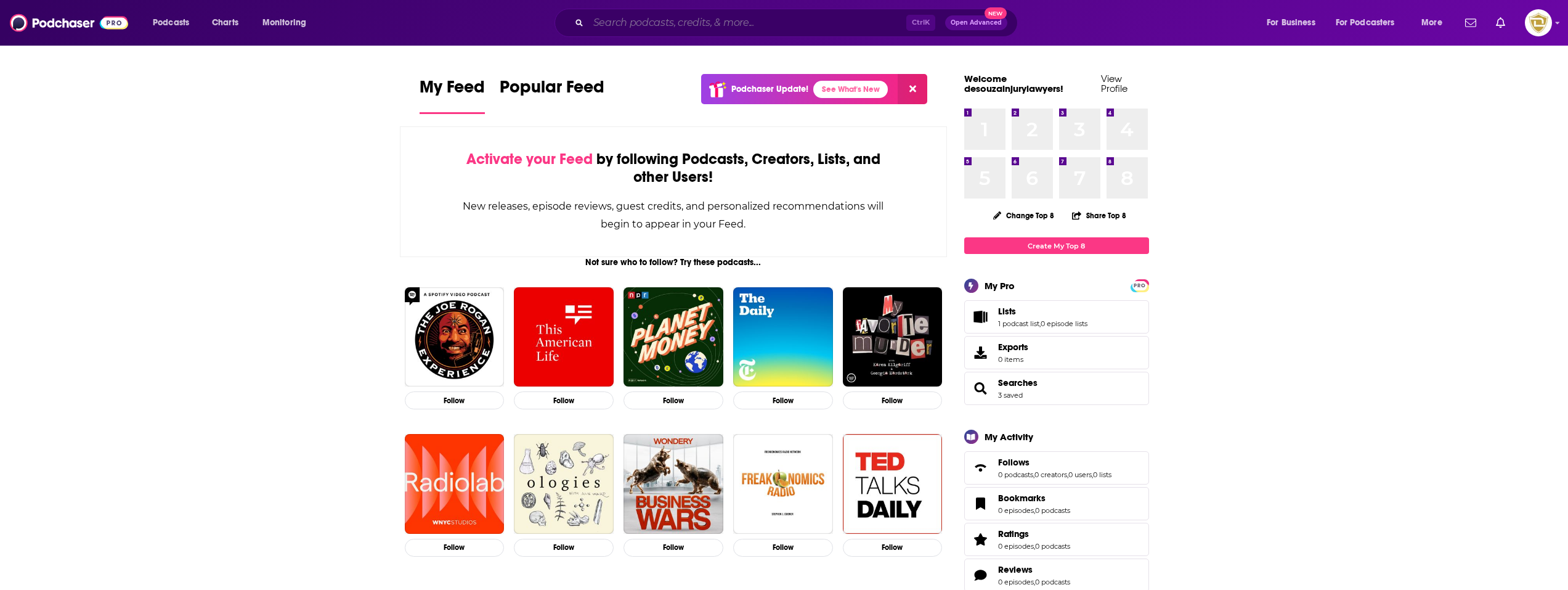
click at [811, 24] on input "Search podcasts, credits, & more..." at bounding box center [747, 23] width 318 height 20
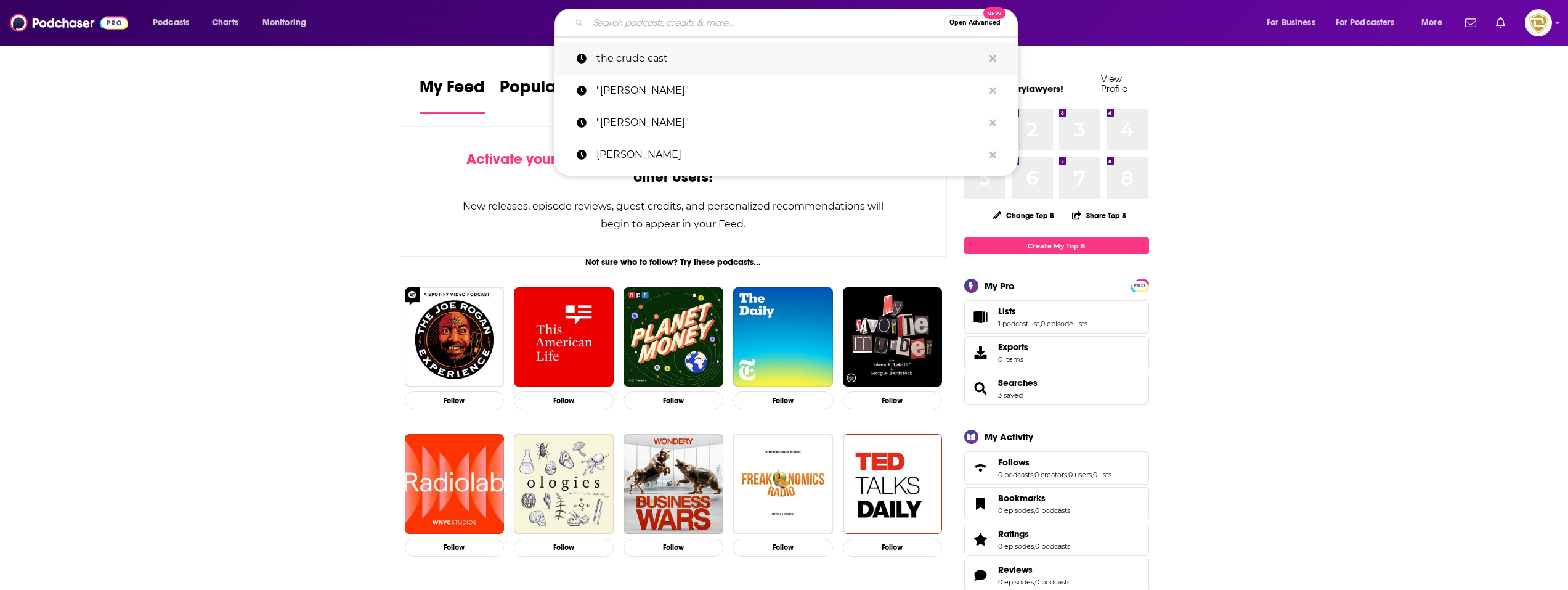
click at [709, 63] on p "the crude cast" at bounding box center [790, 58] width 387 height 32
type input "the crude cast"
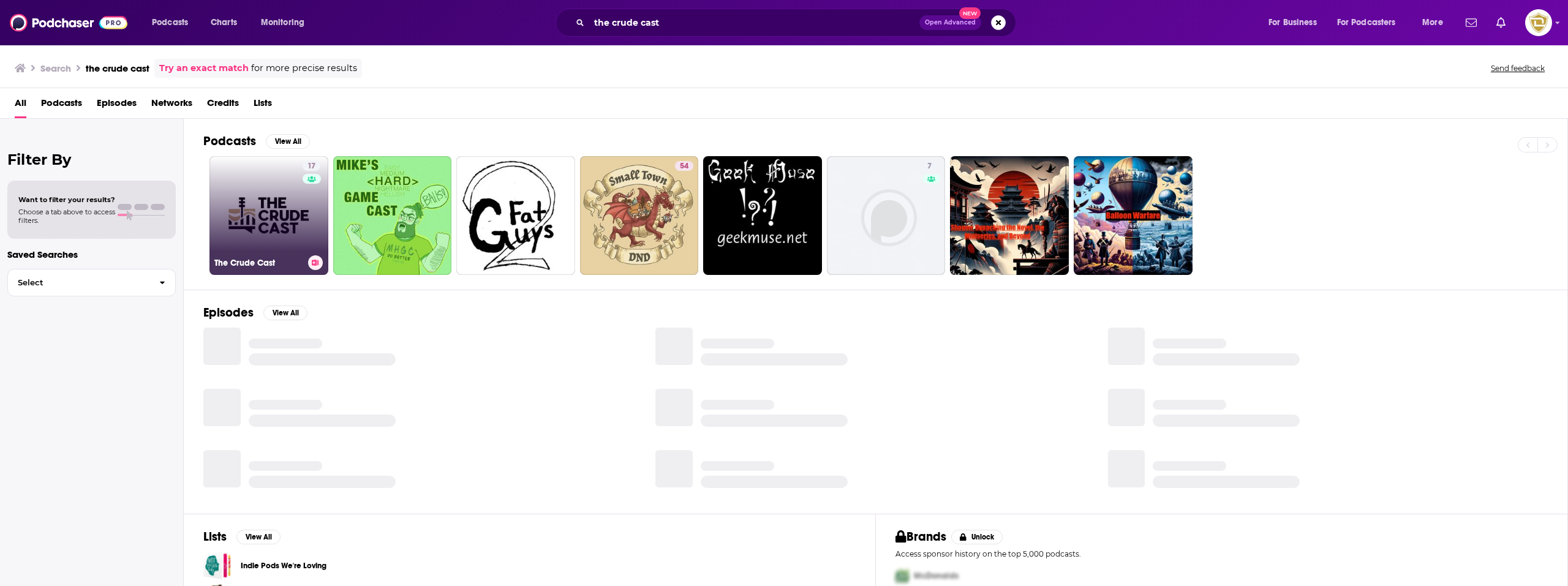
click at [249, 218] on link "17 The Crude Cast" at bounding box center [268, 215] width 119 height 119
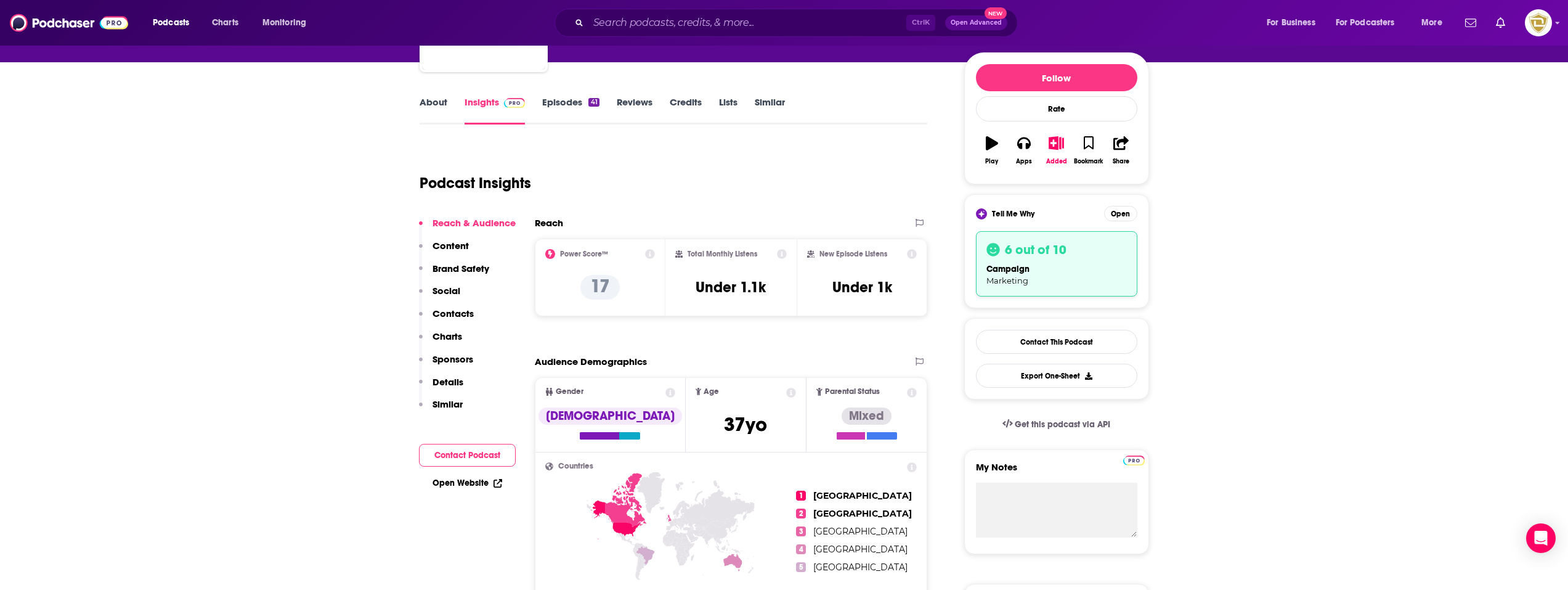
scroll to position [61, 0]
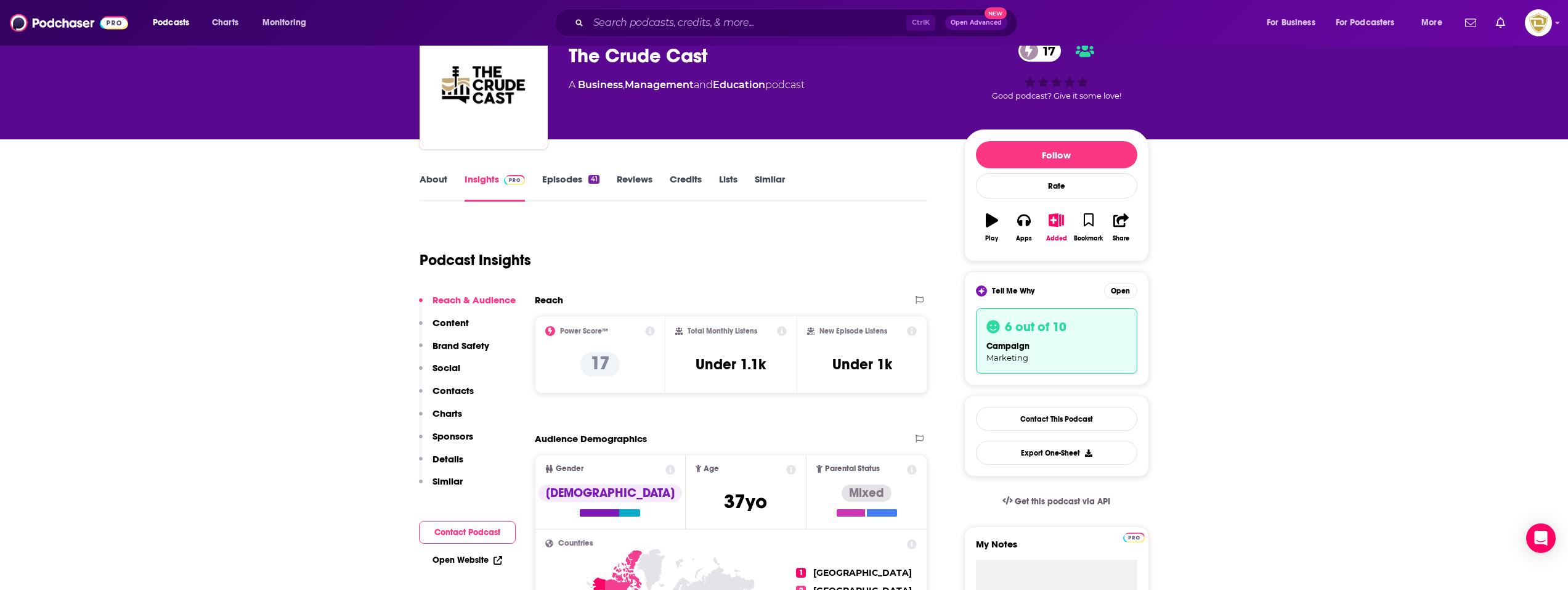
click at [557, 182] on link "Episodes 41" at bounding box center [570, 187] width 57 height 28
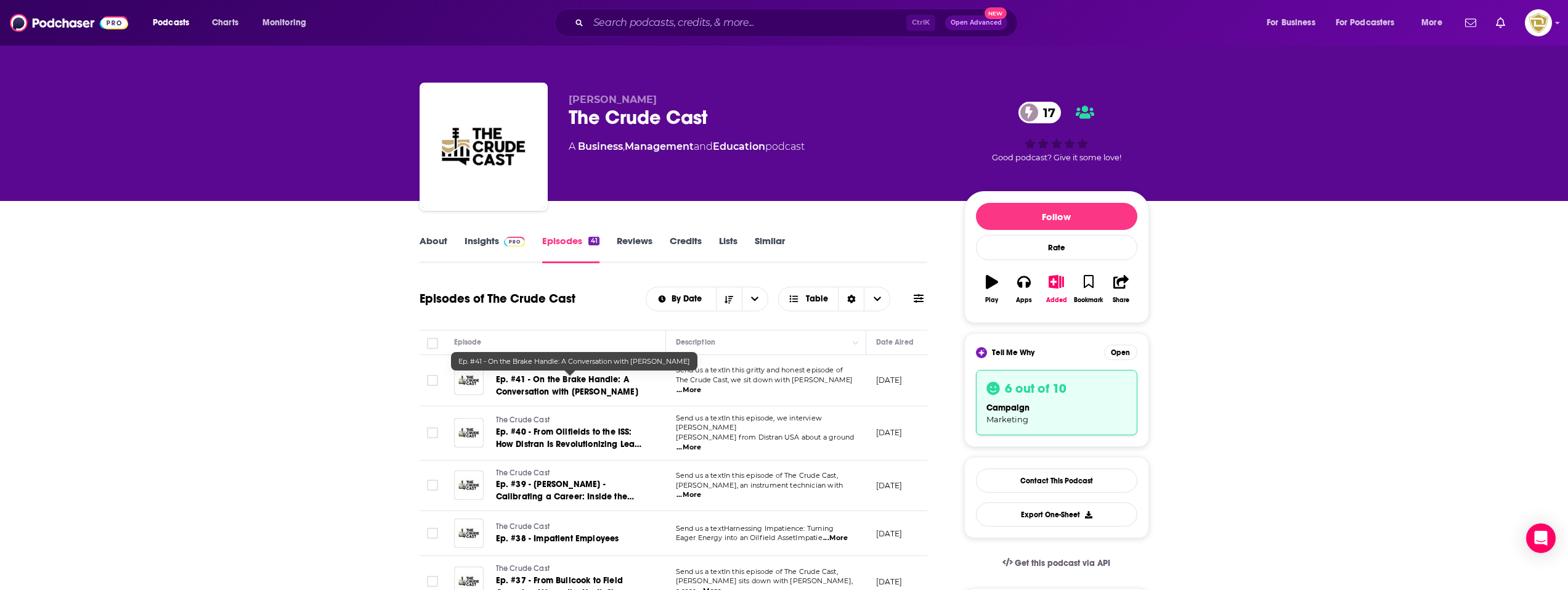
click at [643, 387] on link "Ep. #41 - On the Brake Handle: A Conversation with [PERSON_NAME]" at bounding box center [570, 385] width 148 height 24
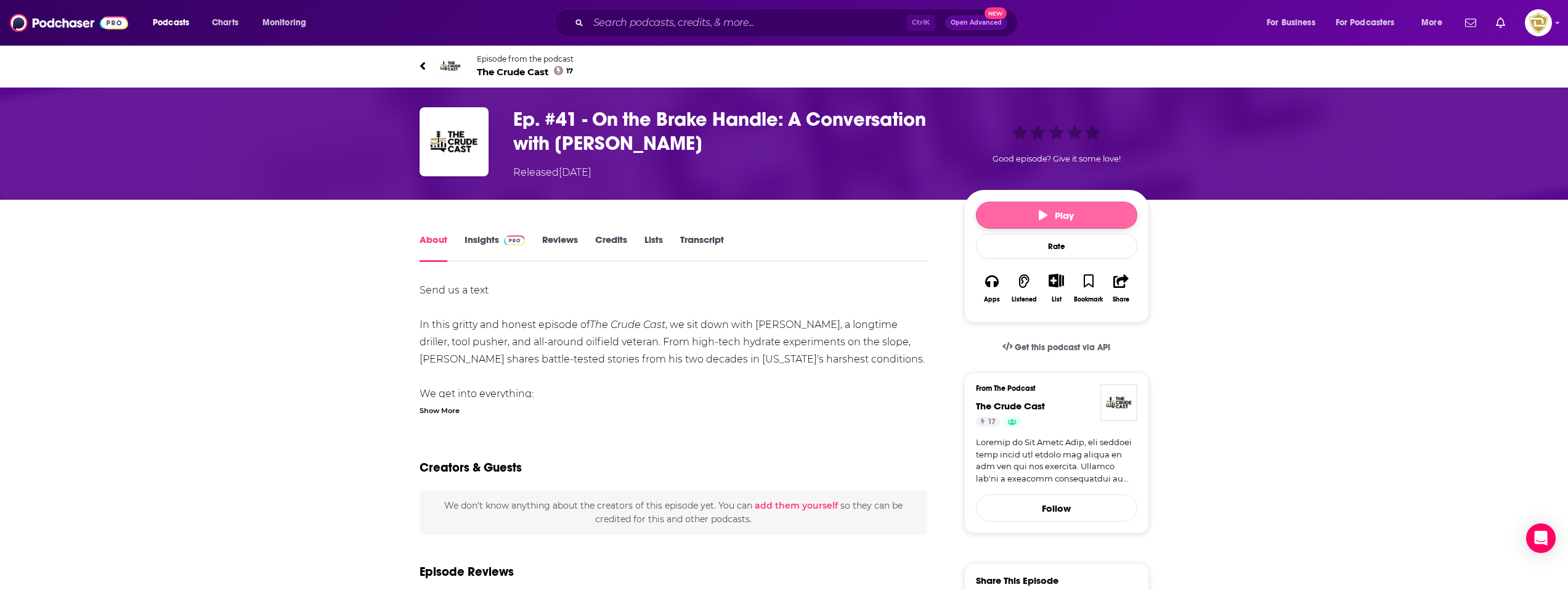
click at [1068, 211] on span "Play" at bounding box center [1056, 215] width 35 height 12
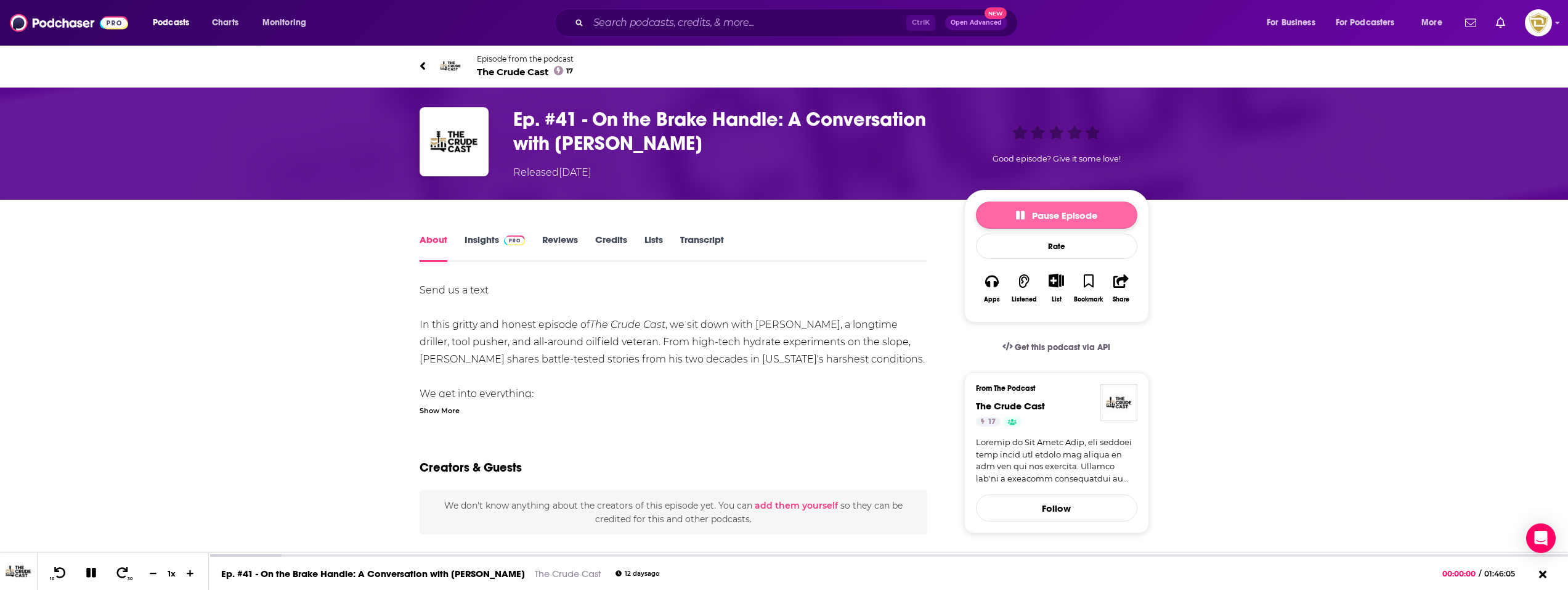
click at [1033, 210] on span "Pause Episode" at bounding box center [1056, 215] width 81 height 12
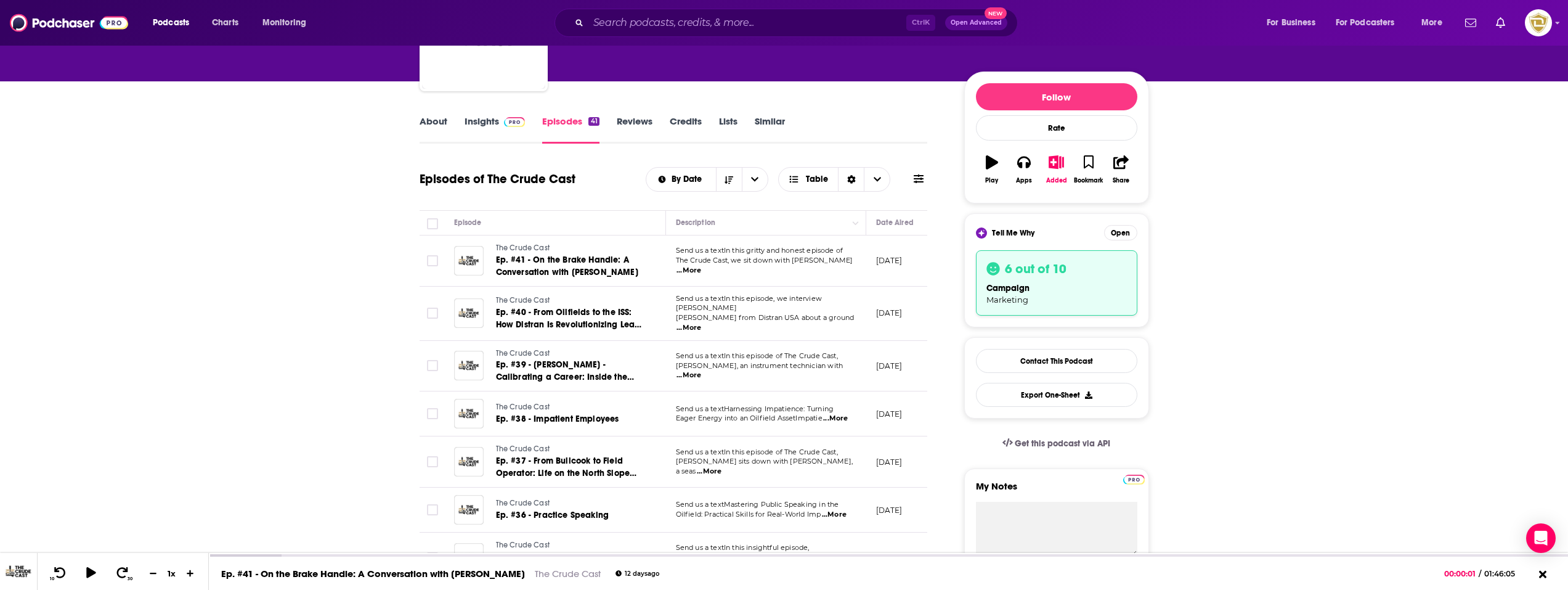
scroll to position [124, 0]
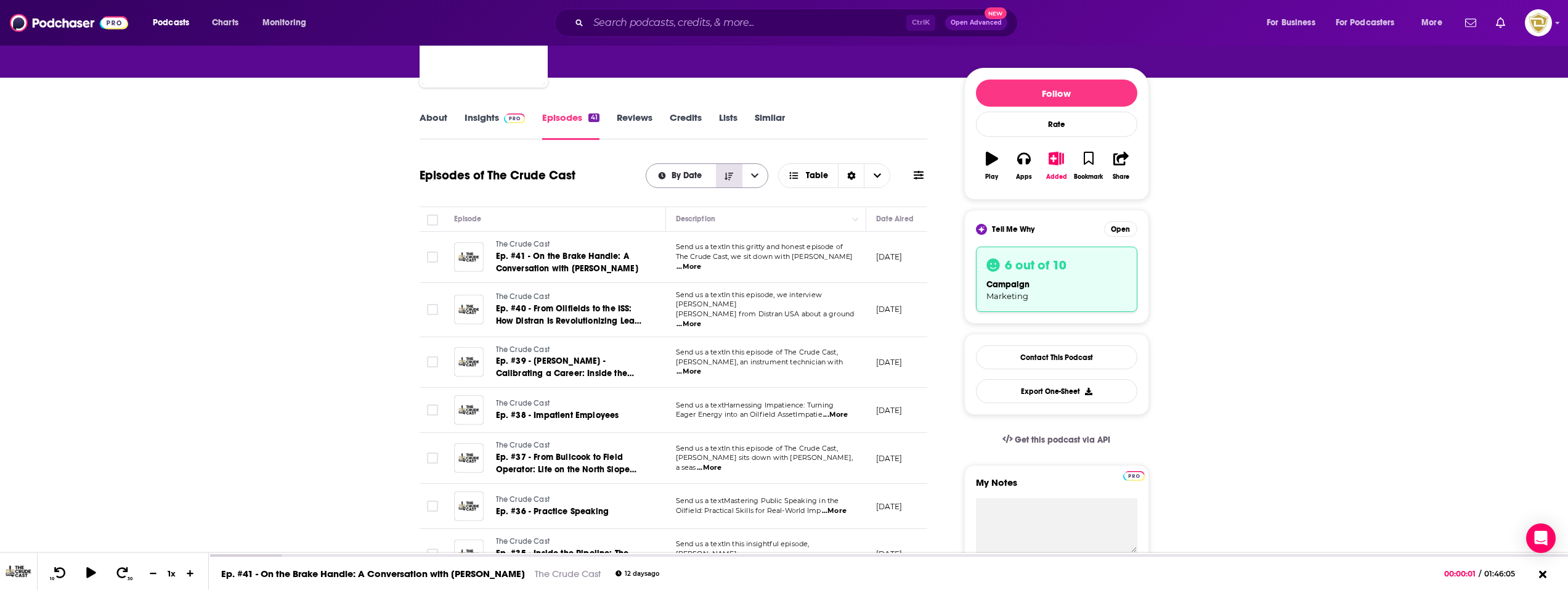
click at [727, 174] on icon "Sort Direction" at bounding box center [728, 176] width 9 height 9
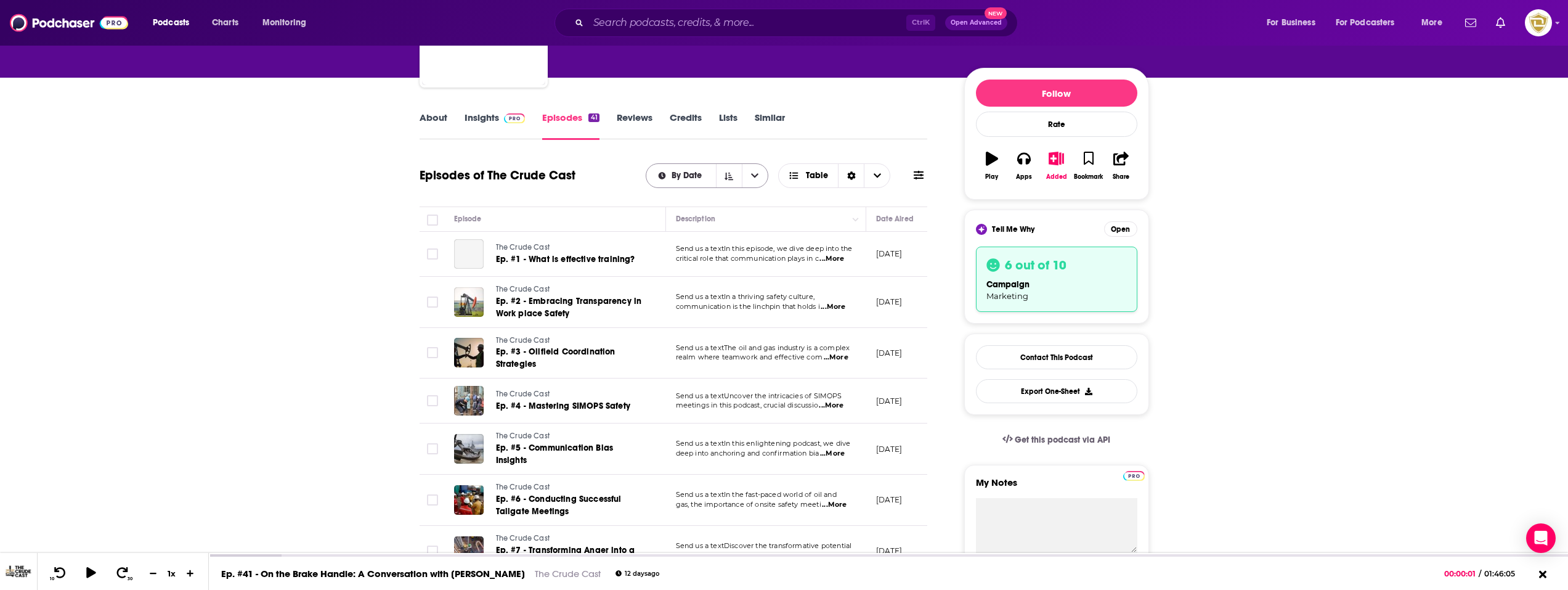
click at [759, 175] on icon "open menu" at bounding box center [754, 175] width 7 height 9
click at [757, 174] on icon "close menu" at bounding box center [754, 175] width 7 height 9
click at [818, 180] on span "Table" at bounding box center [817, 175] width 22 height 9
click at [818, 197] on span "Card" at bounding box center [842, 198] width 77 height 7
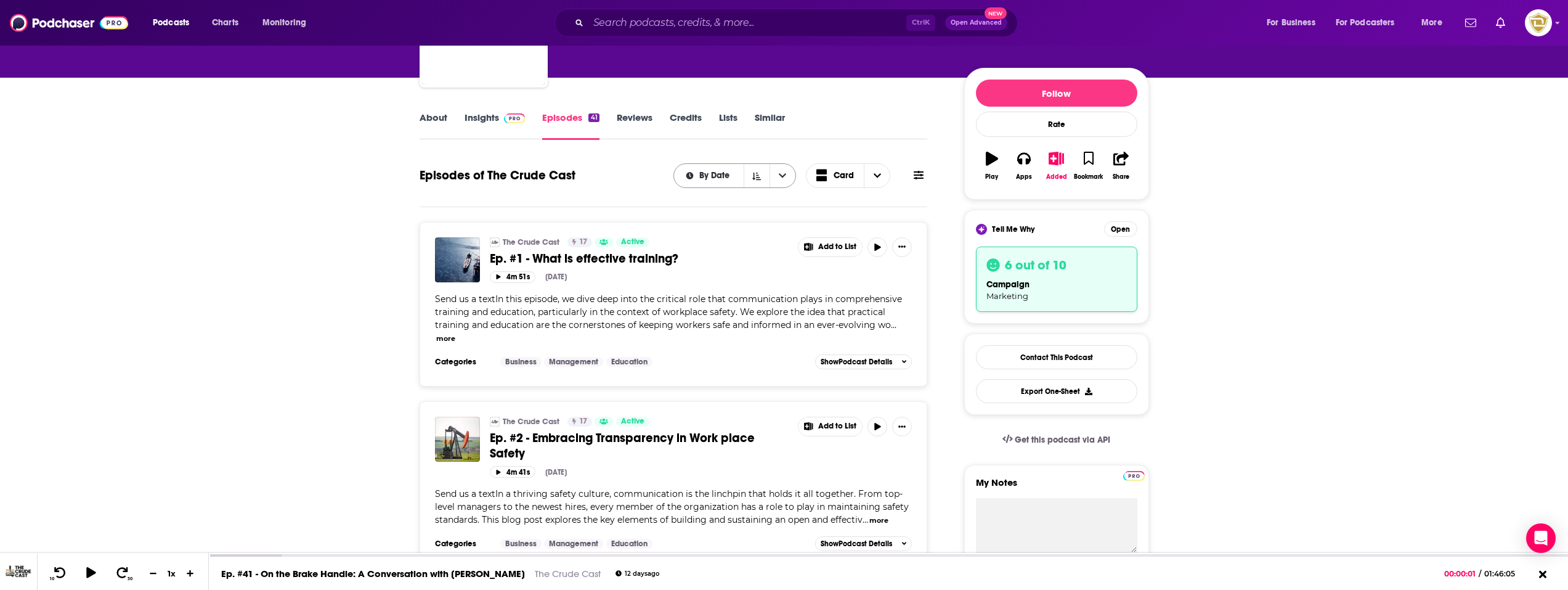
click at [712, 175] on span "By Date" at bounding box center [716, 175] width 34 height 9
click at [726, 220] on span "By Rating" at bounding box center [742, 219] width 87 height 7
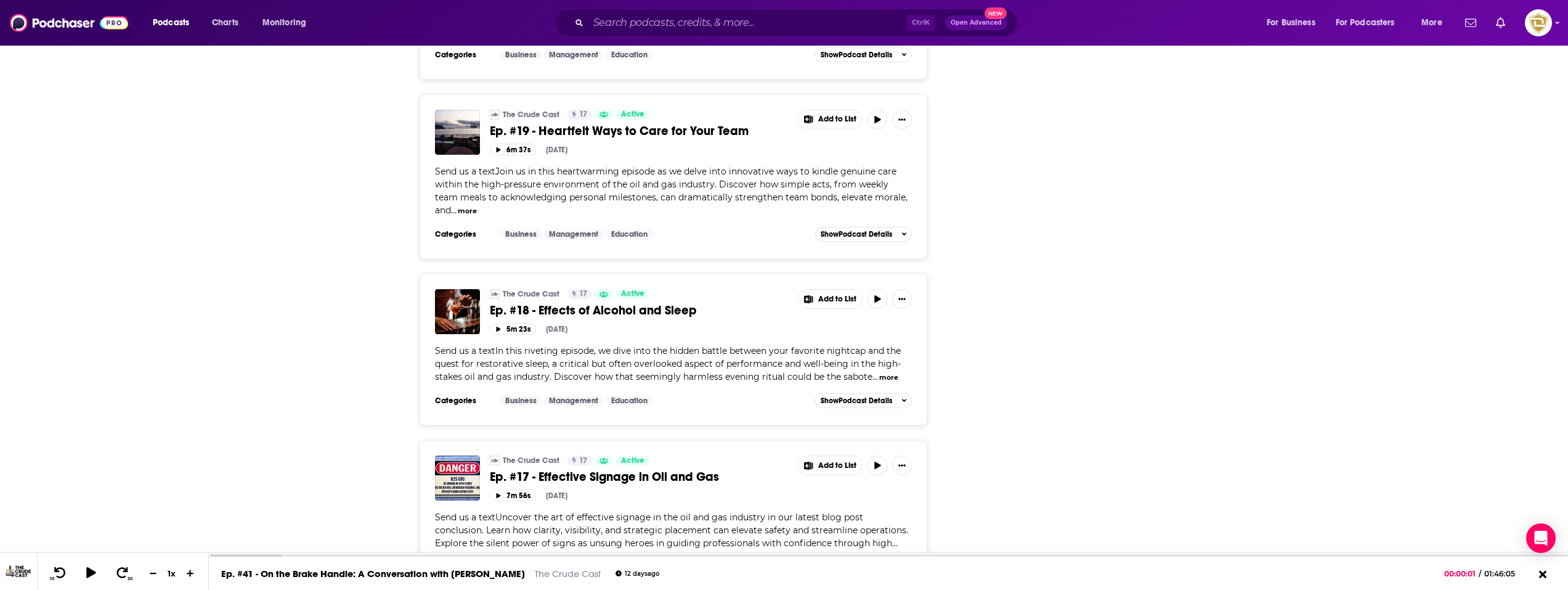
scroll to position [4175, 0]
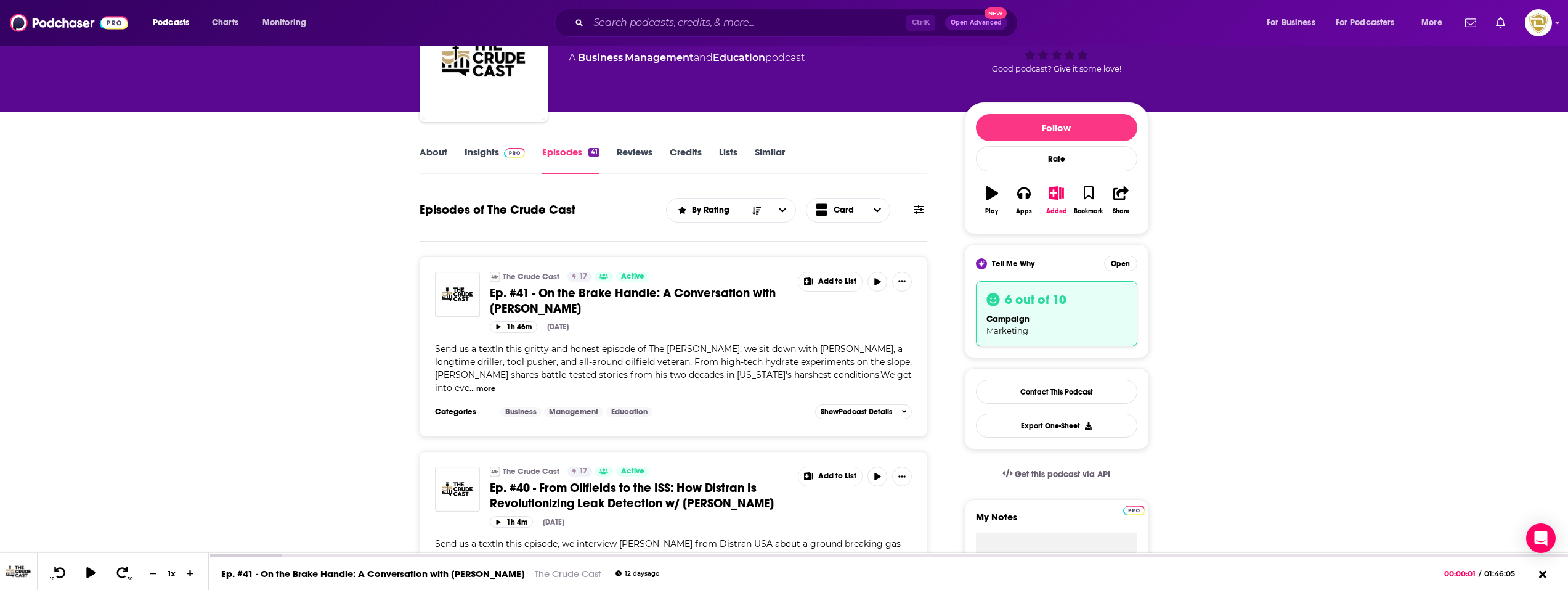
scroll to position [110, 0]
